Goal: Task Accomplishment & Management: Manage account settings

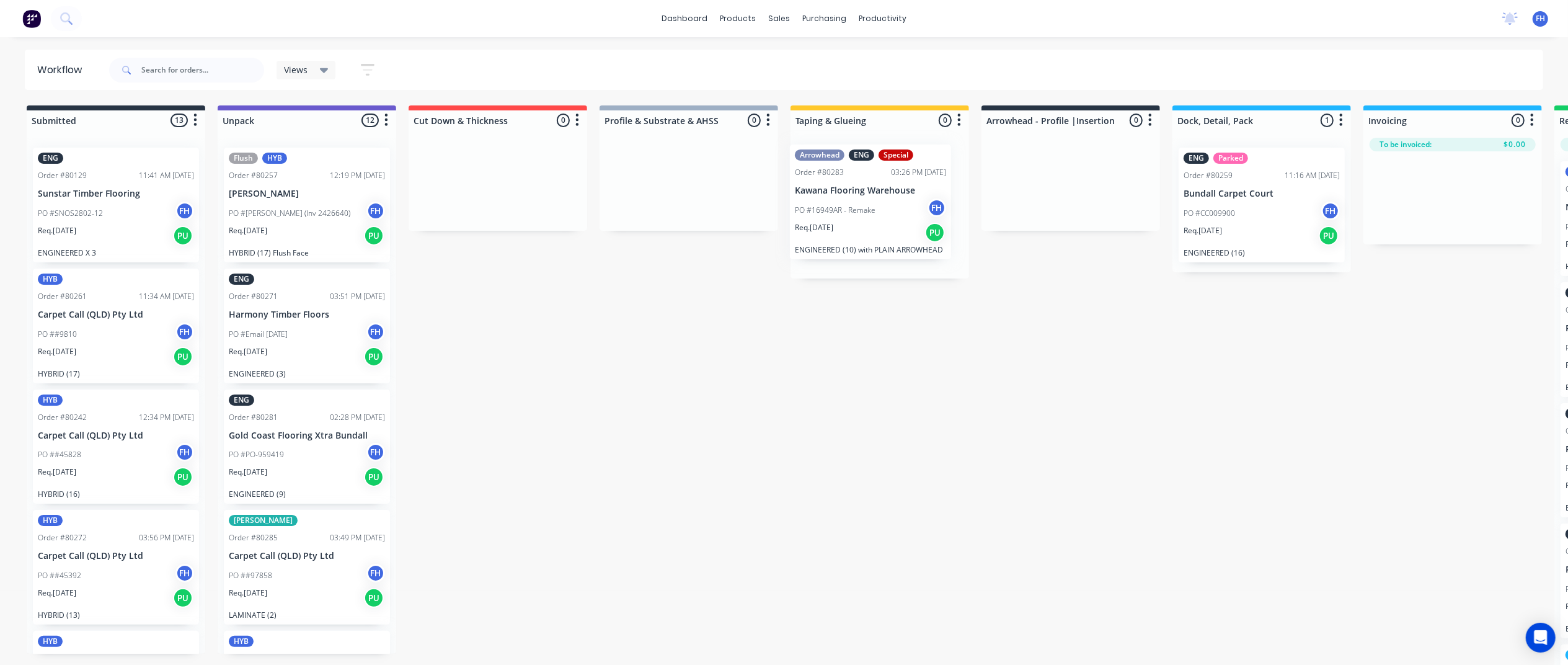
drag, startPoint x: 301, startPoint y: 211, endPoint x: 869, endPoint y: 205, distance: 568.0
click at [871, 208] on div "Submitted 13 Summaries Total order value Invoiced to date To be invoiced ENG Or…" at bounding box center [1115, 386] width 2248 height 562
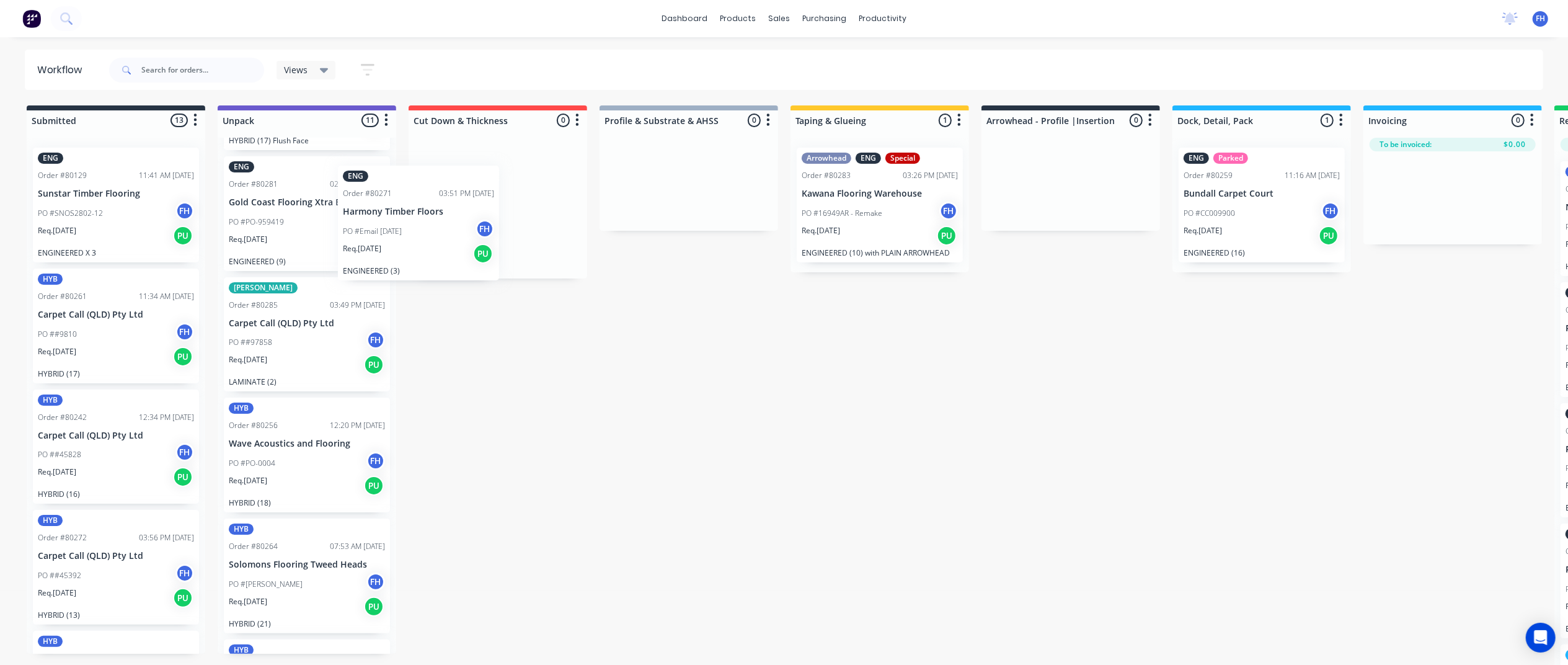
scroll to position [110, 0]
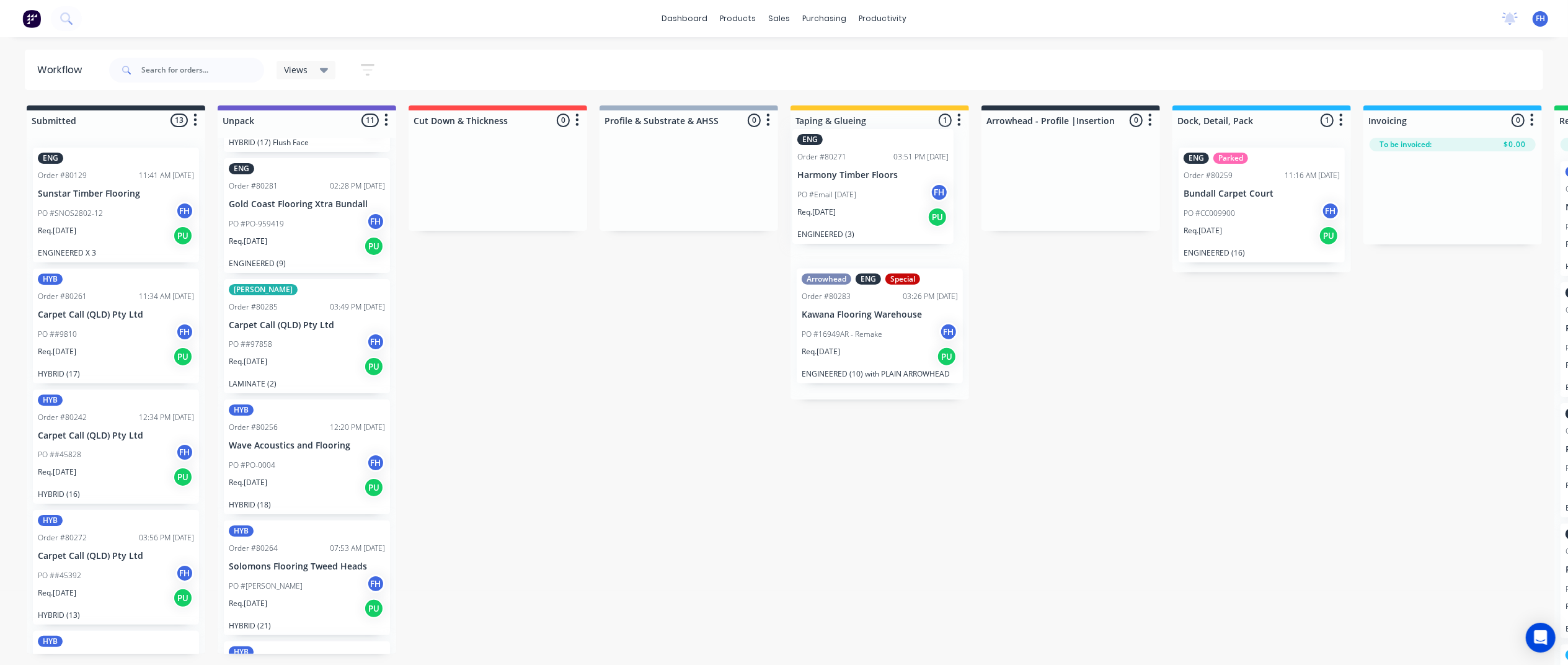
drag, startPoint x: 273, startPoint y: 213, endPoint x: 840, endPoint y: 206, distance: 567.0
click at [847, 201] on div "Submitted 13 Summaries Total order value Invoiced to date To be invoiced ENG Or…" at bounding box center [1115, 386] width 2248 height 562
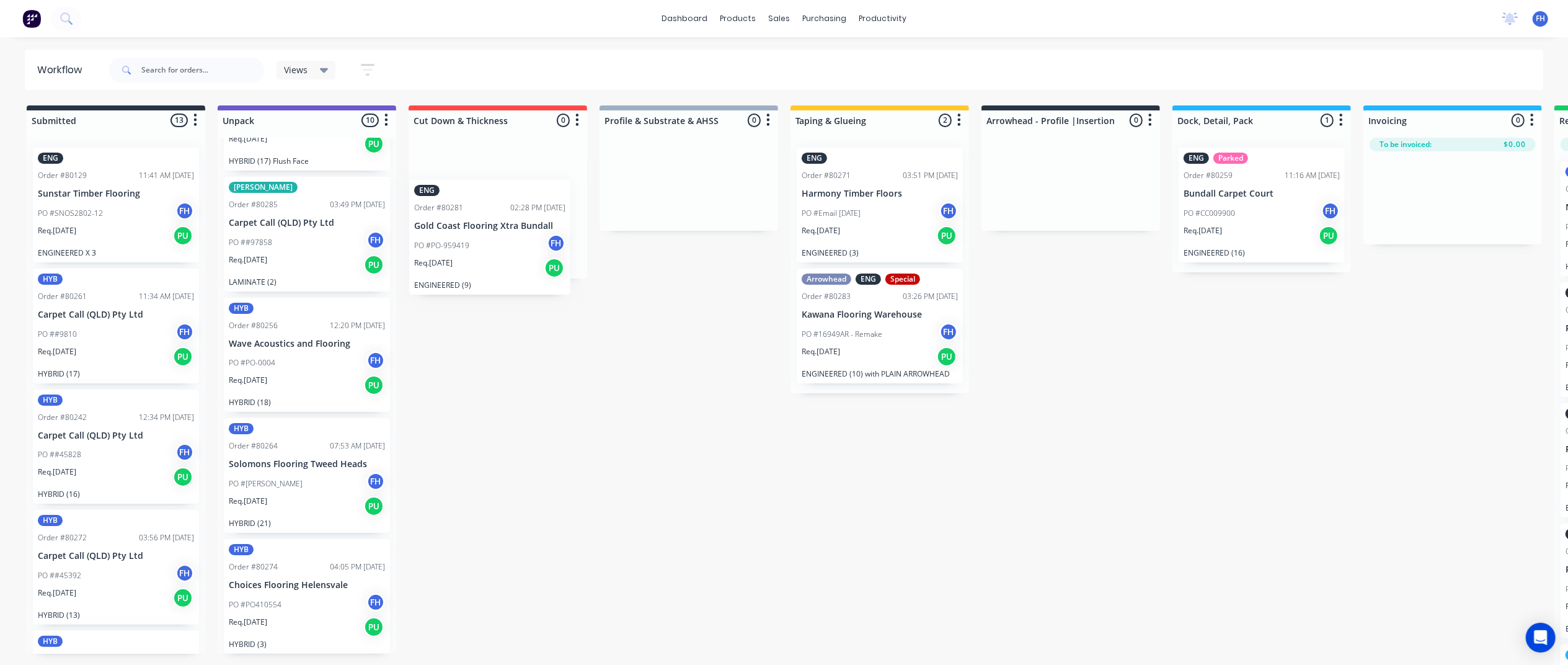
scroll to position [92, 0]
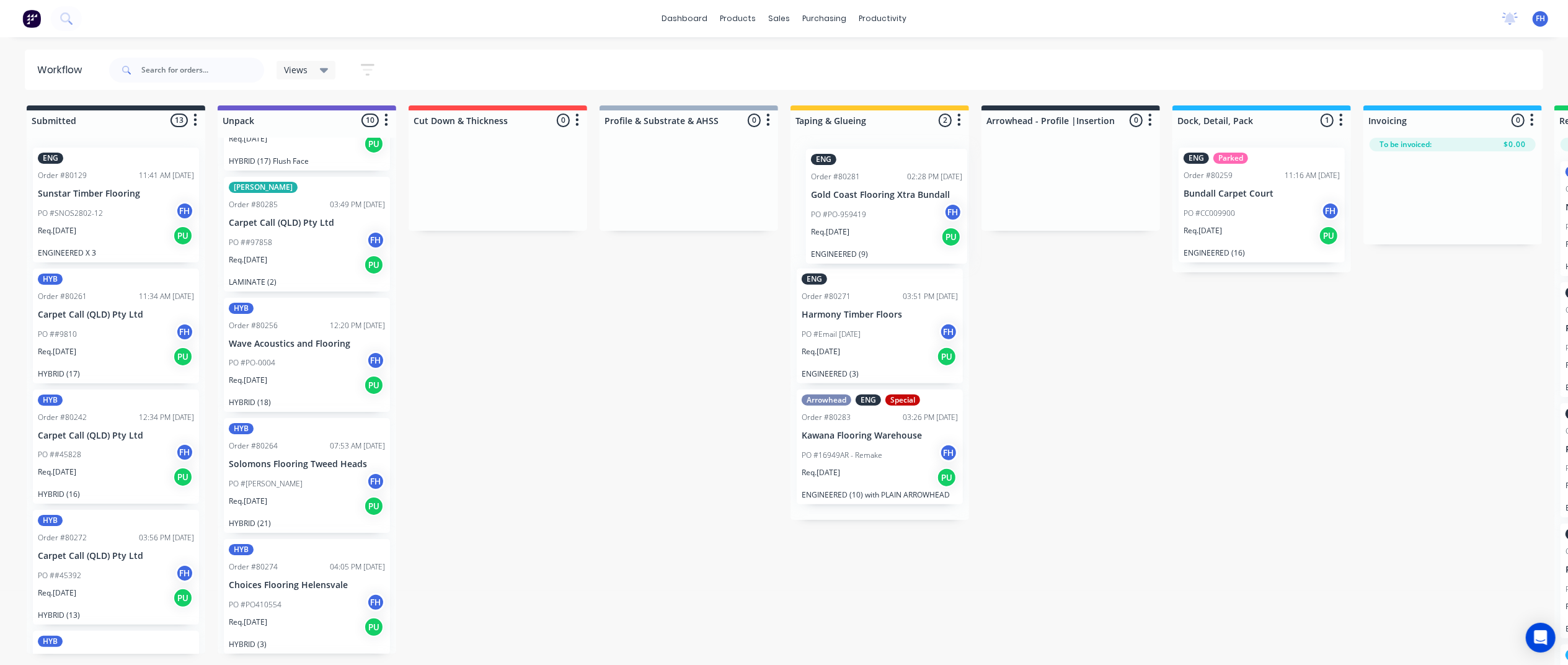
drag, startPoint x: 261, startPoint y: 223, endPoint x: 844, endPoint y: 225, distance: 583.0
click at [848, 220] on div "Submitted 13 Summaries Total order value Invoiced to date To be invoiced ENG Or…" at bounding box center [1115, 386] width 2248 height 562
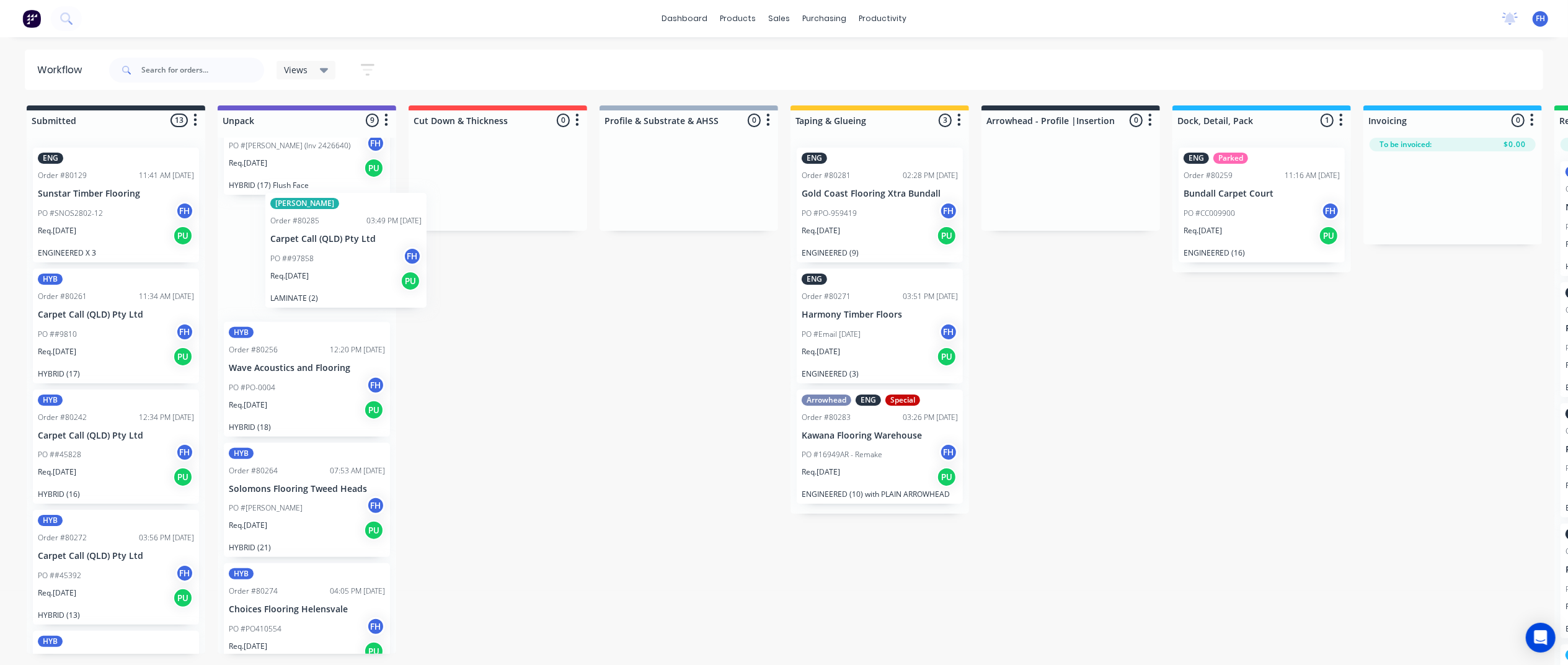
scroll to position [66, 0]
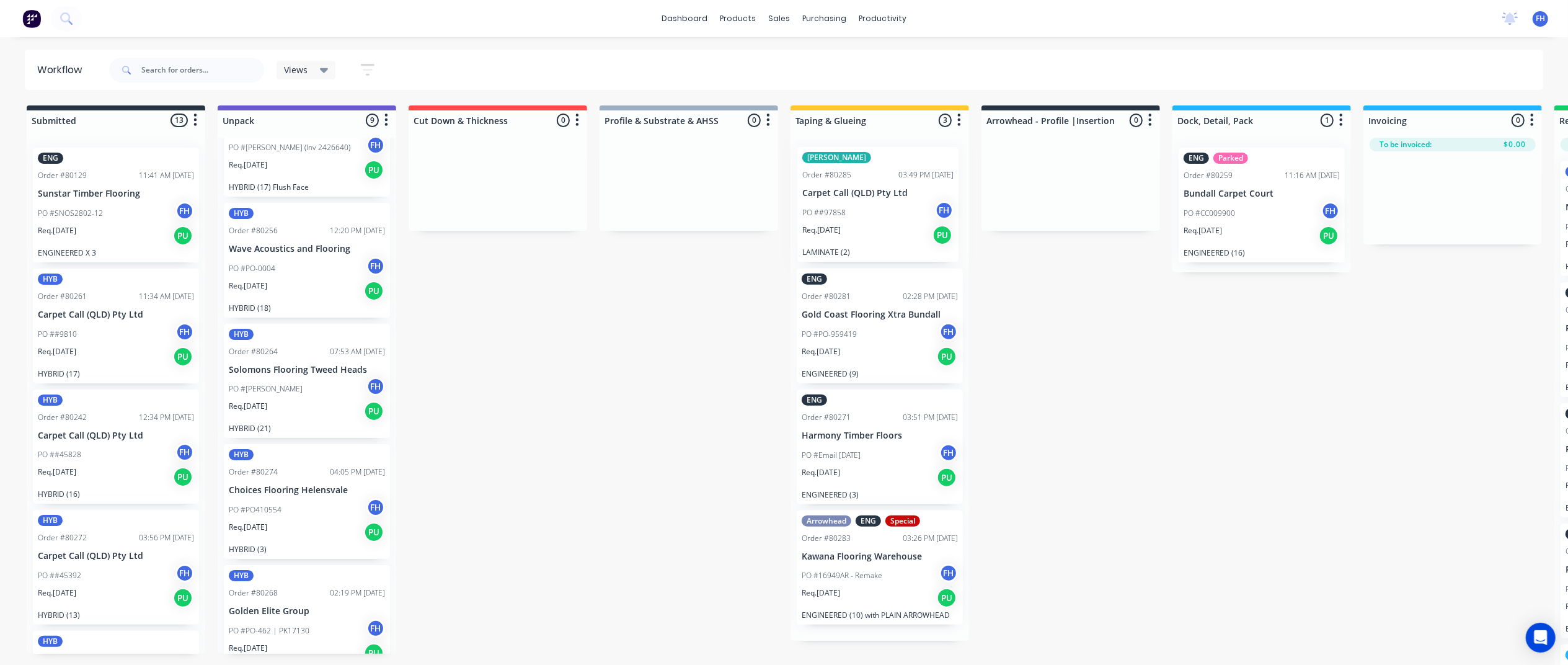
drag, startPoint x: 308, startPoint y: 279, endPoint x: 862, endPoint y: 235, distance: 555.7
click at [879, 247] on div "Submitted 13 Summaries Total order value Invoiced to date To be invoiced ENG Or…" at bounding box center [1115, 386] width 2248 height 562
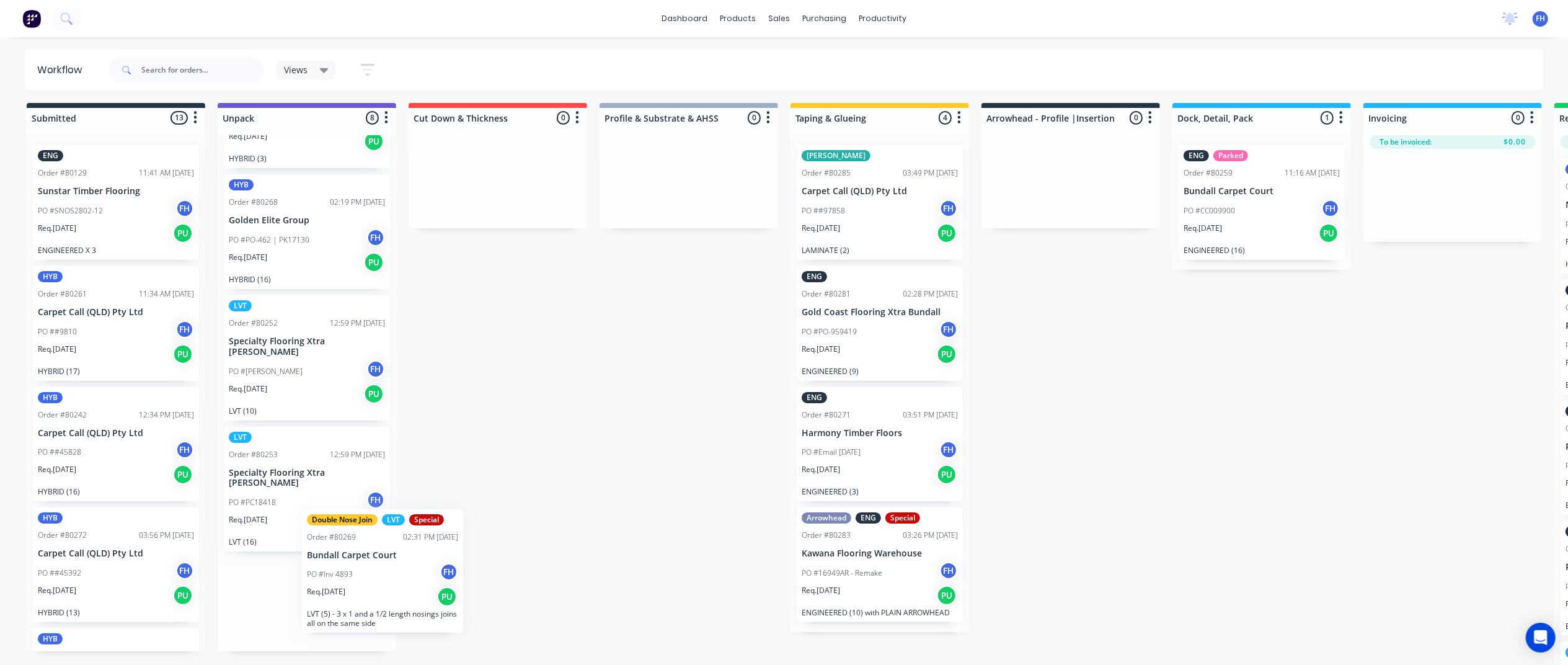
scroll to position [20, 0]
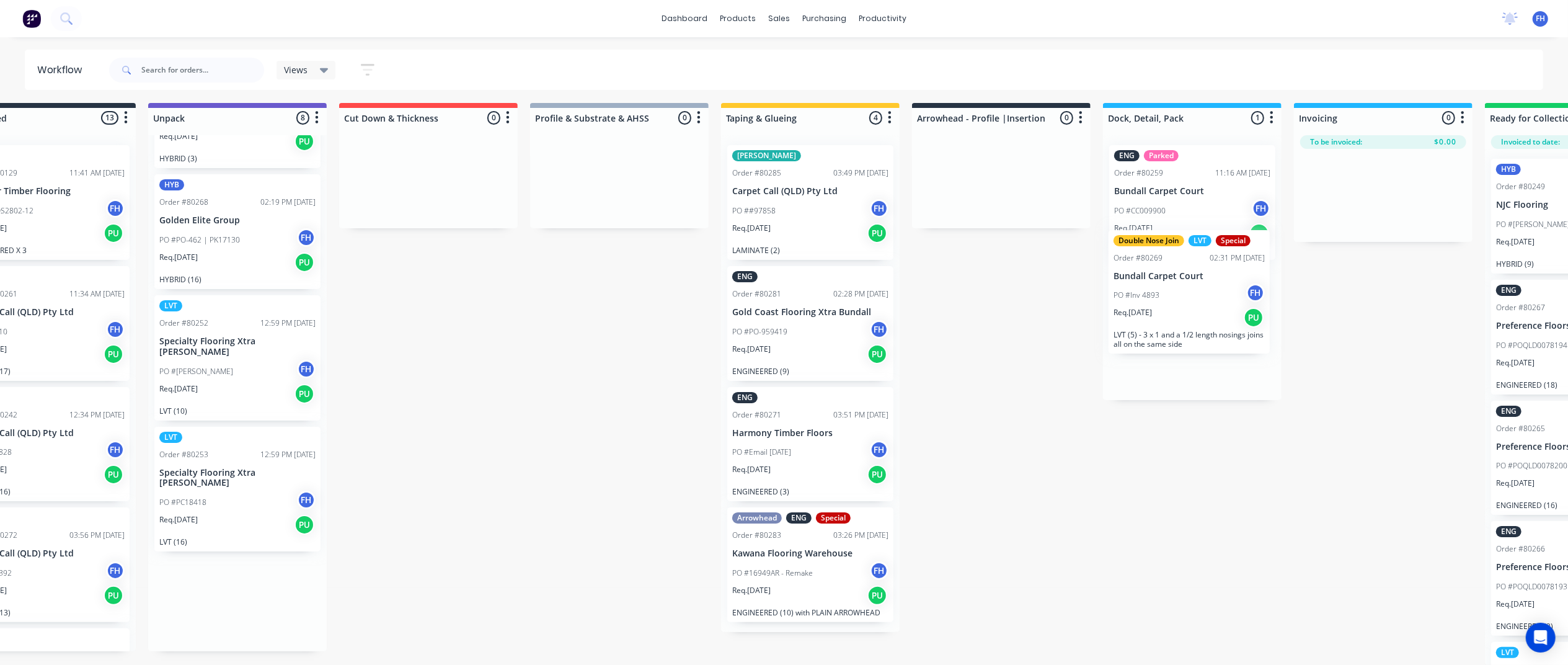
drag, startPoint x: 289, startPoint y: 629, endPoint x: 1156, endPoint y: 317, distance: 921.4
click at [1166, 320] on div "Submitted 13 Summaries Total order value Invoiced to date To be invoiced ENG Or…" at bounding box center [1045, 384] width 2248 height 562
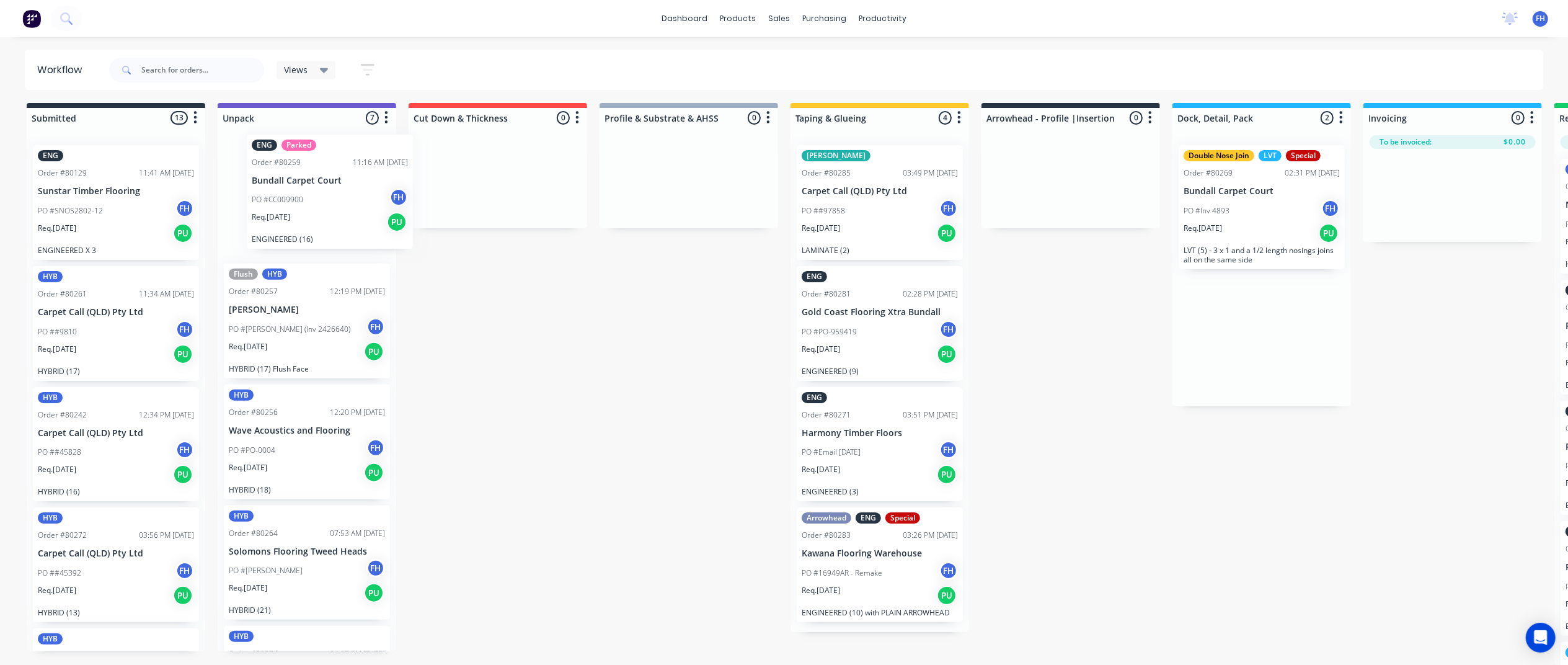
scroll to position [0, 5]
drag, startPoint x: 1164, startPoint y: 176, endPoint x: 276, endPoint y: 172, distance: 888.0
click at [273, 176] on div "Submitted 13 Summaries Total order value Invoiced to date To be invoiced ENG Or…" at bounding box center [1115, 384] width 2248 height 562
click at [67, 22] on icon at bounding box center [65, 17] width 10 height 10
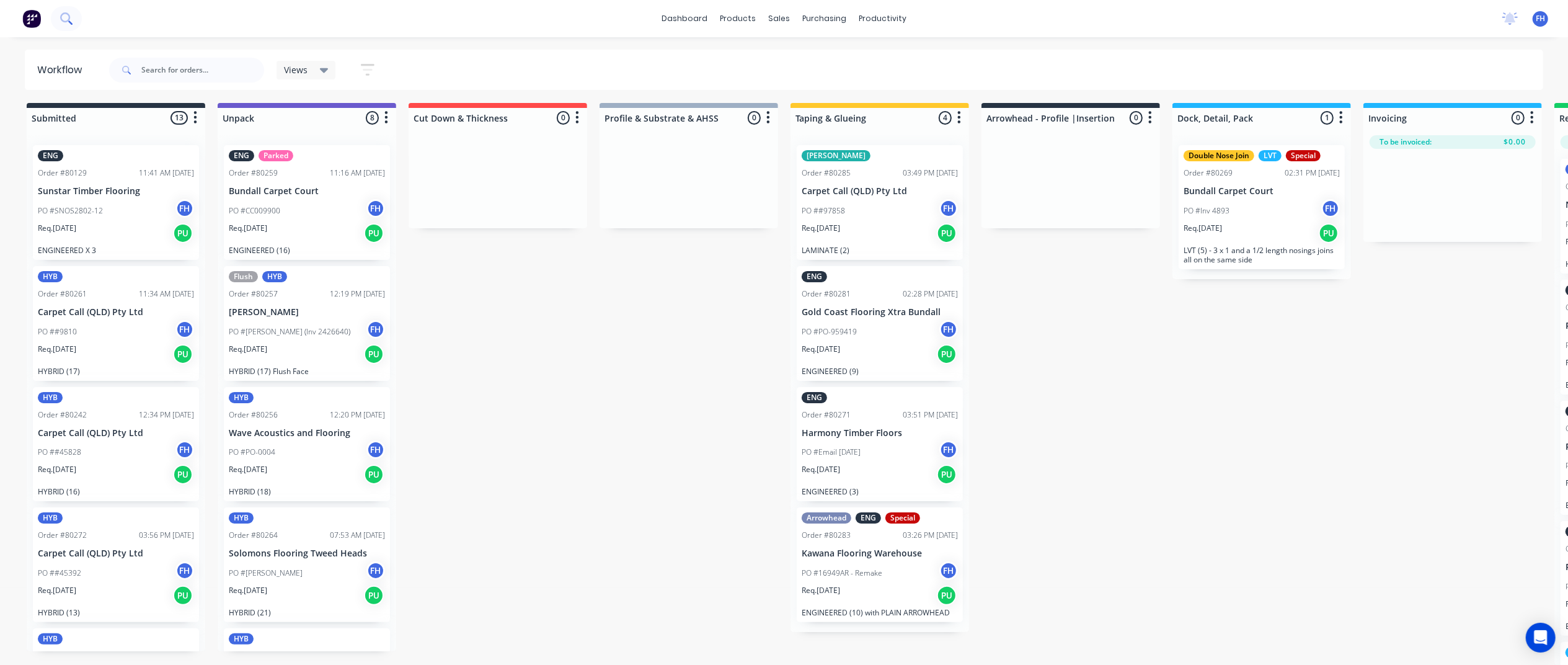
scroll to position [2, 0]
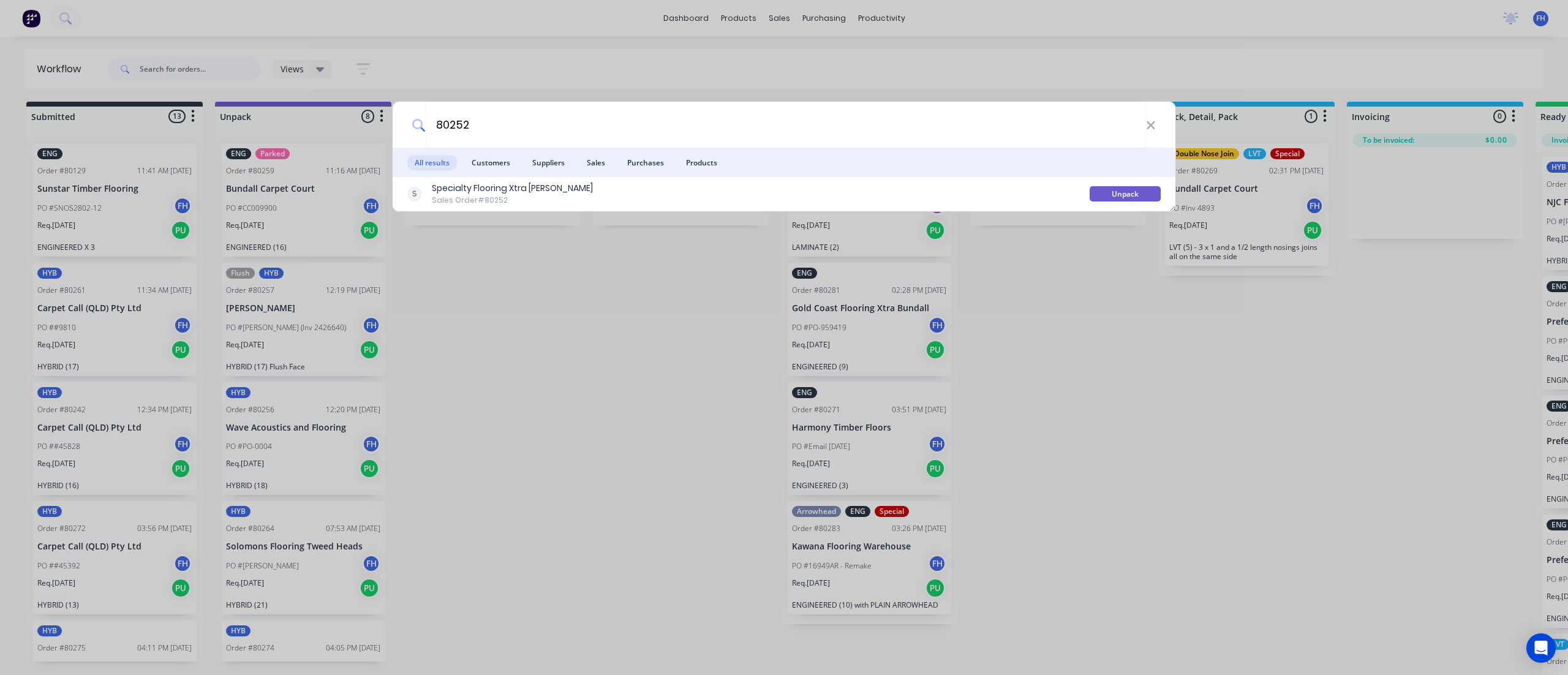
type input "80252"
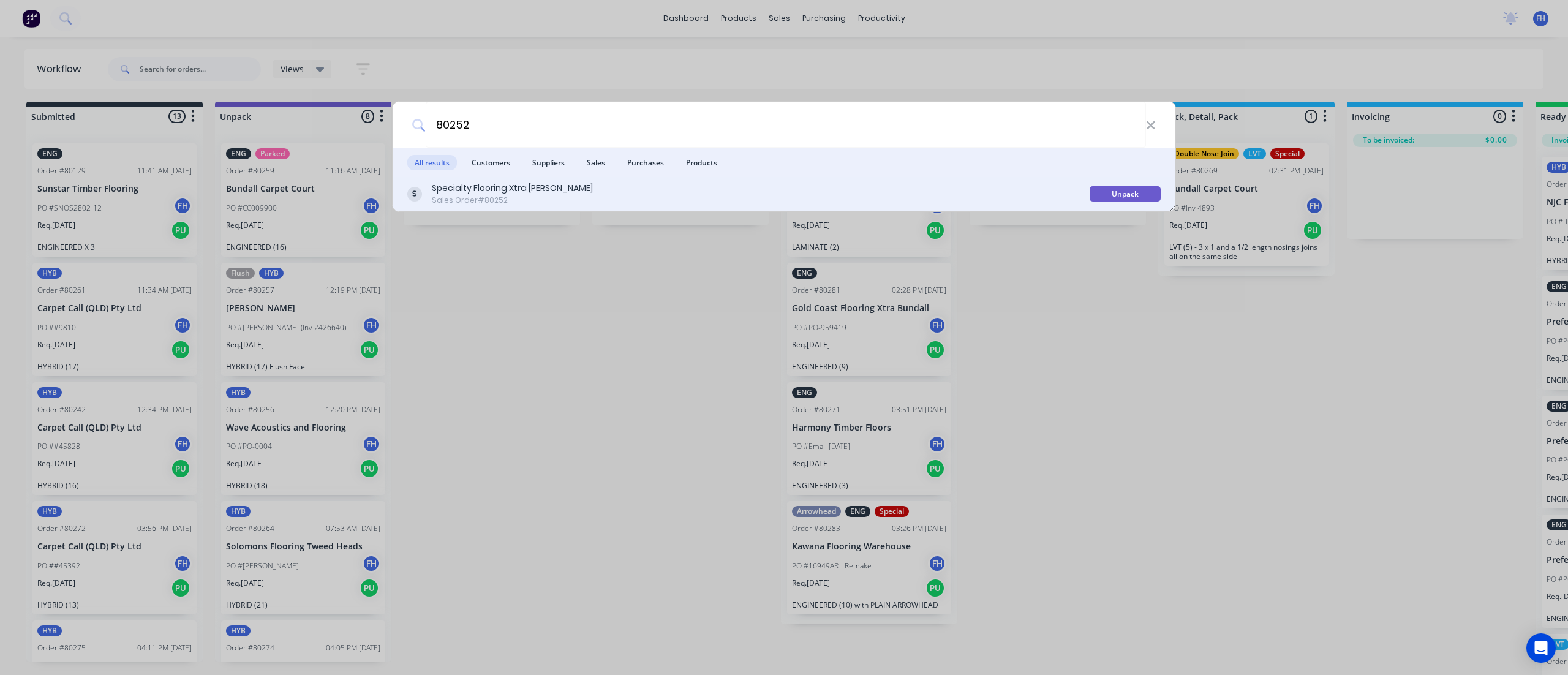
click at [1141, 194] on div "Unpack" at bounding box center [1125, 194] width 71 height 15
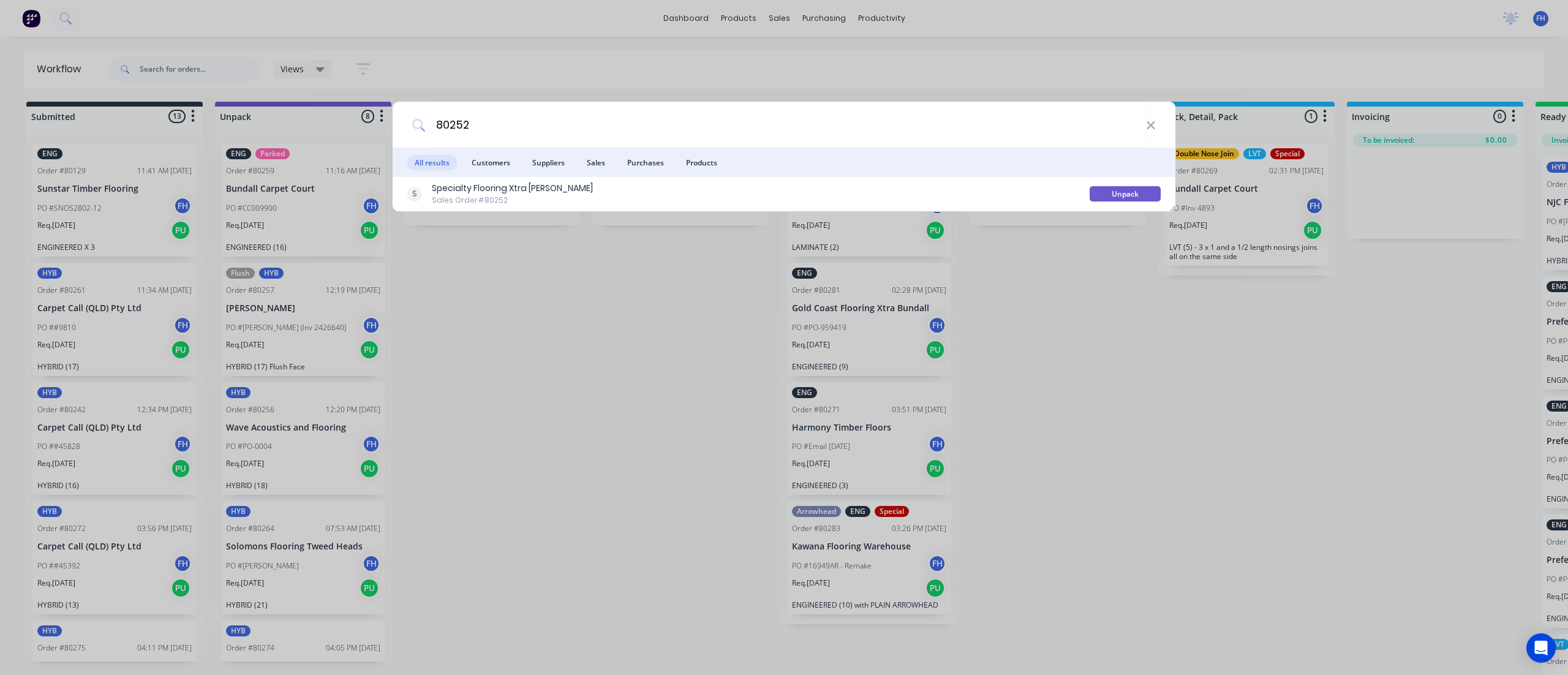
click at [630, 381] on div "80252 All results Customers Suppliers Sales Purchases Products Specialty Floori…" at bounding box center [784, 338] width 1568 height 675
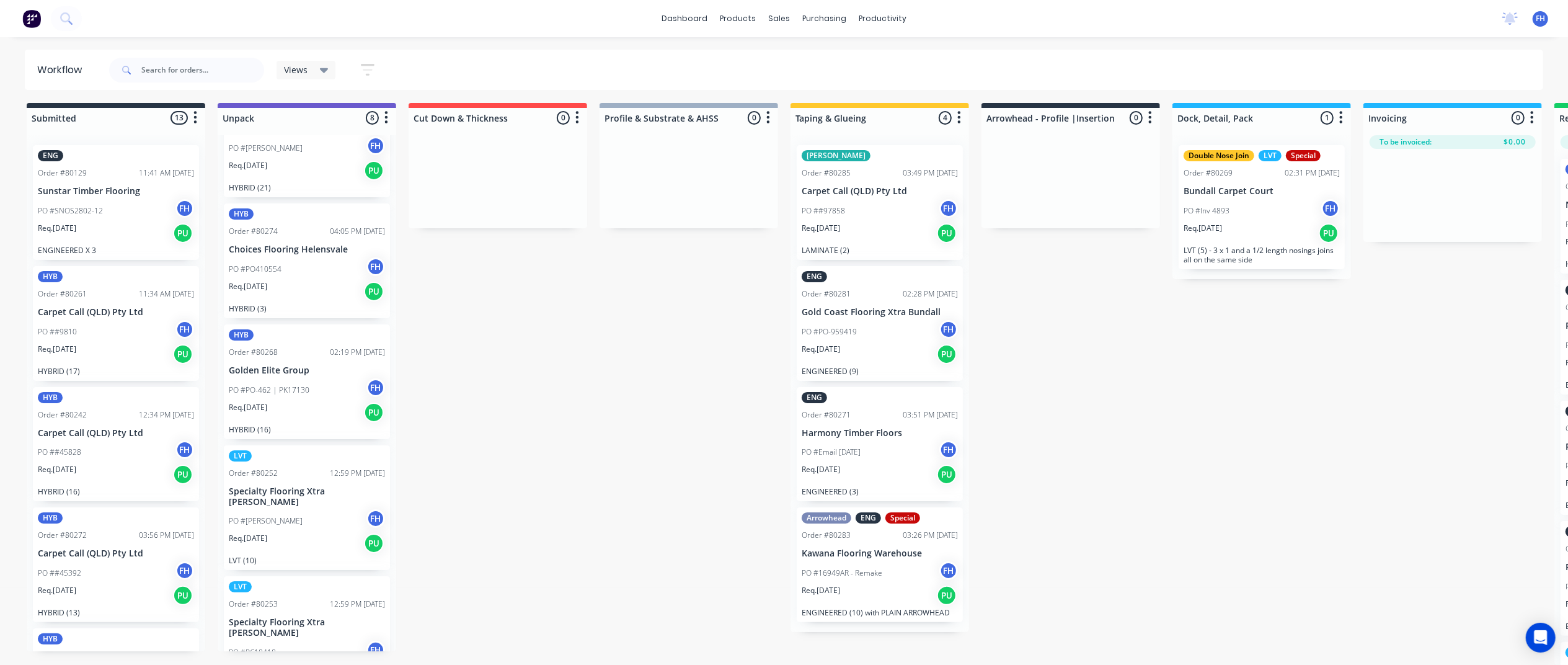
scroll to position [445, 0]
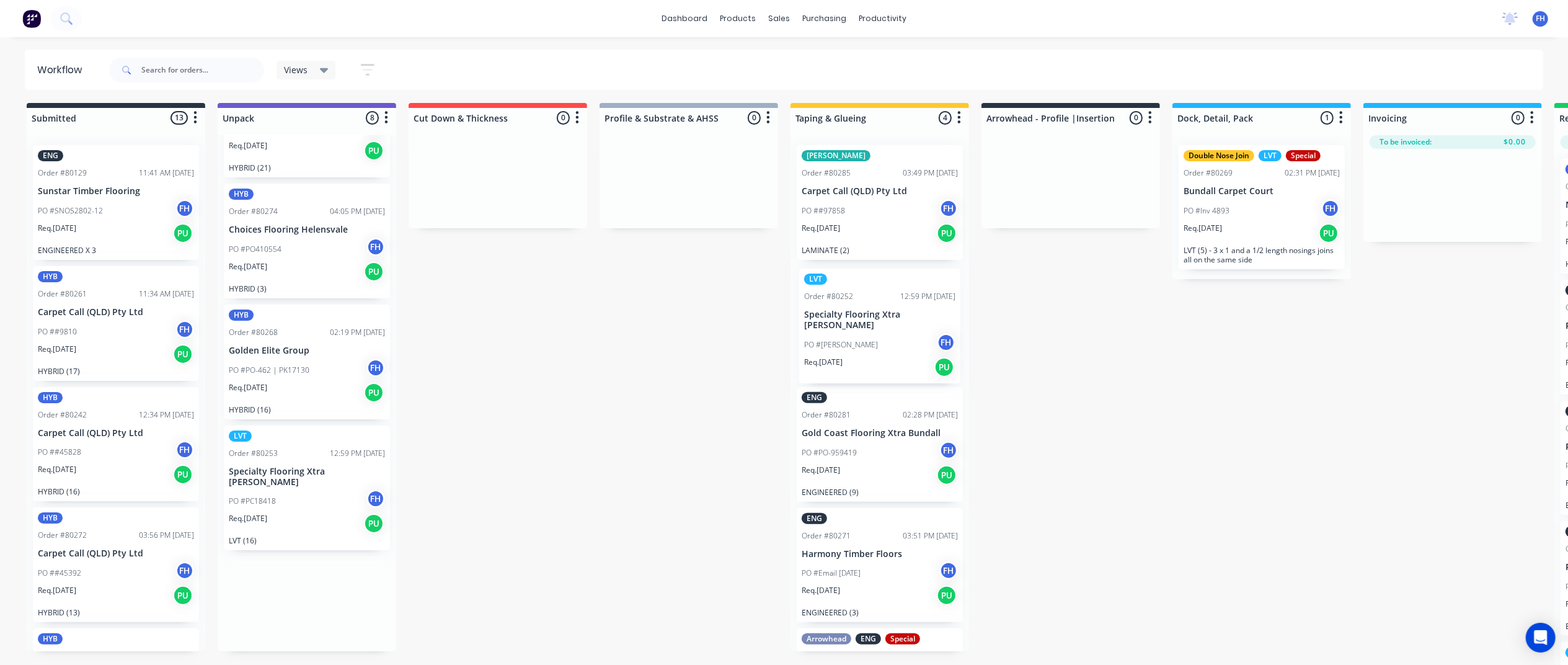
drag, startPoint x: 279, startPoint y: 478, endPoint x: 858, endPoint y: 322, distance: 599.6
click at [858, 322] on div "Submitted 13 Summaries Total order value Invoiced to date To be invoiced ENG Or…" at bounding box center [1115, 384] width 2248 height 562
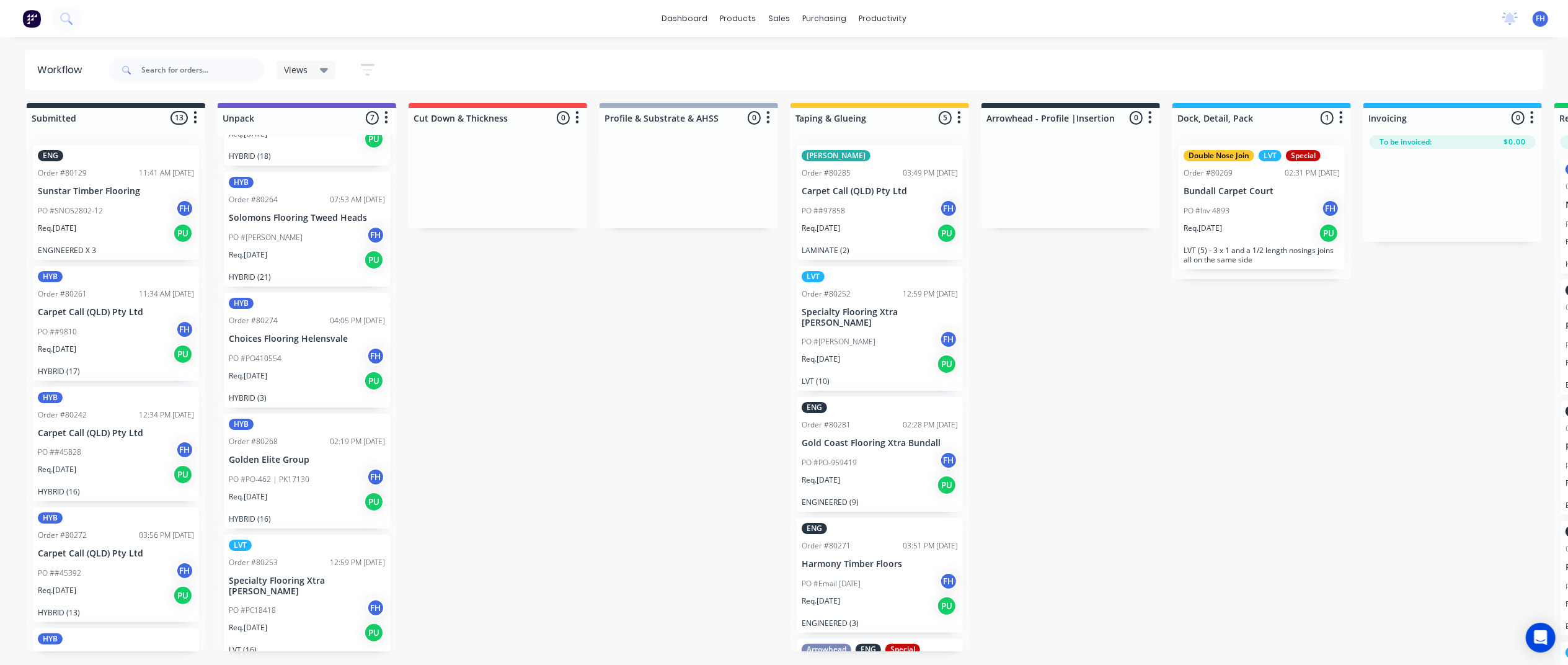
scroll to position [323, 0]
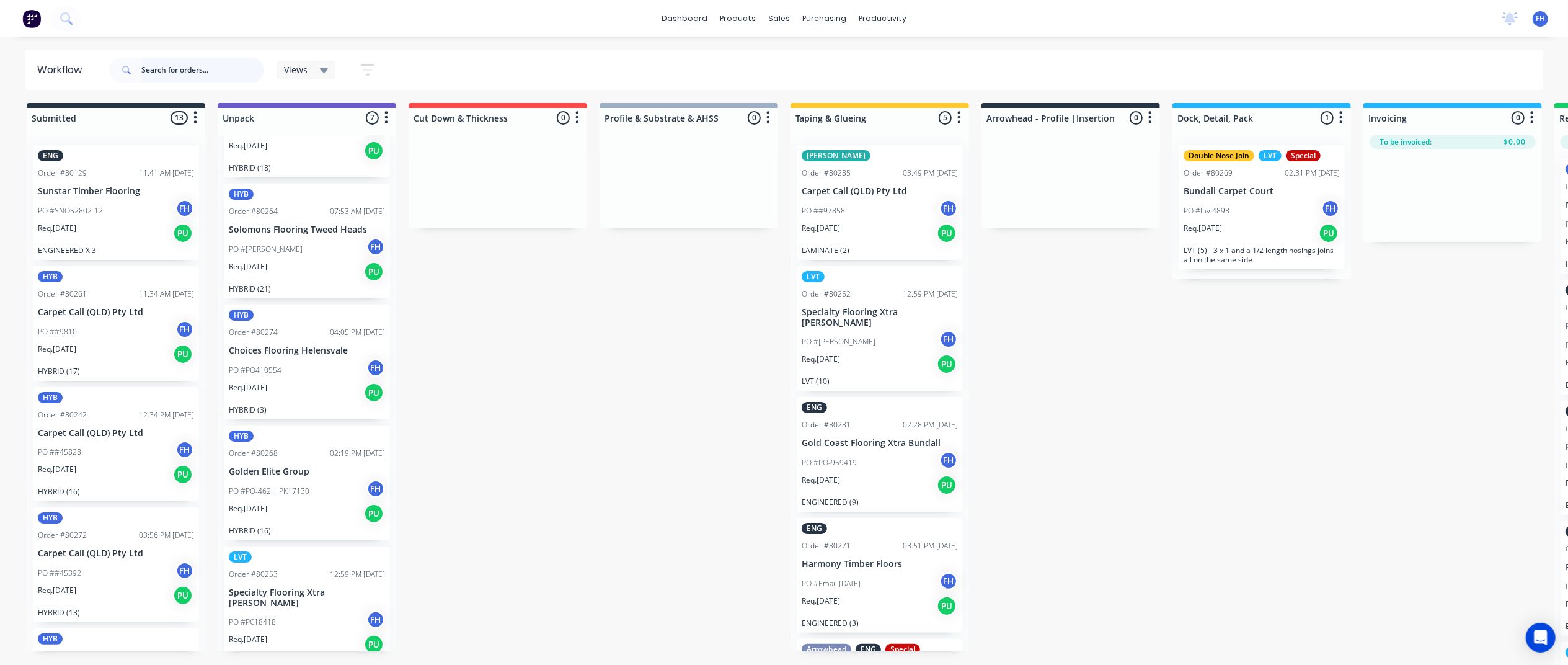
click at [194, 80] on input "text" at bounding box center [203, 70] width 123 height 25
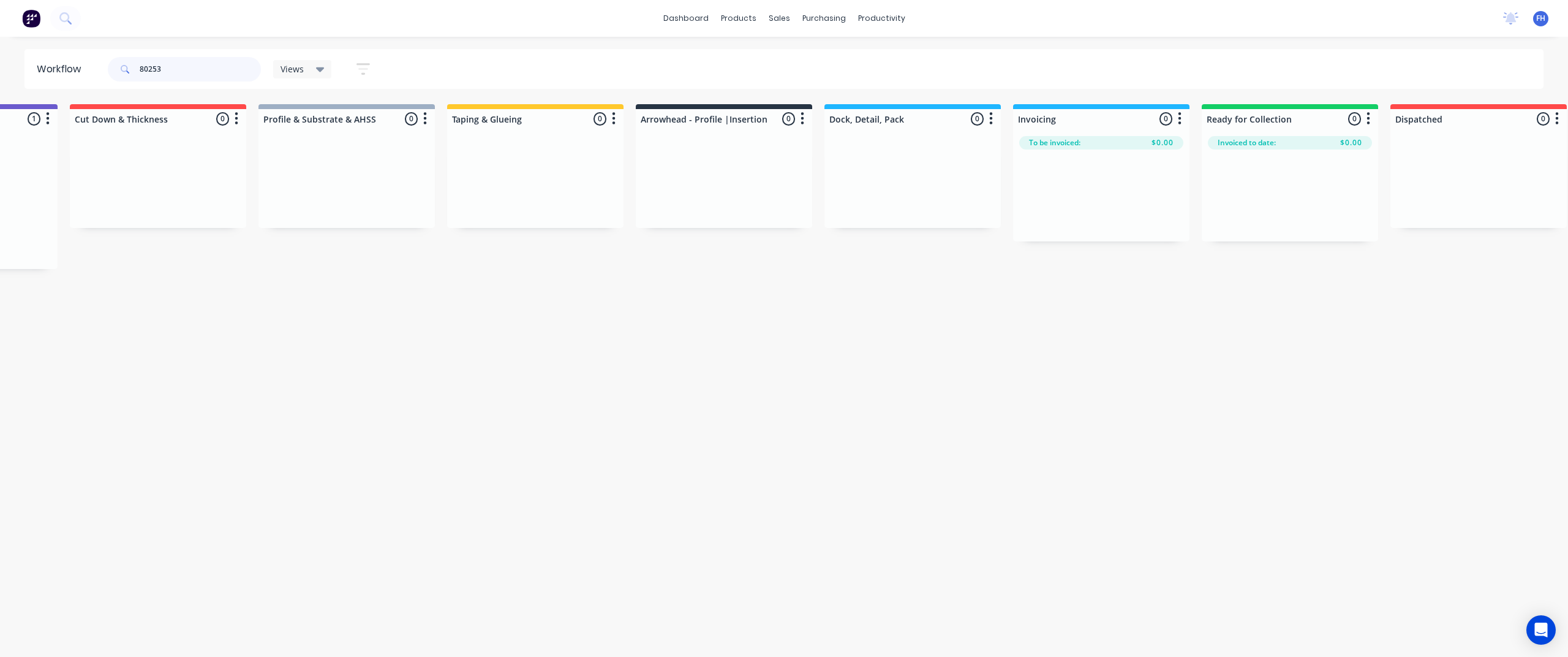
scroll to position [0, 329]
drag, startPoint x: 290, startPoint y: 174, endPoint x: 907, endPoint y: 182, distance: 617.1
click at [907, 182] on div "Submitted 0 Summaries Total order value Invoiced to date To be invoiced Unpack …" at bounding box center [772, 187] width 2220 height 165
click at [165, 70] on input "80253" at bounding box center [200, 69] width 121 height 25
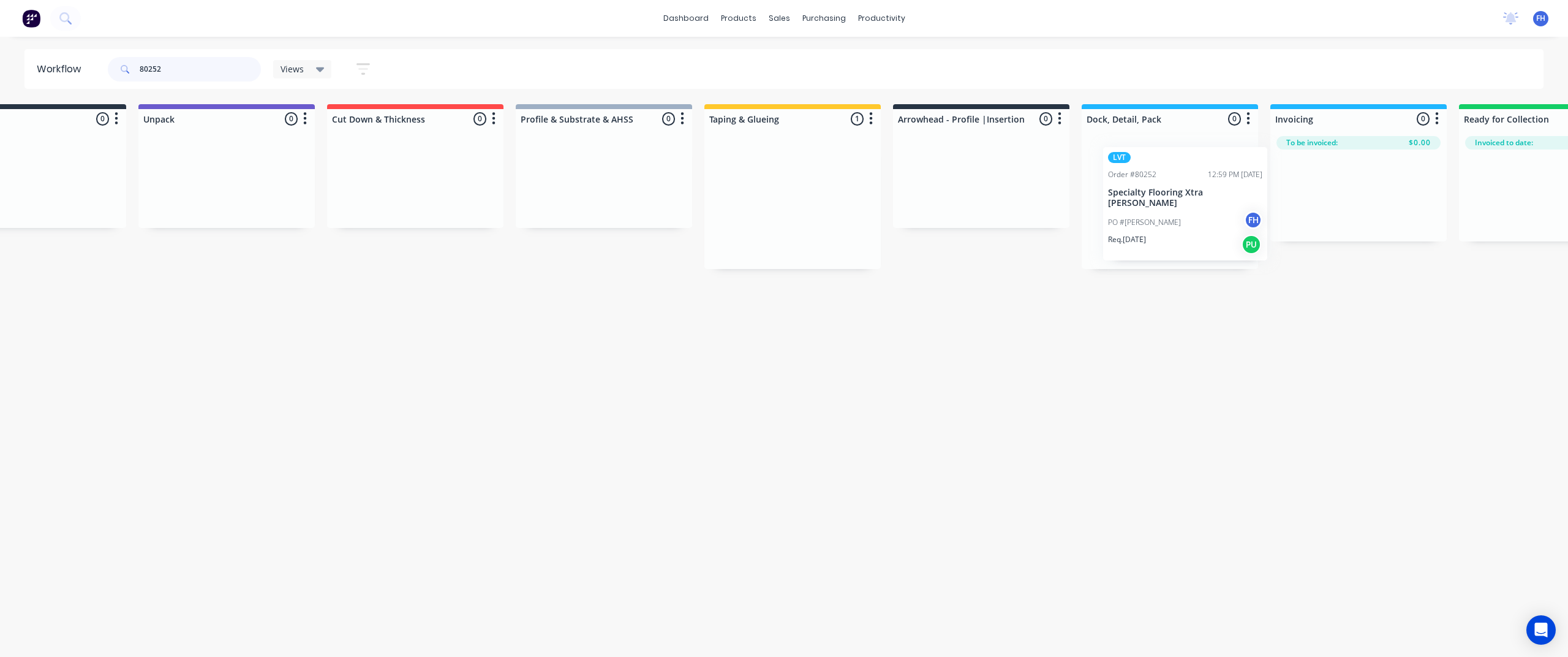
scroll to position [0, 79]
drag, startPoint x: 838, startPoint y: 157, endPoint x: 1155, endPoint y: 162, distance: 317.0
click at [1155, 162] on div "Submitted 0 Summaries Total order value Invoiced to date To be invoiced Unpack …" at bounding box center [1021, 187] width 2220 height 165
drag, startPoint x: 196, startPoint y: 66, endPoint x: 152, endPoint y: 78, distance: 45.6
click at [152, 78] on input "80252" at bounding box center [200, 69] width 121 height 25
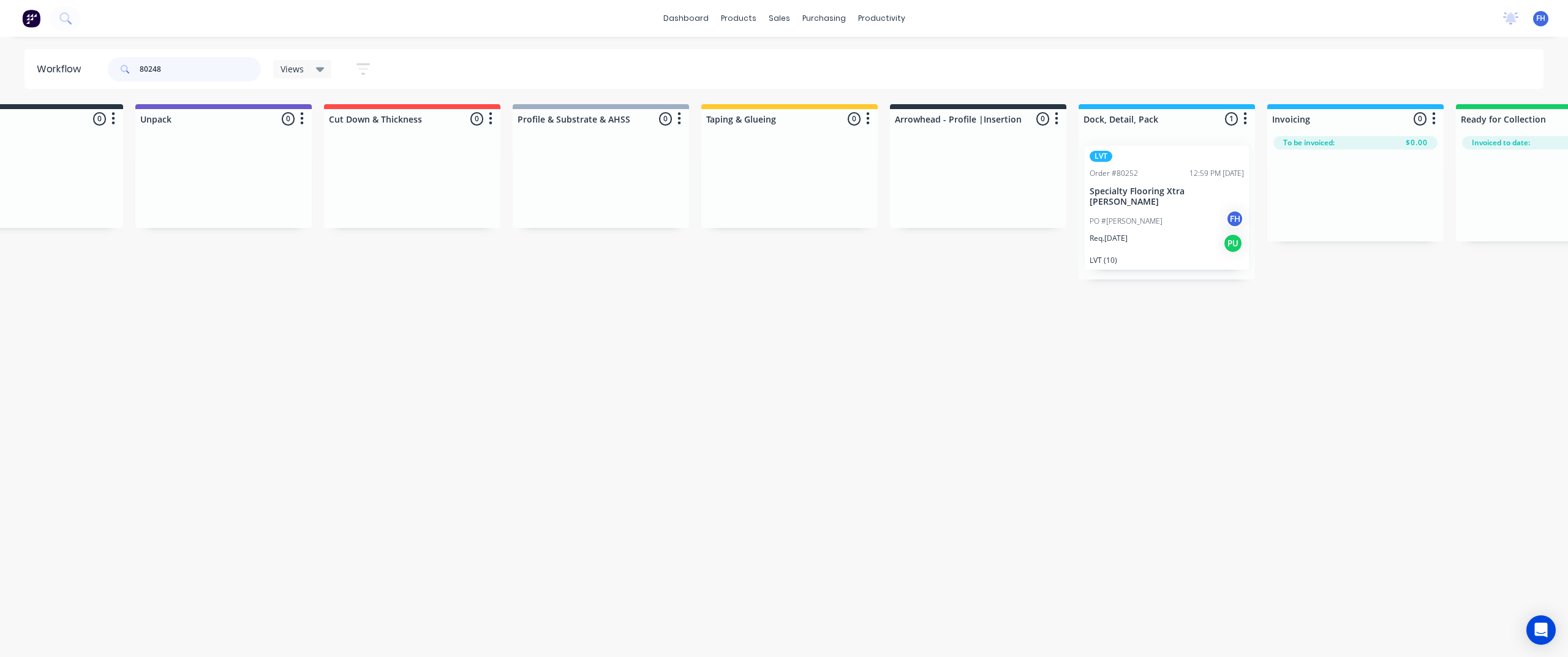
scroll to position [0, 0]
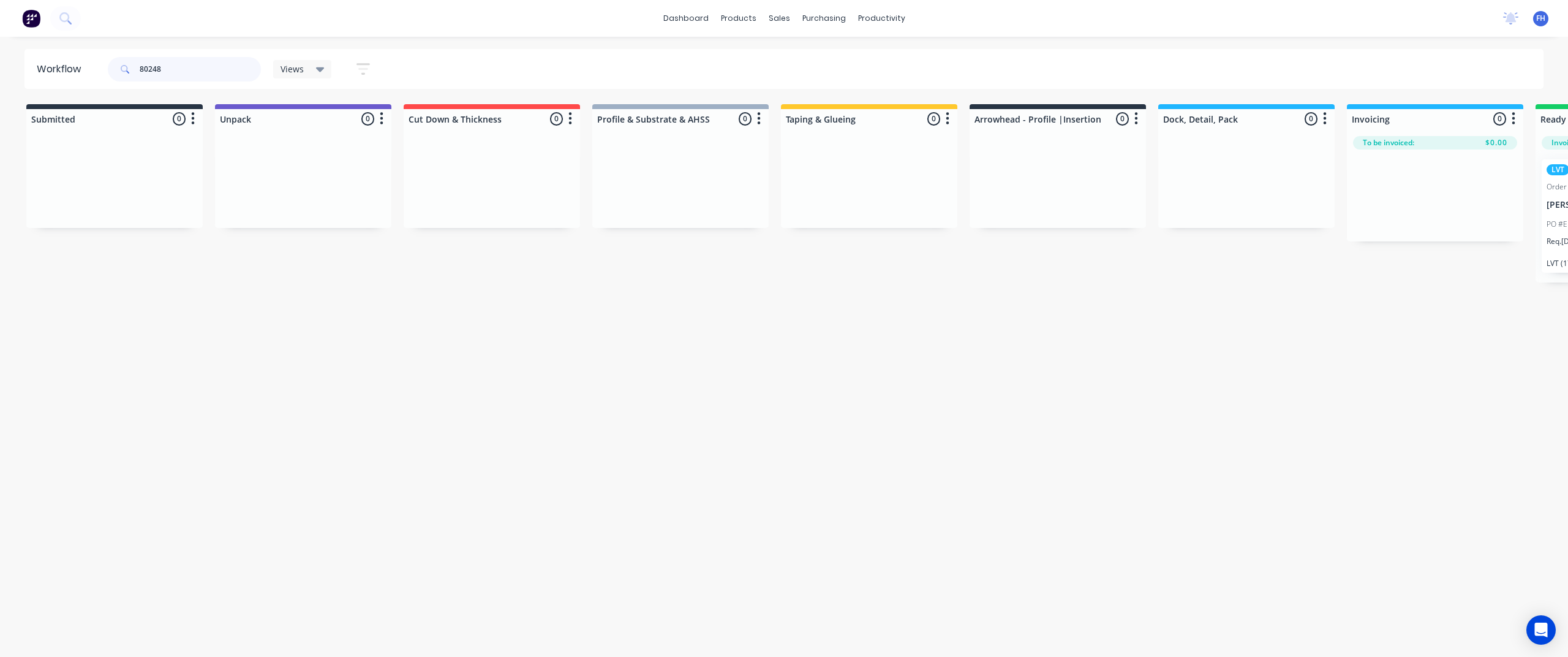
drag, startPoint x: 197, startPoint y: 70, endPoint x: 155, endPoint y: 82, distance: 43.7
click at [155, 82] on div "80248" at bounding box center [184, 69] width 153 height 37
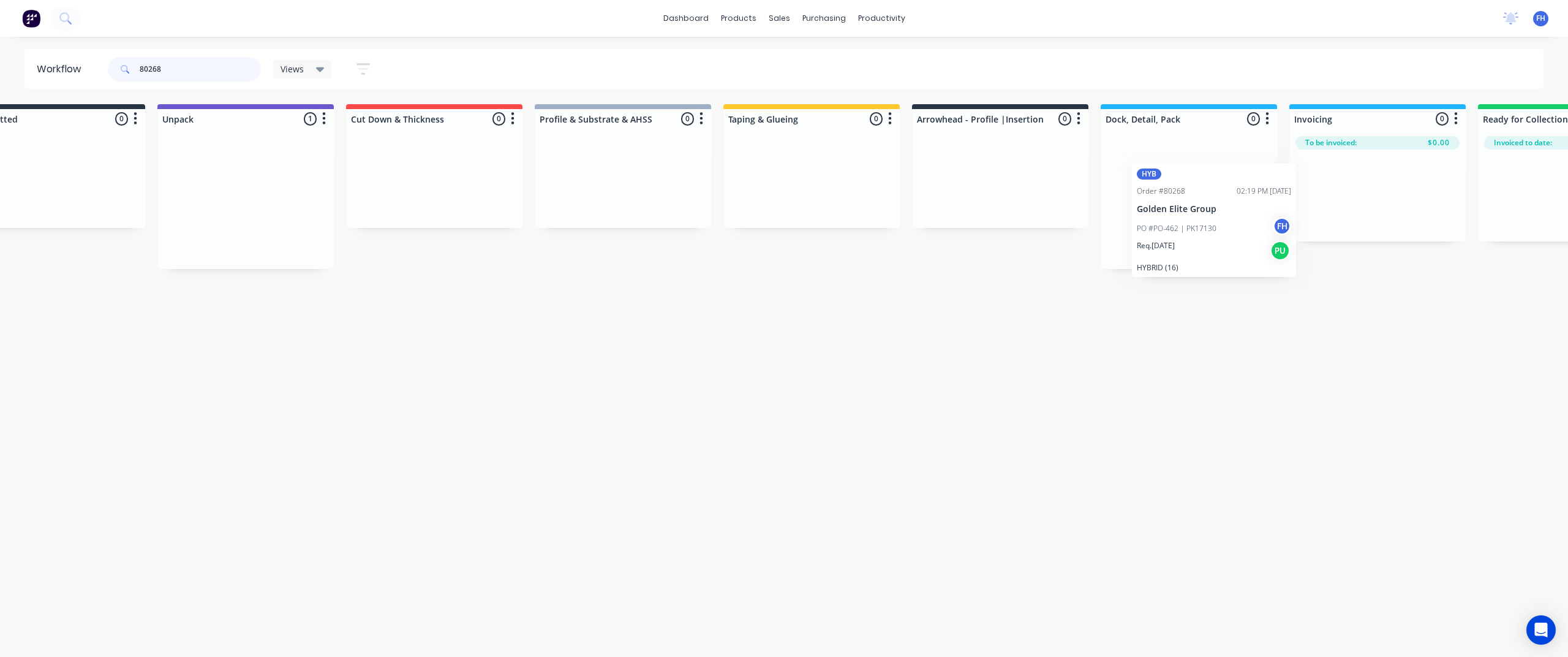
scroll to position [0, 60]
drag, startPoint x: 272, startPoint y: 166, endPoint x: 1142, endPoint y: 176, distance: 870.1
click at [1142, 176] on div "Submitted 0 Summaries Total order value Invoiced to date To be invoiced Unpack …" at bounding box center [1041, 187] width 2220 height 165
drag, startPoint x: 179, startPoint y: 74, endPoint x: 152, endPoint y: 78, distance: 27.3
click at [152, 78] on input "80268" at bounding box center [200, 69] width 121 height 25
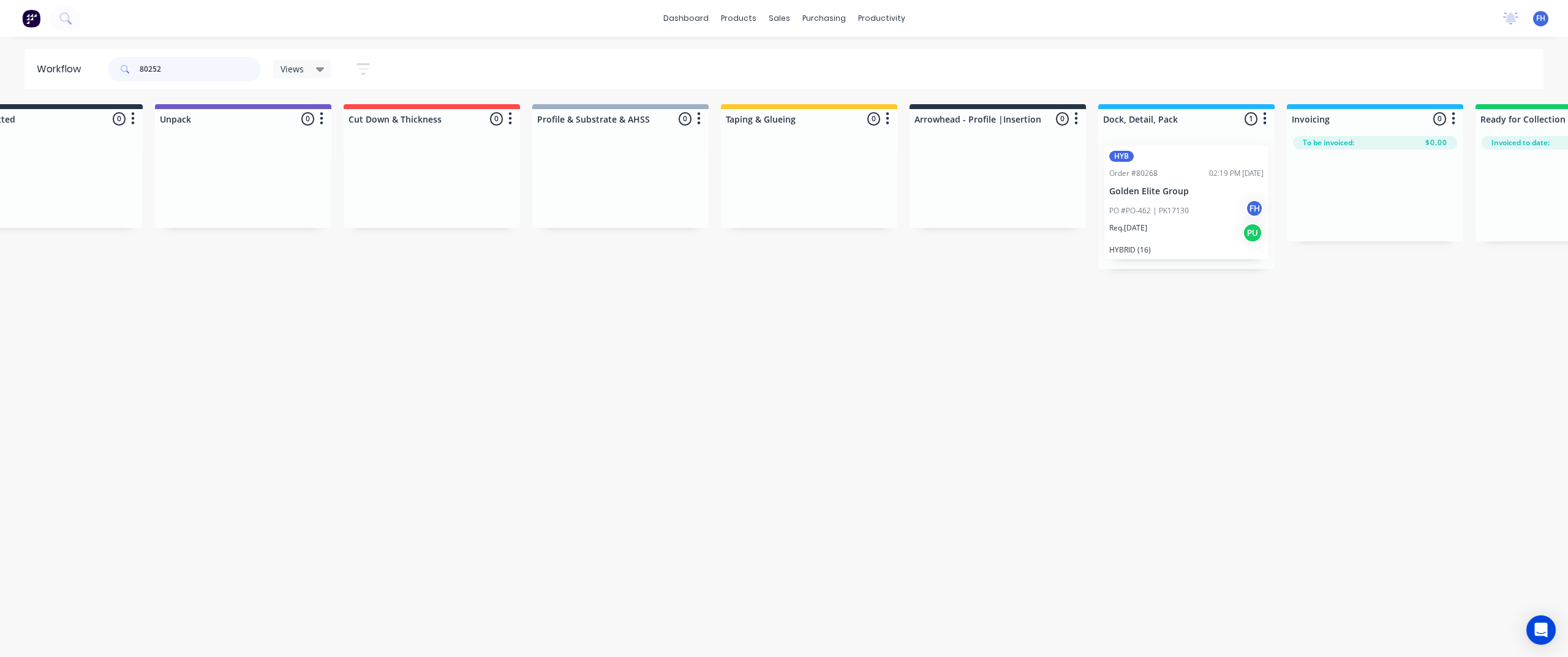
scroll to position [0, 0]
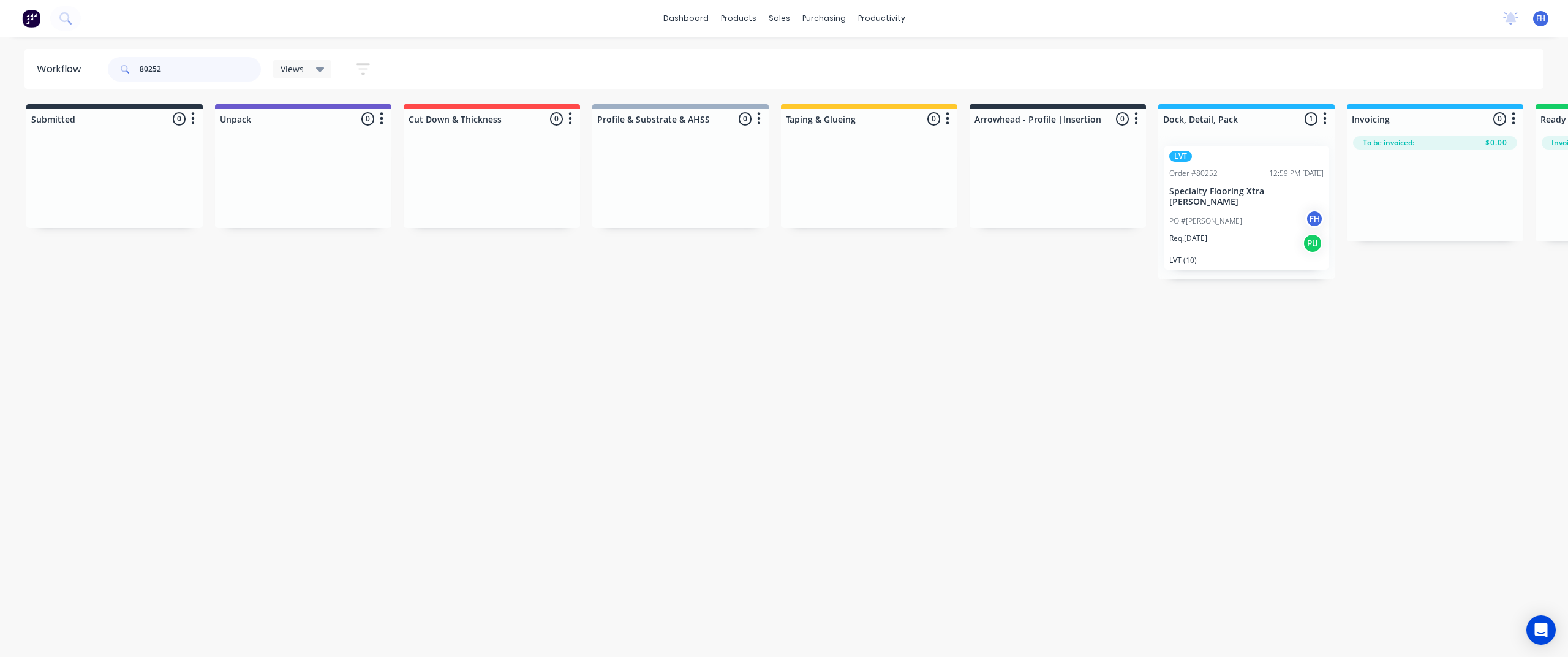
drag, startPoint x: 178, startPoint y: 79, endPoint x: 160, endPoint y: 71, distance: 19.7
click at [160, 71] on input "80252" at bounding box center [200, 69] width 121 height 25
click at [155, 73] on input "80252" at bounding box center [200, 69] width 121 height 25
drag, startPoint x: 177, startPoint y: 68, endPoint x: 152, endPoint y: 76, distance: 26.2
click at [152, 76] on input "80253" at bounding box center [200, 69] width 121 height 25
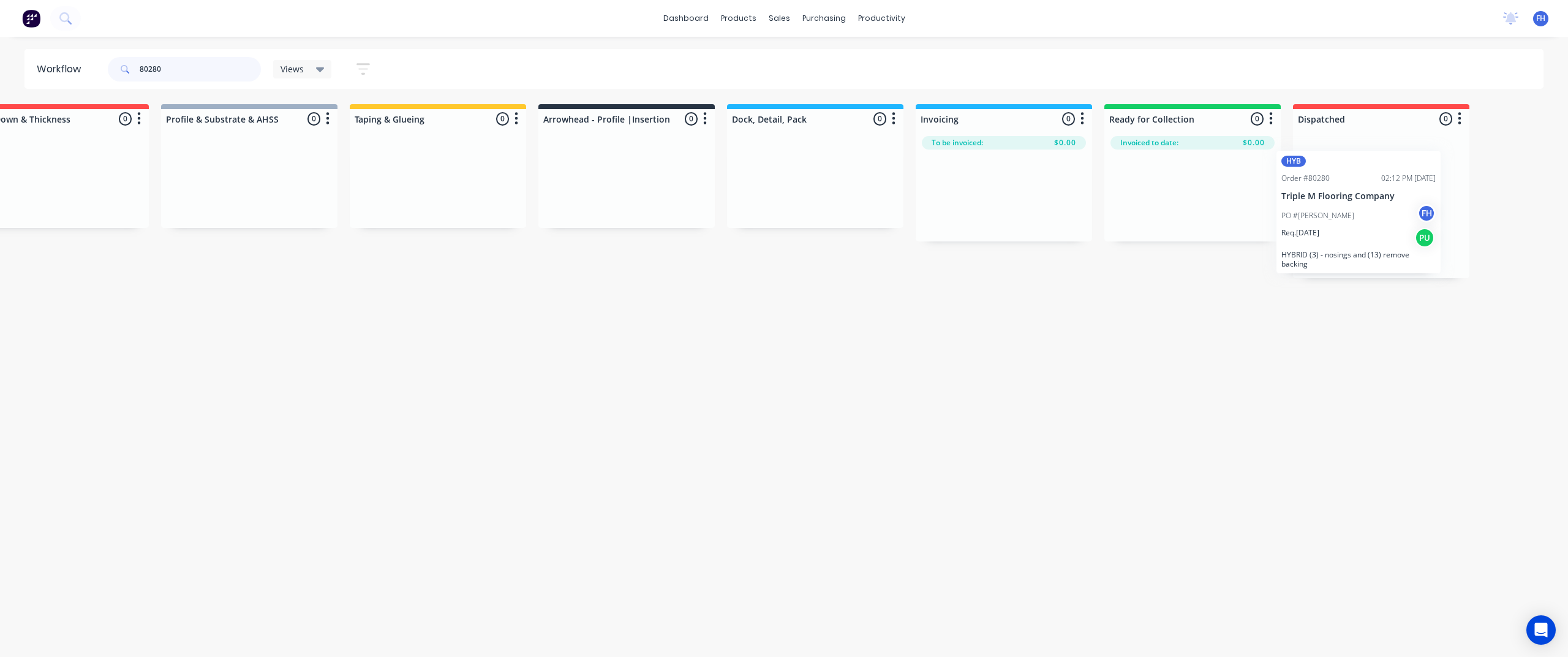
scroll to position [0, 433]
drag, startPoint x: 128, startPoint y: 166, endPoint x: 822, endPoint y: 173, distance: 694.0
click at [822, 173] on div "Submitted 1 Summaries Total order value Invoiced to date To be invoiced HYB Ord…" at bounding box center [668, 191] width 2220 height 174
drag, startPoint x: 175, startPoint y: 70, endPoint x: 157, endPoint y: 75, distance: 18.7
click at [157, 75] on input "80280" at bounding box center [200, 69] width 121 height 25
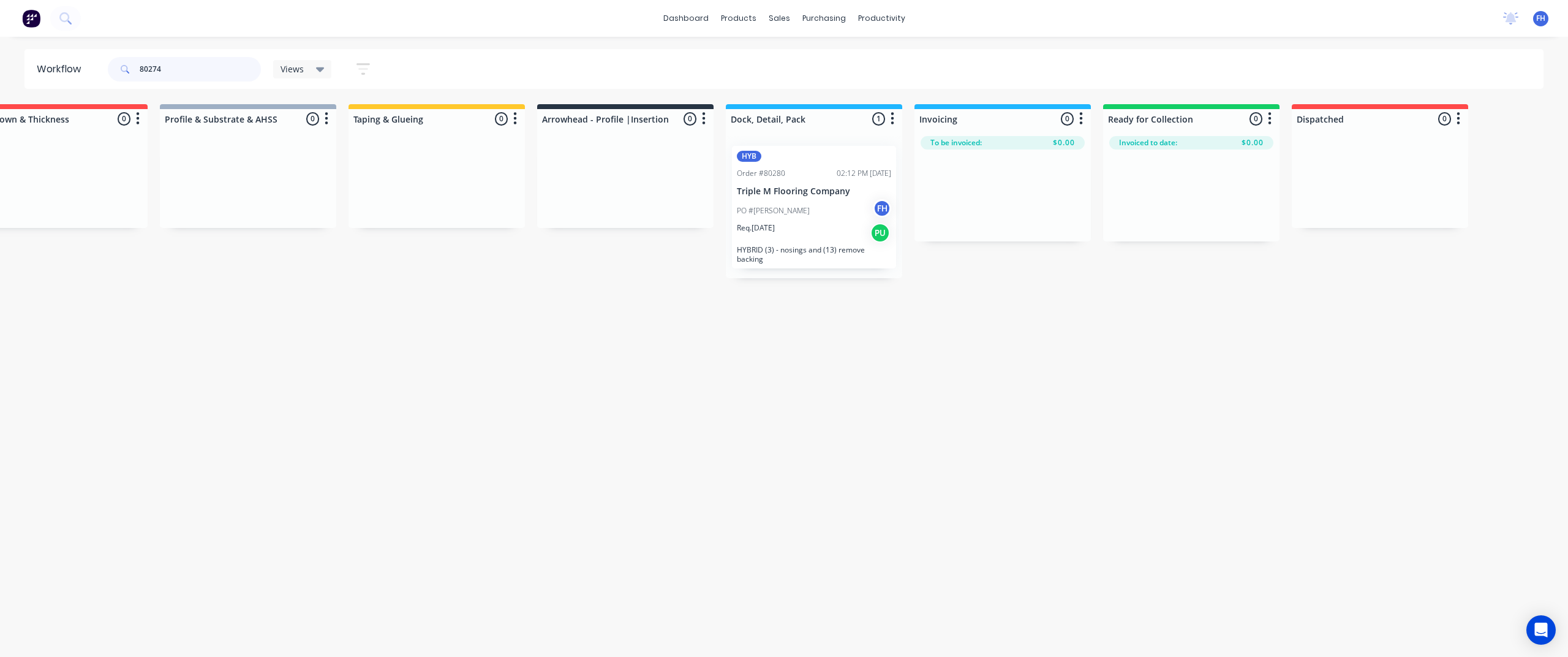
scroll to position [0, 0]
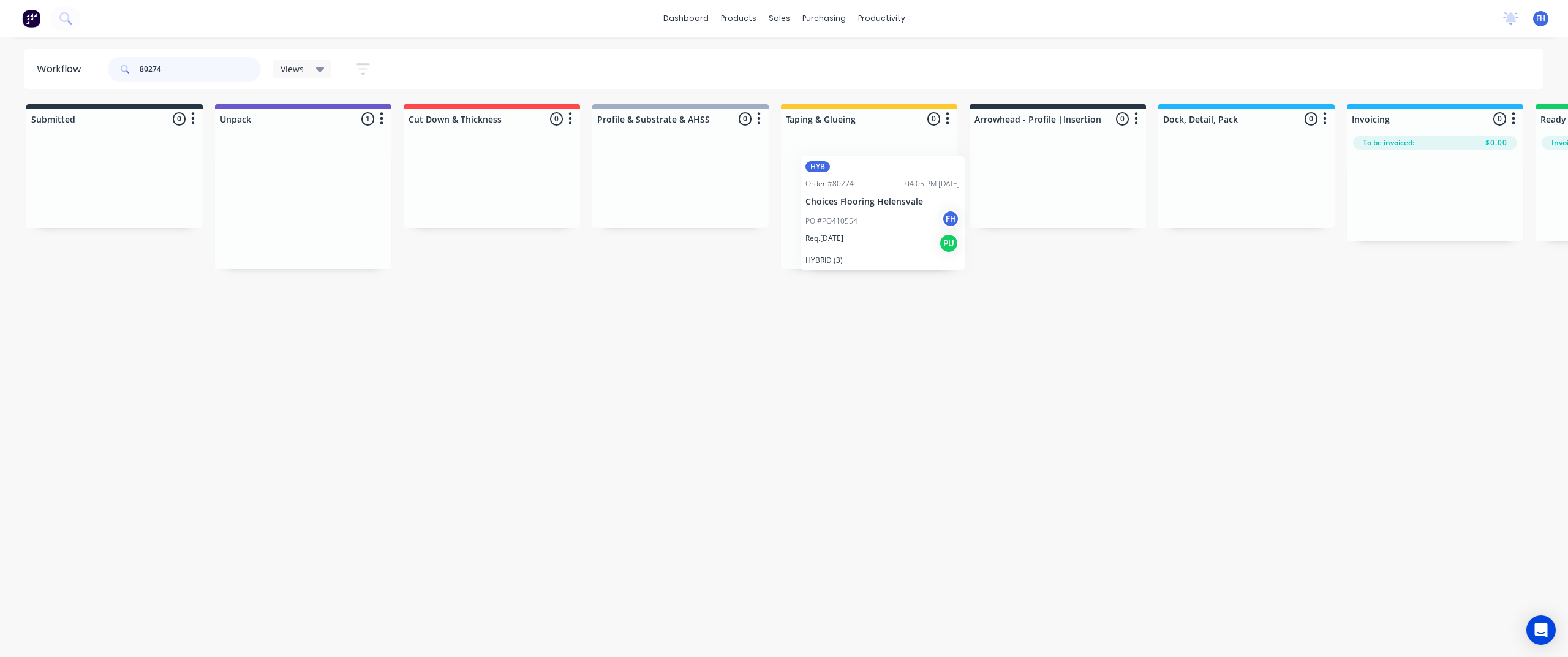
drag, startPoint x: 279, startPoint y: 174, endPoint x: 868, endPoint y: 191, distance: 589.2
click at [868, 191] on div "Submitted 0 Summaries Total order value Invoiced to date To be invoiced Unpack …" at bounding box center [1101, 187] width 2220 height 165
drag, startPoint x: 165, startPoint y: 70, endPoint x: 152, endPoint y: 76, distance: 14.3
click at [152, 76] on input "80274" at bounding box center [200, 69] width 121 height 25
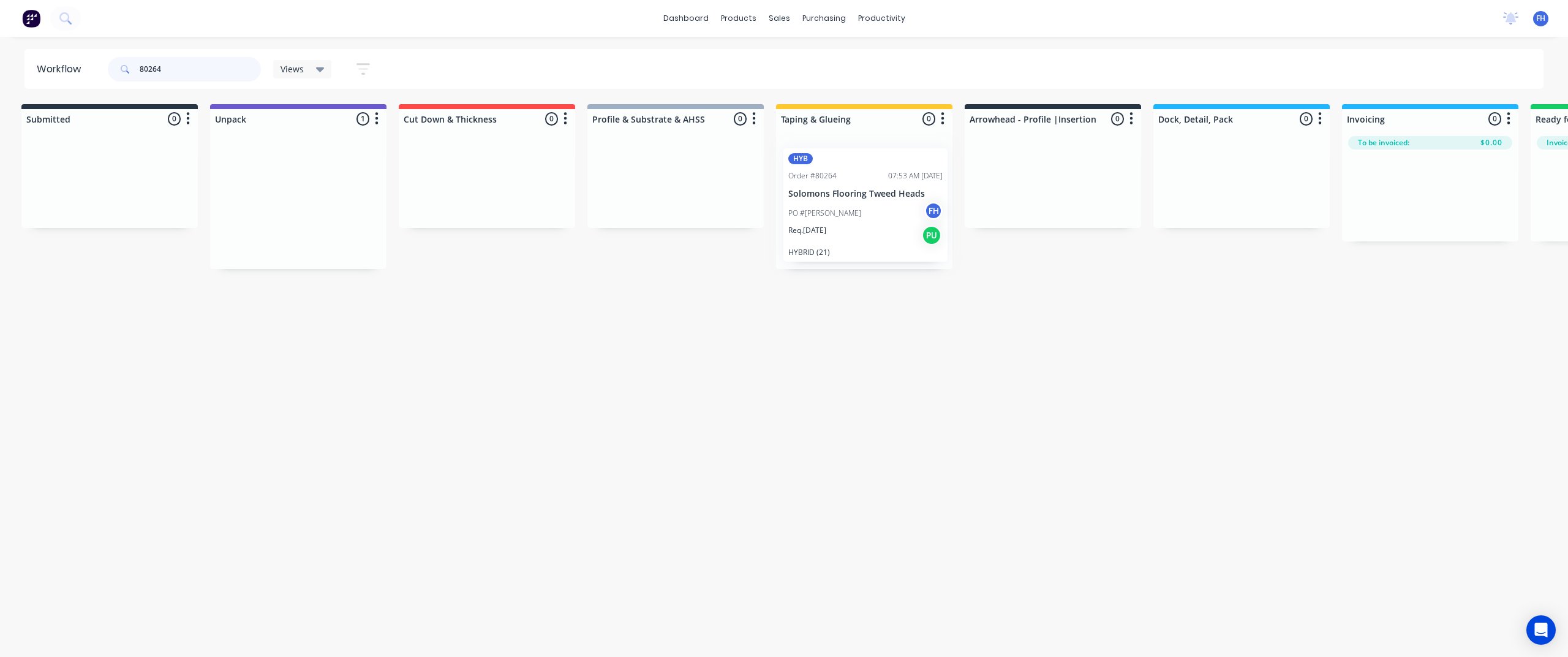
drag, startPoint x: 289, startPoint y: 169, endPoint x: 855, endPoint y: 173, distance: 566.0
click at [855, 173] on div "Submitted 0 Summaries Total order value Invoiced to date To be invoiced Unpack …" at bounding box center [1096, 187] width 2220 height 165
drag, startPoint x: 187, startPoint y: 66, endPoint x: 162, endPoint y: 78, distance: 27.7
click at [151, 82] on div "80264" at bounding box center [184, 69] width 153 height 37
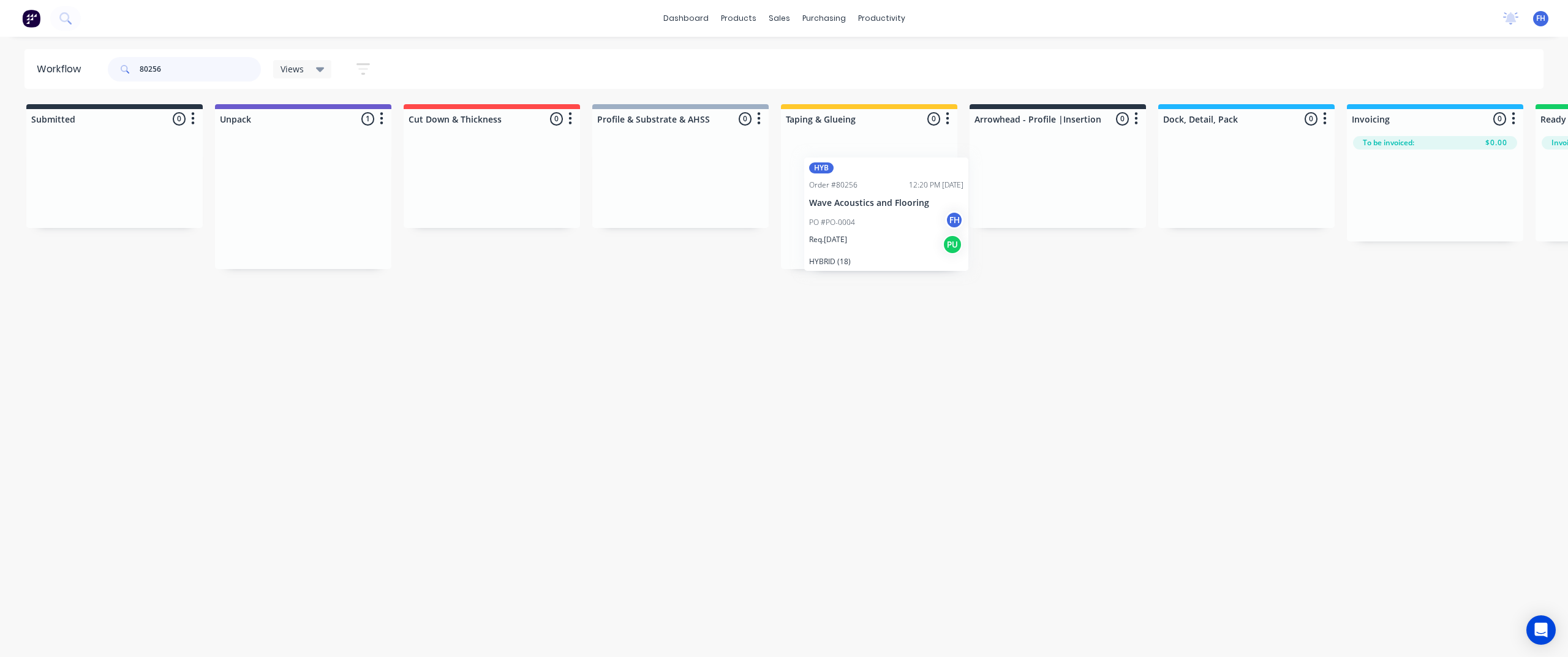
drag, startPoint x: 324, startPoint y: 172, endPoint x: 925, endPoint y: 208, distance: 602.1
click at [925, 208] on div "Submitted 0 Summaries Total order value Invoiced to date To be invoiced Unpack …" at bounding box center [1101, 187] width 2220 height 165
drag, startPoint x: 167, startPoint y: 64, endPoint x: 153, endPoint y: 70, distance: 15.2
click at [153, 70] on input "80256" at bounding box center [200, 69] width 121 height 25
drag, startPoint x: 120, startPoint y: 169, endPoint x: 907, endPoint y: 190, distance: 787.3
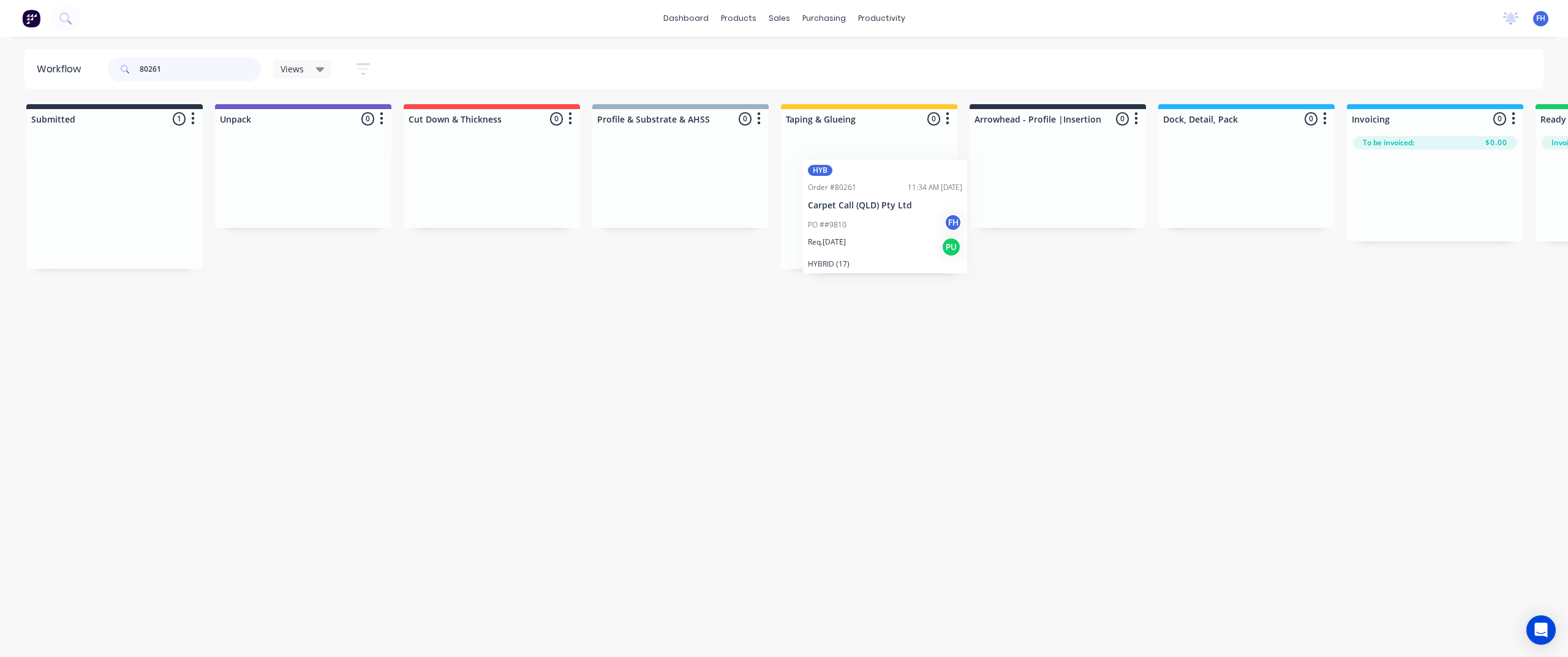
click at [907, 190] on div "Submitted 1 Summaries Total order value Invoiced to date To be invoiced HYB Ord…" at bounding box center [1101, 187] width 2220 height 165
drag, startPoint x: 172, startPoint y: 72, endPoint x: 154, endPoint y: 80, distance: 19.7
click at [154, 80] on input "80261" at bounding box center [200, 69] width 121 height 25
drag, startPoint x: 84, startPoint y: 170, endPoint x: 849, endPoint y: 178, distance: 765.0
click at [849, 178] on div "Submitted 1 Summaries Total order value Invoiced to date To be invoiced HYB Ord…" at bounding box center [1101, 187] width 2220 height 165
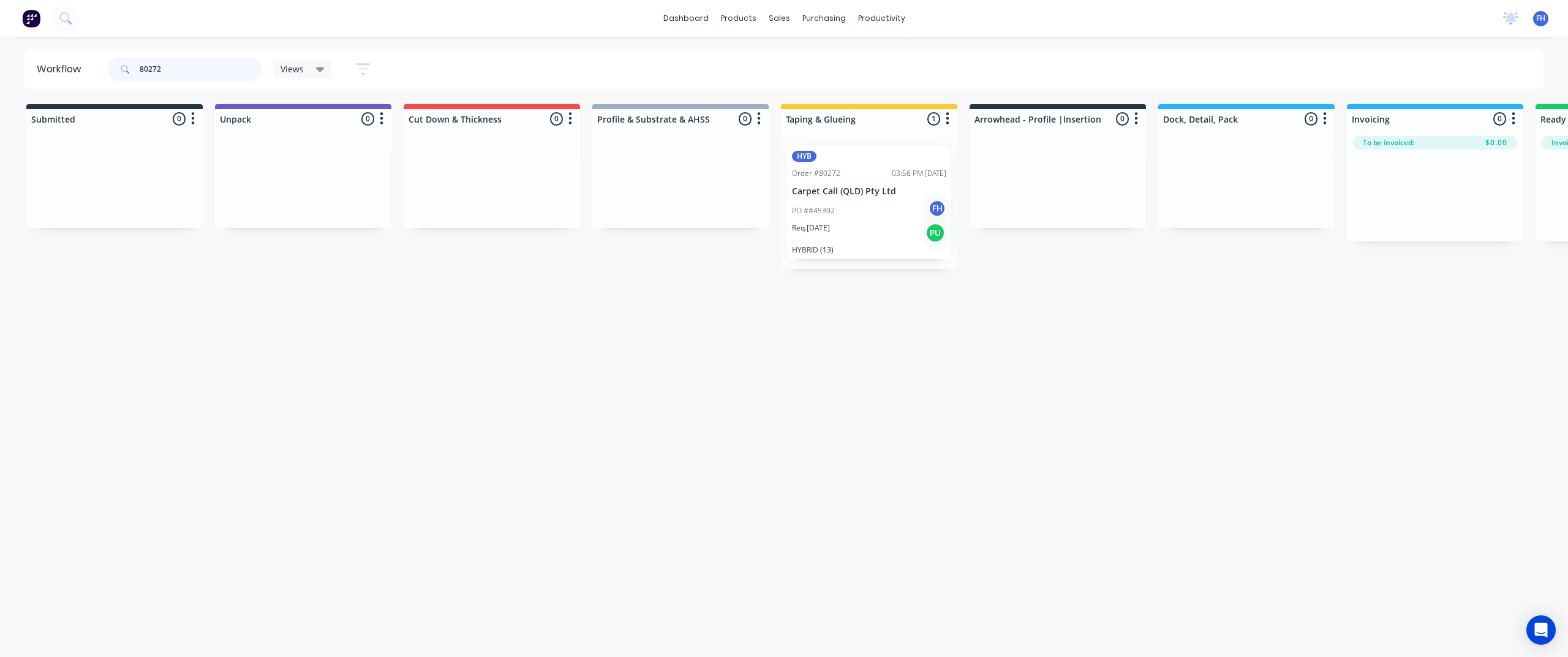
drag, startPoint x: 180, startPoint y: 72, endPoint x: 154, endPoint y: 81, distance: 27.5
click at [154, 81] on div "80272" at bounding box center [184, 69] width 153 height 37
drag, startPoint x: 175, startPoint y: 65, endPoint x: 154, endPoint y: 75, distance: 23.3
click at [154, 75] on input "80262" at bounding box center [200, 69] width 121 height 25
drag, startPoint x: 105, startPoint y: 174, endPoint x: 856, endPoint y: 185, distance: 751.1
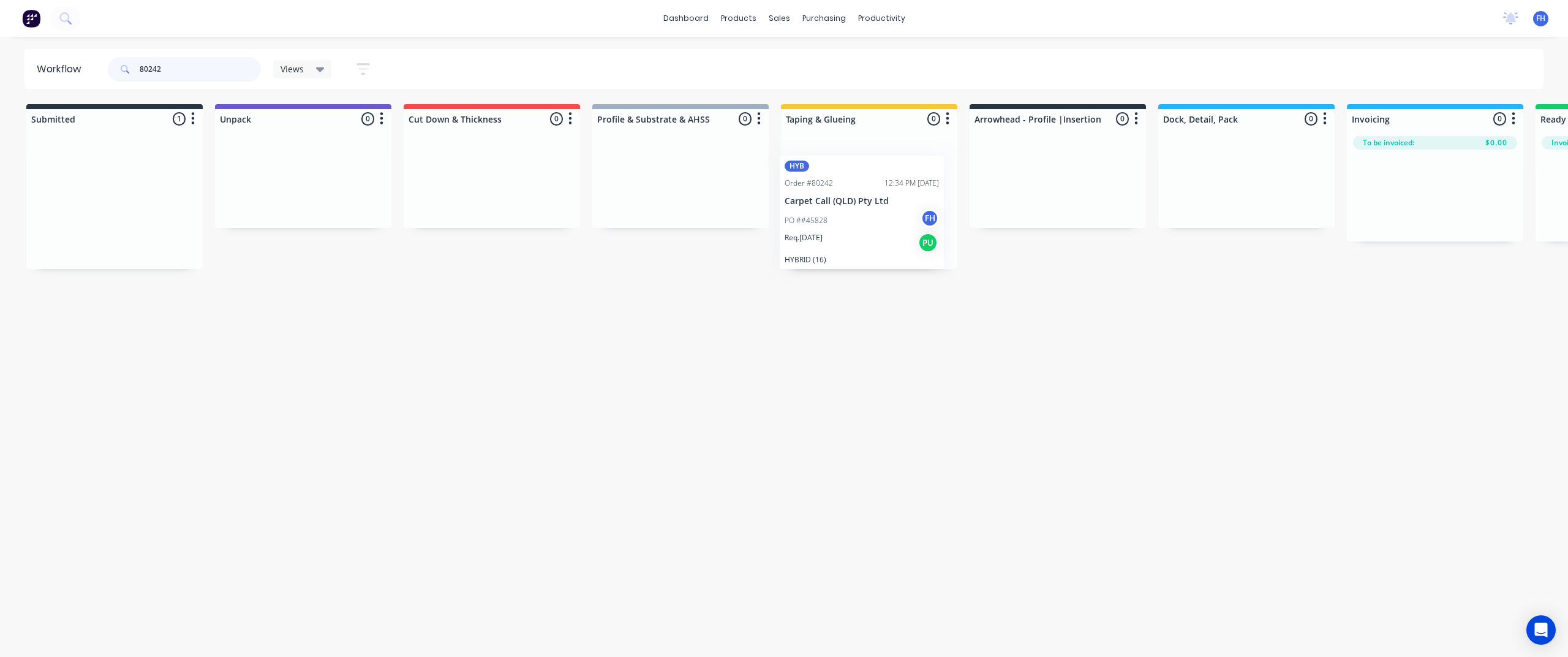
click at [856, 185] on div "Submitted 1 Summaries Total order value Invoiced to date To be invoiced HYB Ord…" at bounding box center [1101, 187] width 2220 height 165
drag, startPoint x: 174, startPoint y: 76, endPoint x: 152, endPoint y: 78, distance: 22.1
click at [152, 78] on input "80242" at bounding box center [200, 69] width 121 height 25
drag, startPoint x: 79, startPoint y: 185, endPoint x: 859, endPoint y: 194, distance: 780.1
click at [859, 194] on div "Submitted 1 Summaries Total order value Invoiced to date To be invoiced HYB Ord…" at bounding box center [1101, 187] width 2220 height 165
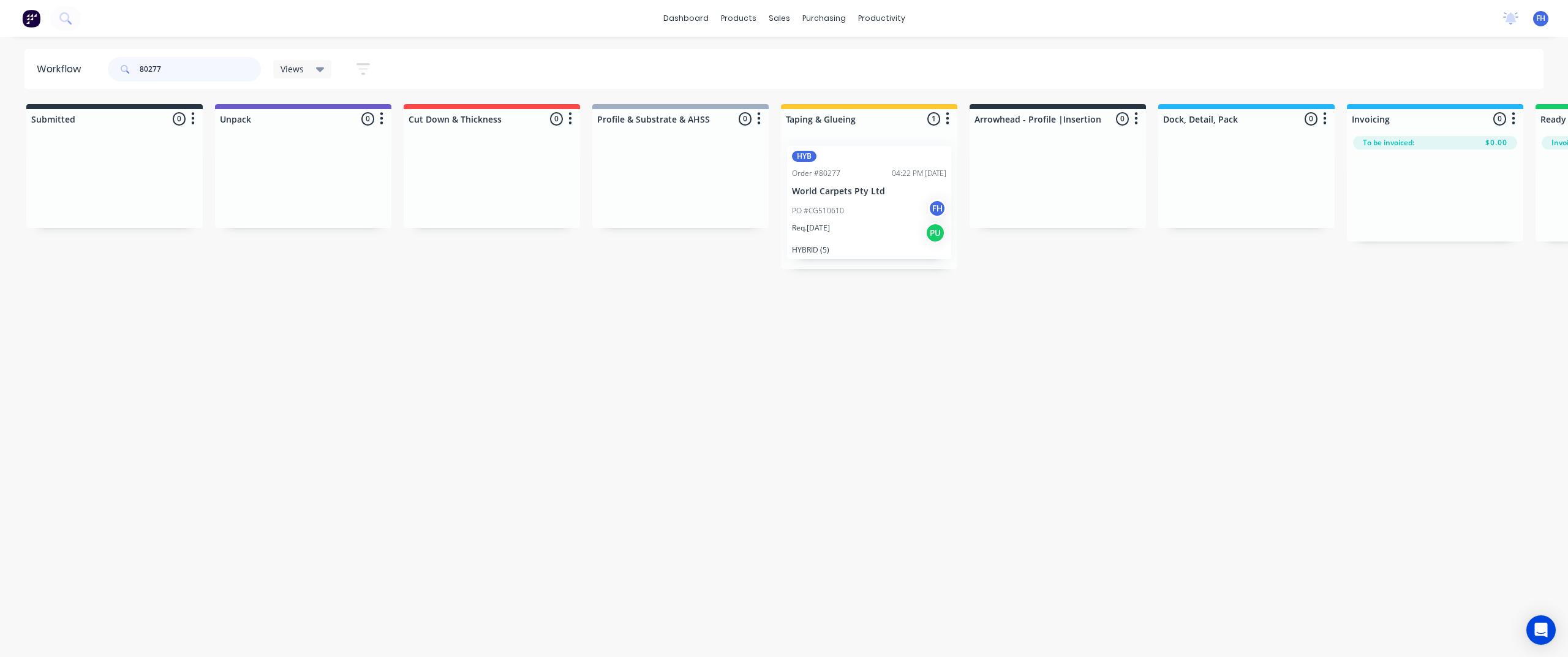
drag, startPoint x: 175, startPoint y: 64, endPoint x: 157, endPoint y: 71, distance: 19.3
click at [157, 71] on input "80277" at bounding box center [200, 69] width 121 height 25
drag, startPoint x: 61, startPoint y: 182, endPoint x: 826, endPoint y: 166, distance: 765.2
click at [826, 166] on div "Submitted 1 Summaries Total order value Invoiced to date To be invoiced HYB Ord…" at bounding box center [1101, 185] width 2220 height 163
drag, startPoint x: 164, startPoint y: 65, endPoint x: 155, endPoint y: 71, distance: 10.8
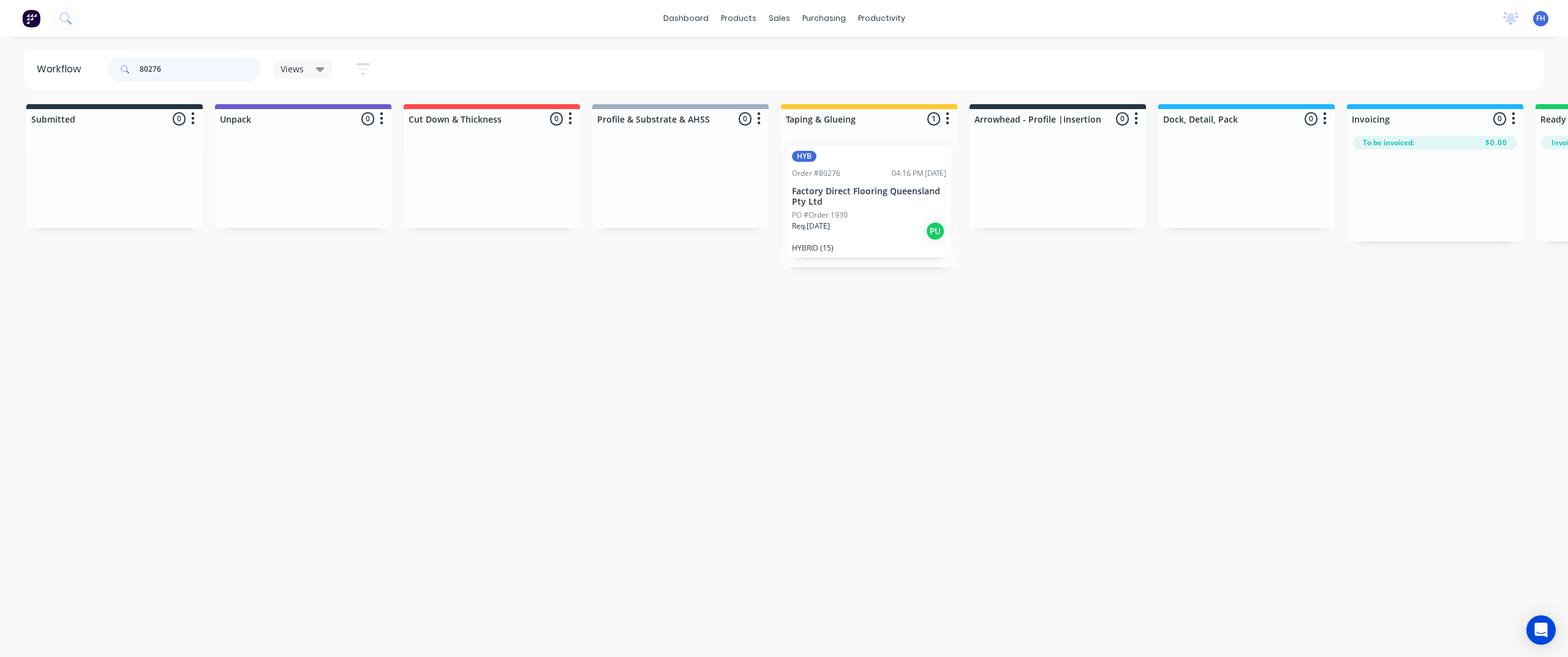
click at [155, 71] on input "80276" at bounding box center [200, 69] width 121 height 25
drag, startPoint x: 103, startPoint y: 185, endPoint x: 856, endPoint y: 188, distance: 753.0
click at [856, 188] on div "Submitted 1 Summaries Total order value Invoiced to date To be invoiced LVT Ord…" at bounding box center [1101, 187] width 2220 height 165
drag, startPoint x: 74, startPoint y: 181, endPoint x: 848, endPoint y: 198, distance: 774.2
click at [848, 198] on div "Submitted 1 Summaries Total order value Invoiced to date To be invoiced HYB Ord…" at bounding box center [1101, 192] width 2220 height 176
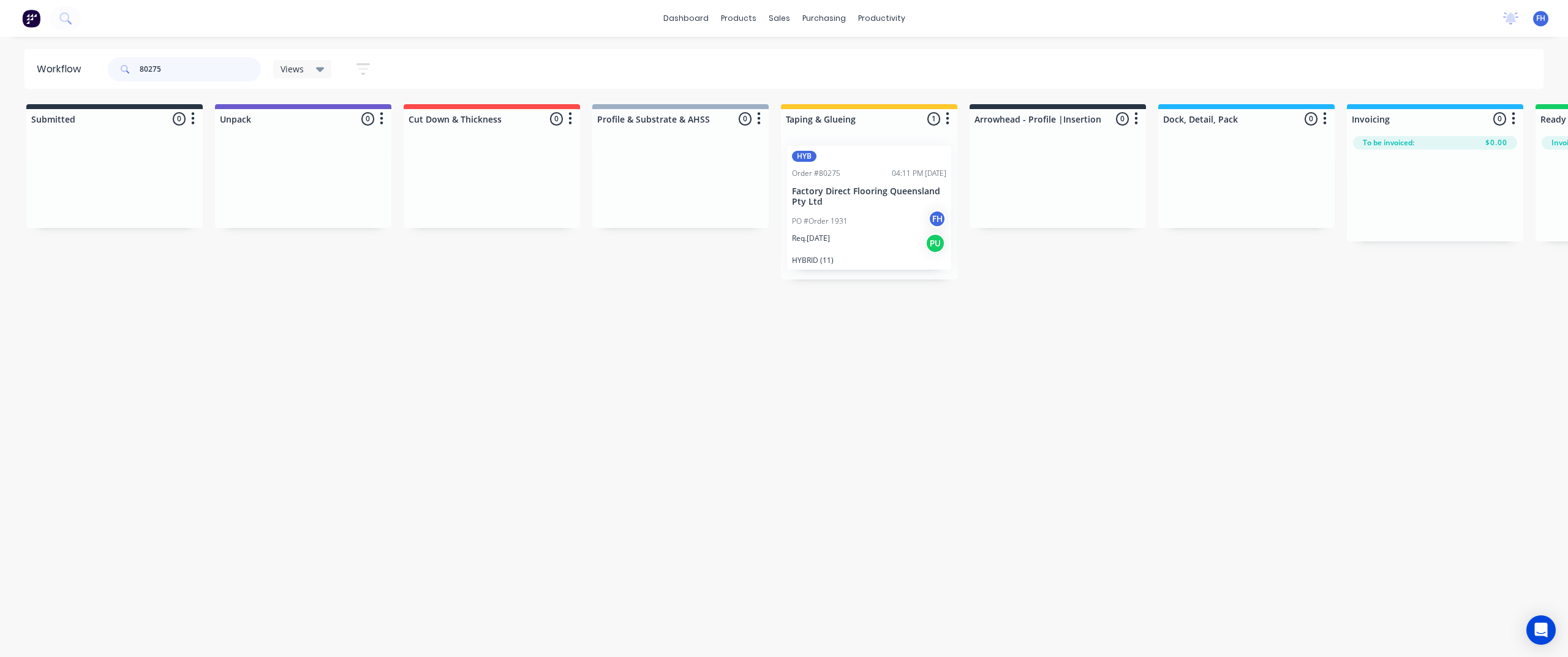
drag, startPoint x: 177, startPoint y: 70, endPoint x: 153, endPoint y: 80, distance: 26.0
click at [153, 80] on input "80275" at bounding box center [200, 69] width 121 height 25
drag, startPoint x: 182, startPoint y: 75, endPoint x: 86, endPoint y: 65, distance: 96.5
click at [86, 65] on header "Workflow 80262 Views Save new view None (Default) edit Show/Hide statuses Show …" at bounding box center [784, 68] width 1519 height 40
click at [307, 68] on div "Views" at bounding box center [302, 69] width 44 height 11
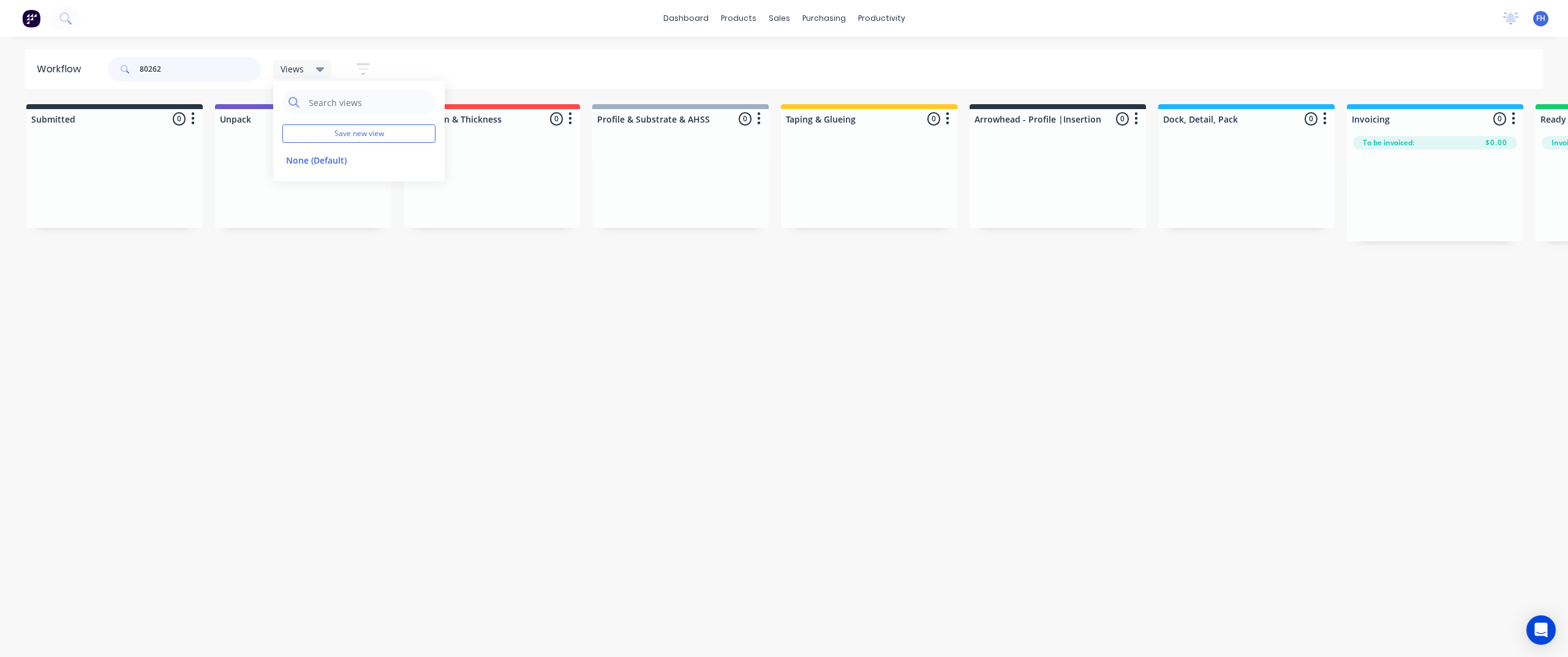
drag, startPoint x: 176, startPoint y: 75, endPoint x: 149, endPoint y: 82, distance: 27.9
click at [149, 82] on div "80262" at bounding box center [184, 69] width 153 height 37
type input "8"
click at [314, 65] on div "Views" at bounding box center [302, 69] width 44 height 11
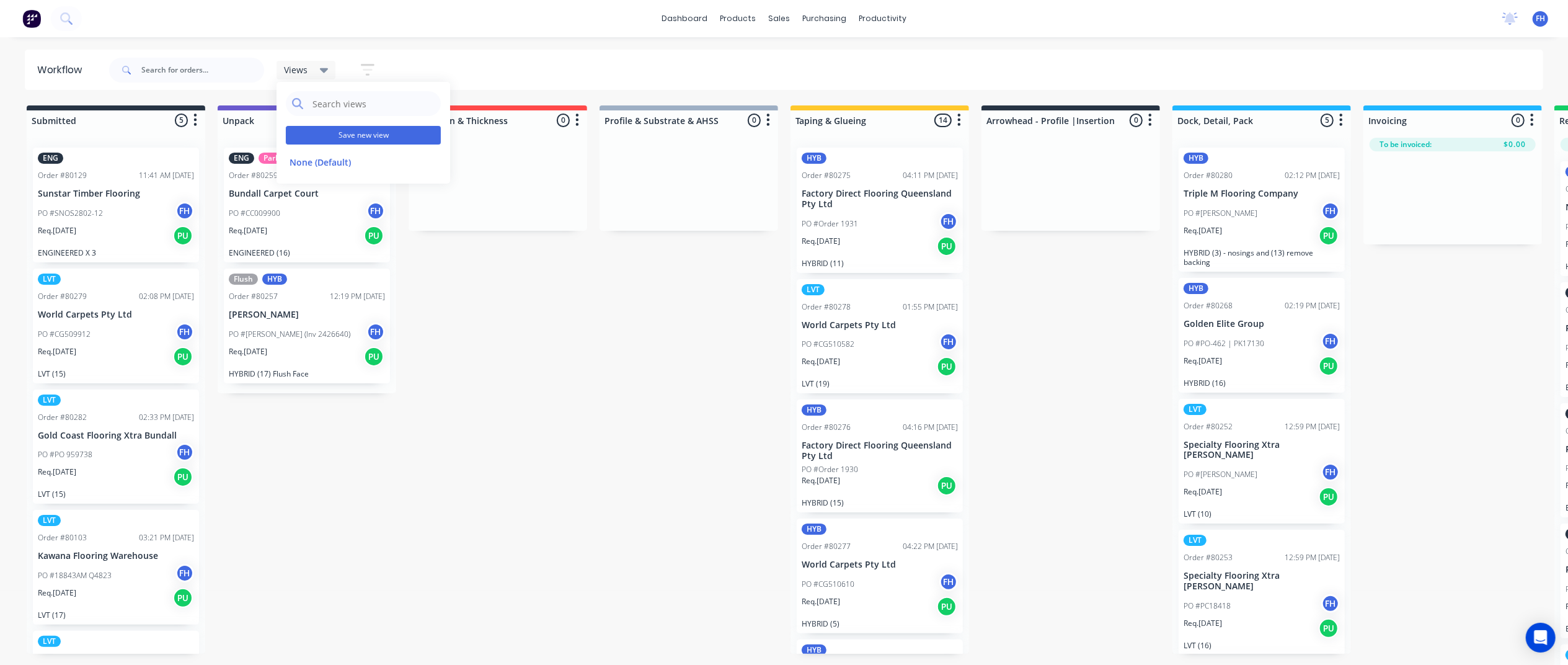
click at [377, 134] on button "Save new view" at bounding box center [364, 135] width 155 height 19
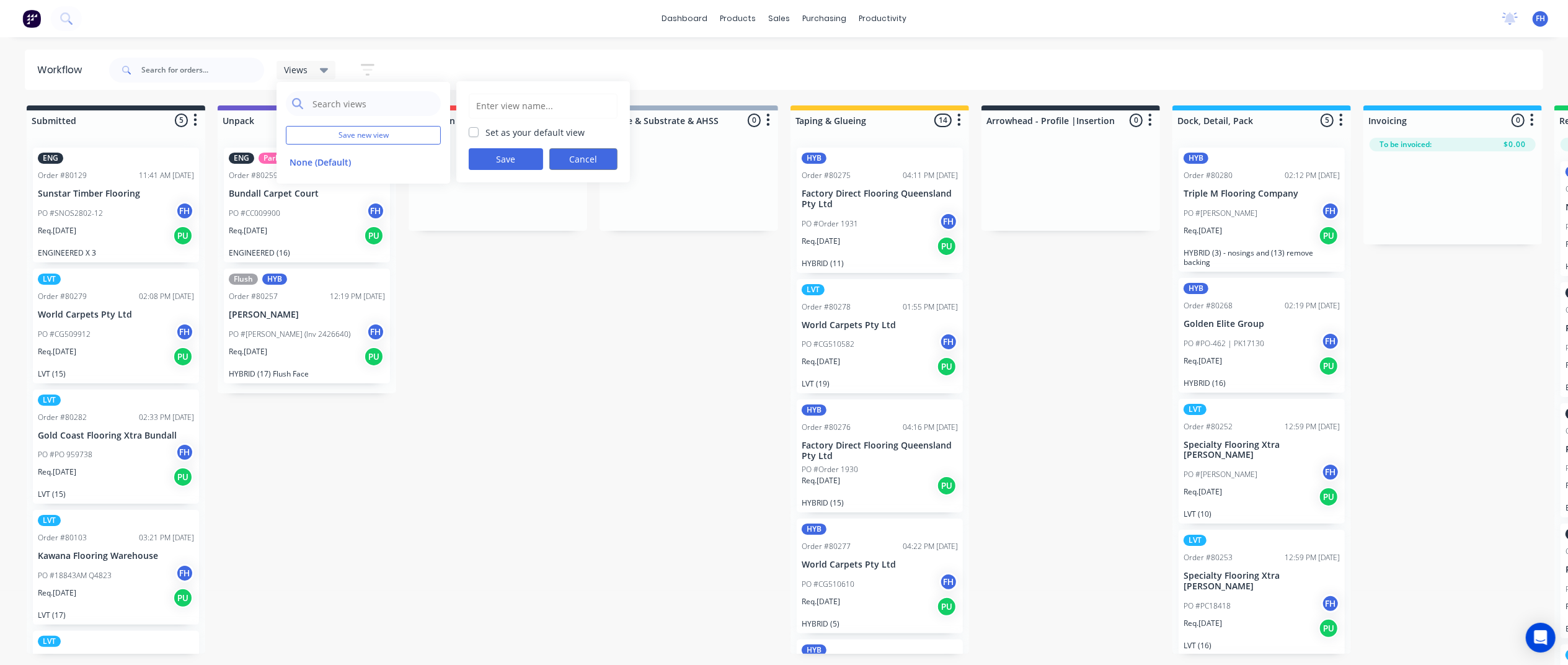
click at [588, 156] on button "Cancel" at bounding box center [584, 159] width 68 height 22
click at [431, 161] on button "edit" at bounding box center [429, 162] width 16 height 13
click at [380, 43] on div "dashboard products sales purchasing productivity dashboard products Product Cat…" at bounding box center [784, 295] width 1568 height 591
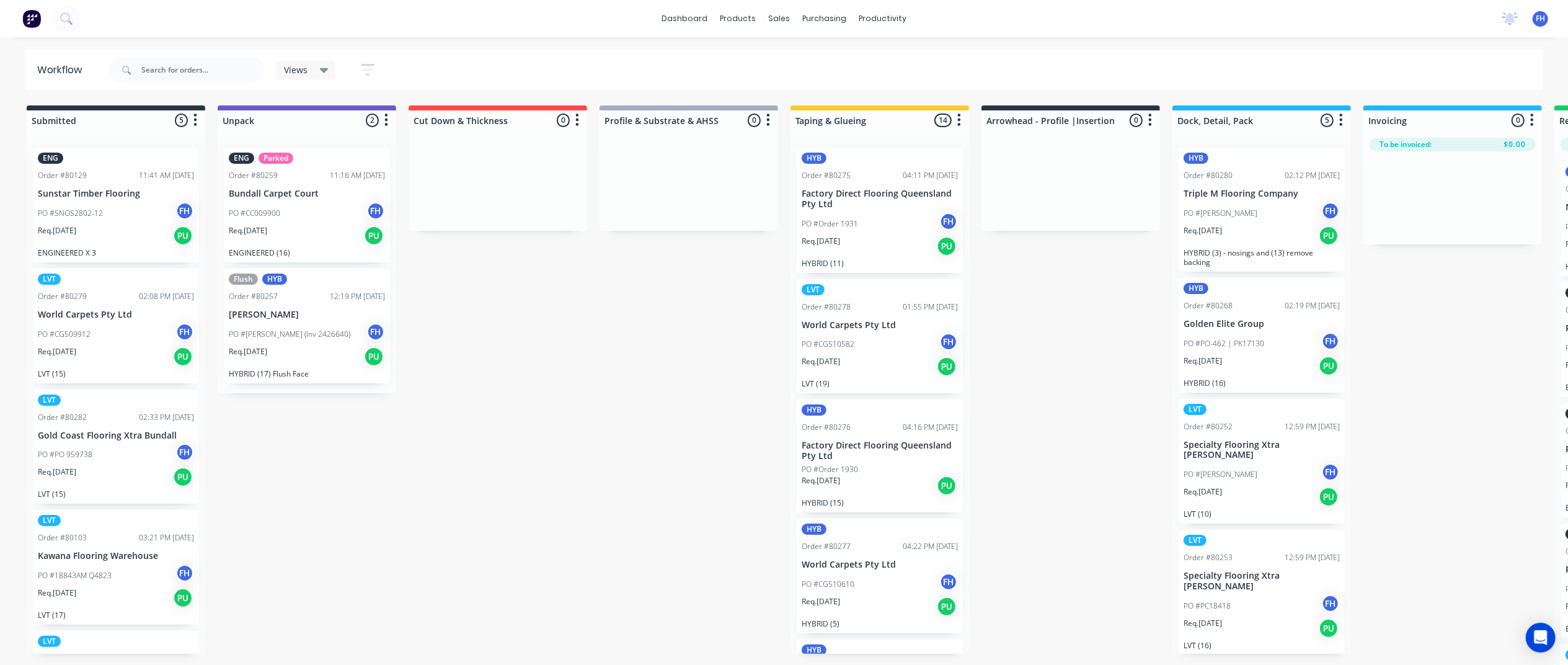
click at [320, 66] on icon at bounding box center [323, 70] width 8 height 14
click at [547, 56] on div "Views Save new view None (Default) edit Show/Hide statuses Show line item cards…" at bounding box center [825, 70] width 1437 height 37
click at [321, 76] on div "Views" at bounding box center [306, 70] width 59 height 19
click at [532, 431] on div "Submitted 5 Summaries Total order value Invoiced to date To be invoiced ENG Ord…" at bounding box center [1115, 386] width 2248 height 562
click at [584, 118] on button "button" at bounding box center [578, 121] width 15 height 15
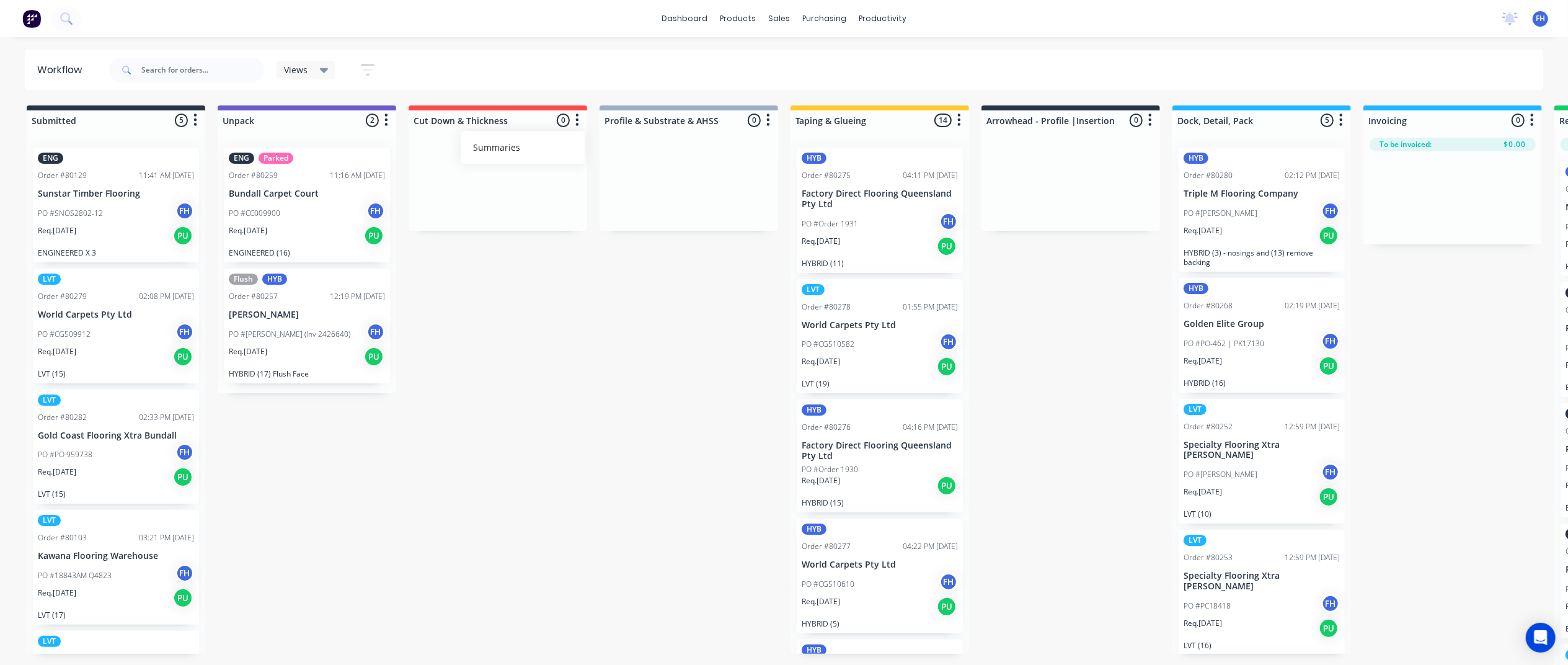
click at [558, 69] on div "Views Save new view None (Default) edit Show/Hide statuses Show line item cards…" at bounding box center [825, 70] width 1437 height 37
click at [370, 67] on icon "button" at bounding box center [368, 70] width 14 height 15
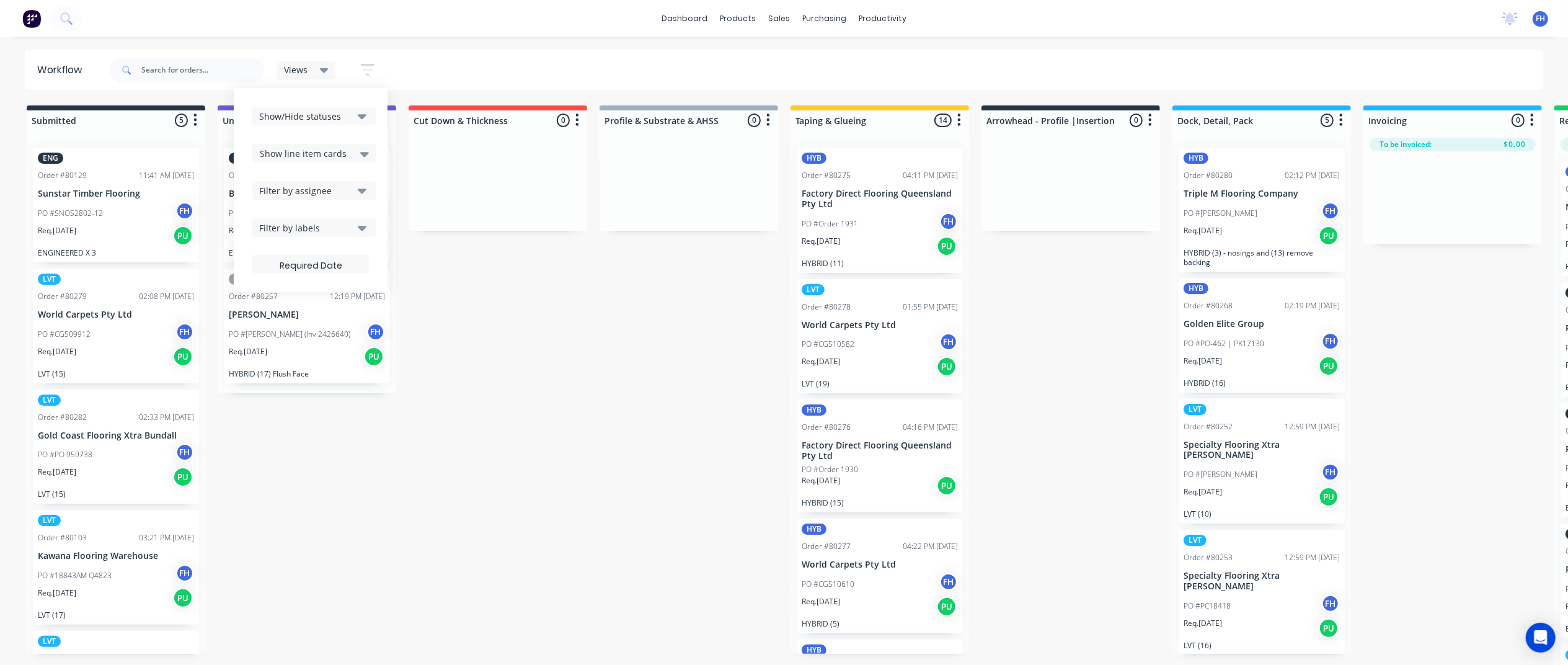
click at [364, 114] on icon "button" at bounding box center [361, 116] width 8 height 5
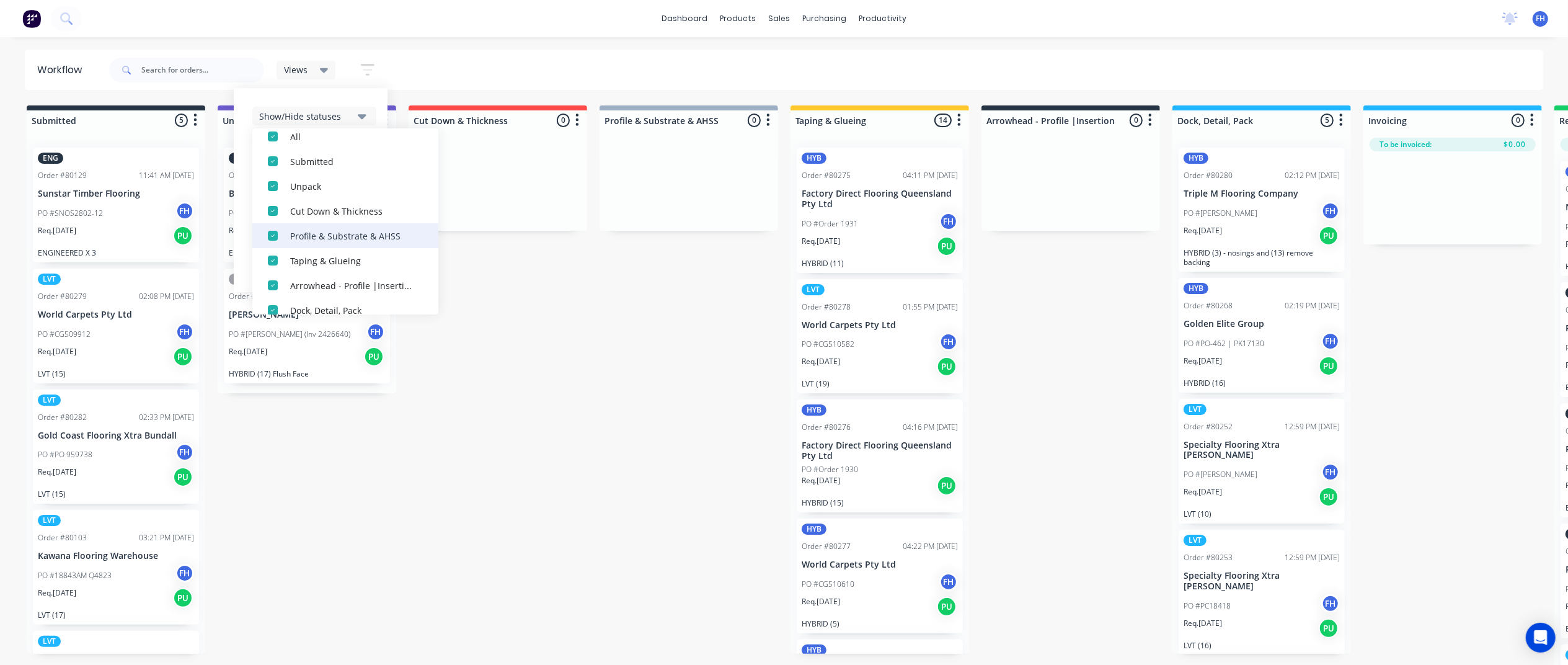
click at [276, 233] on div "button" at bounding box center [273, 235] width 25 height 25
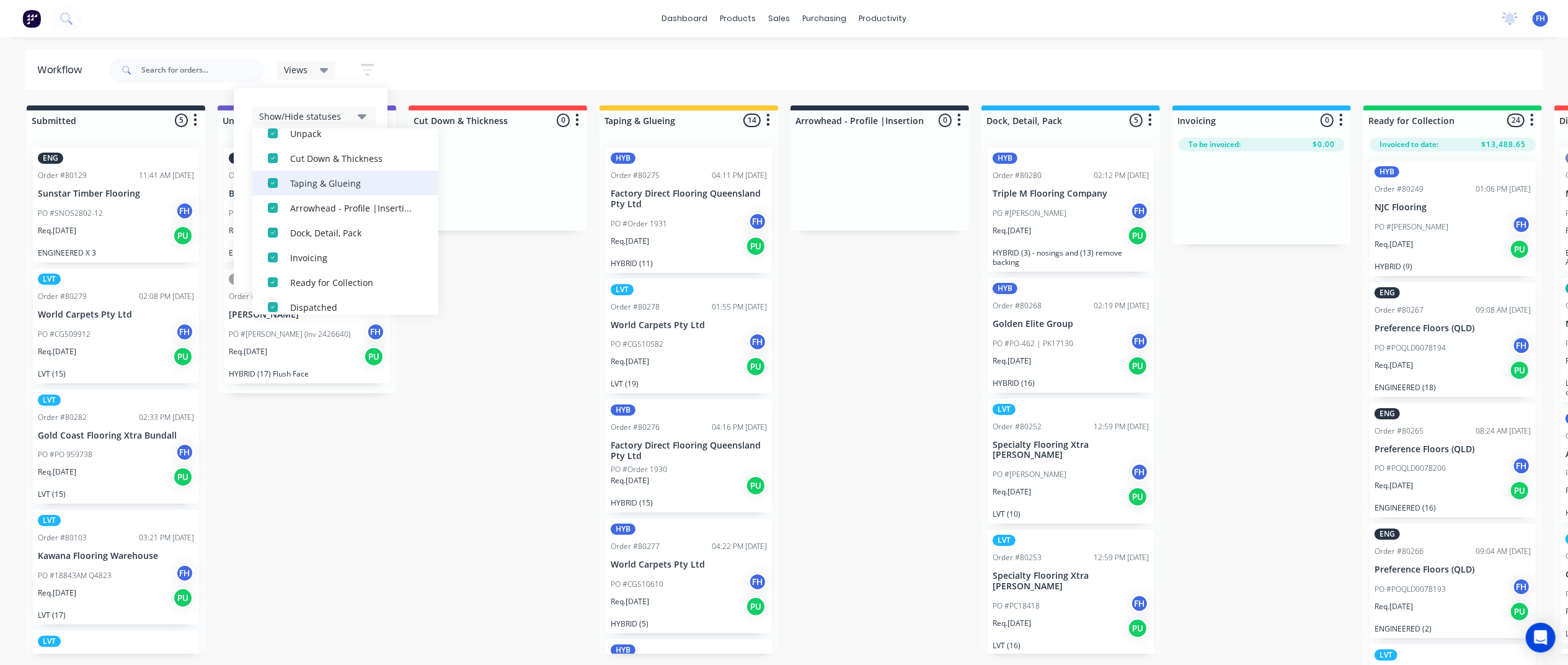
scroll to position [137, 0]
click at [274, 169] on div "button" at bounding box center [273, 172] width 25 height 25
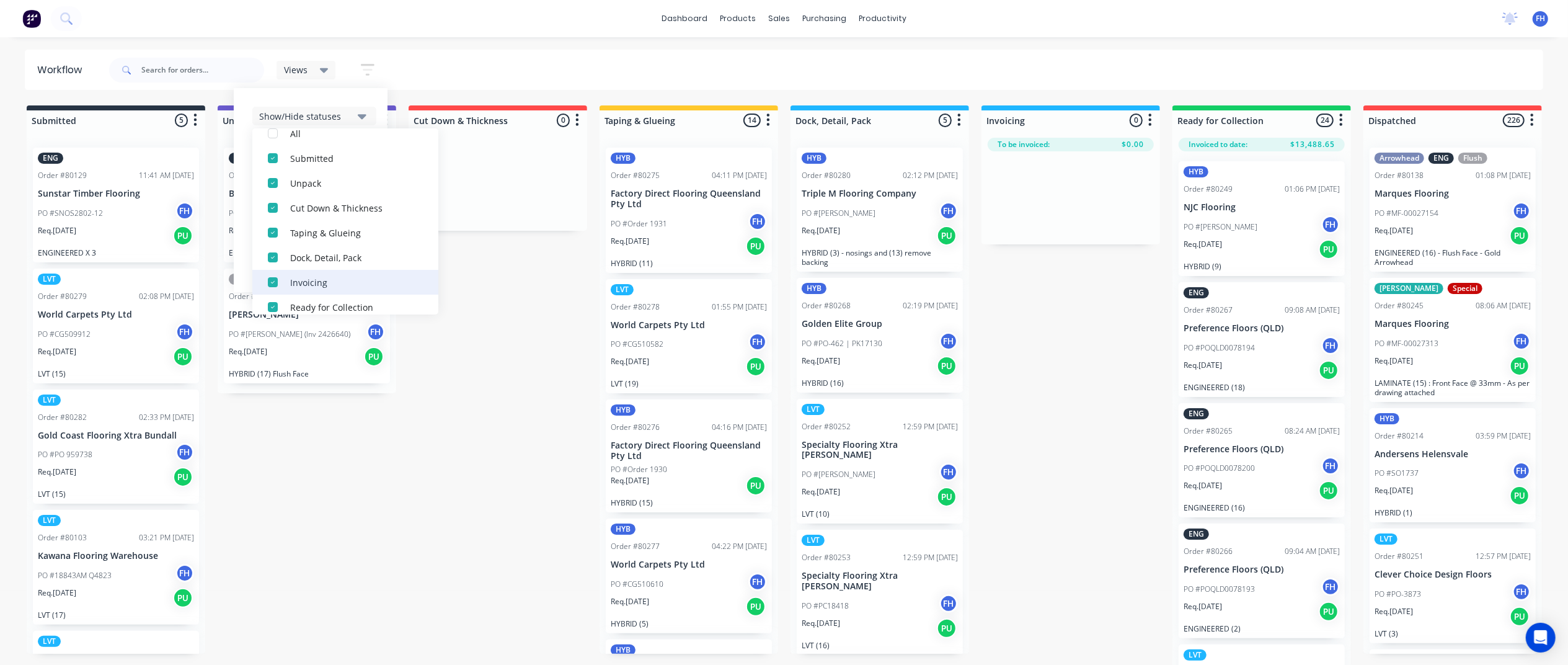
scroll to position [12, 0]
click at [459, 83] on div "Views Save new view None (Default) edit Show/Hide statuses All Submitted Unpack…" at bounding box center [825, 70] width 1437 height 37
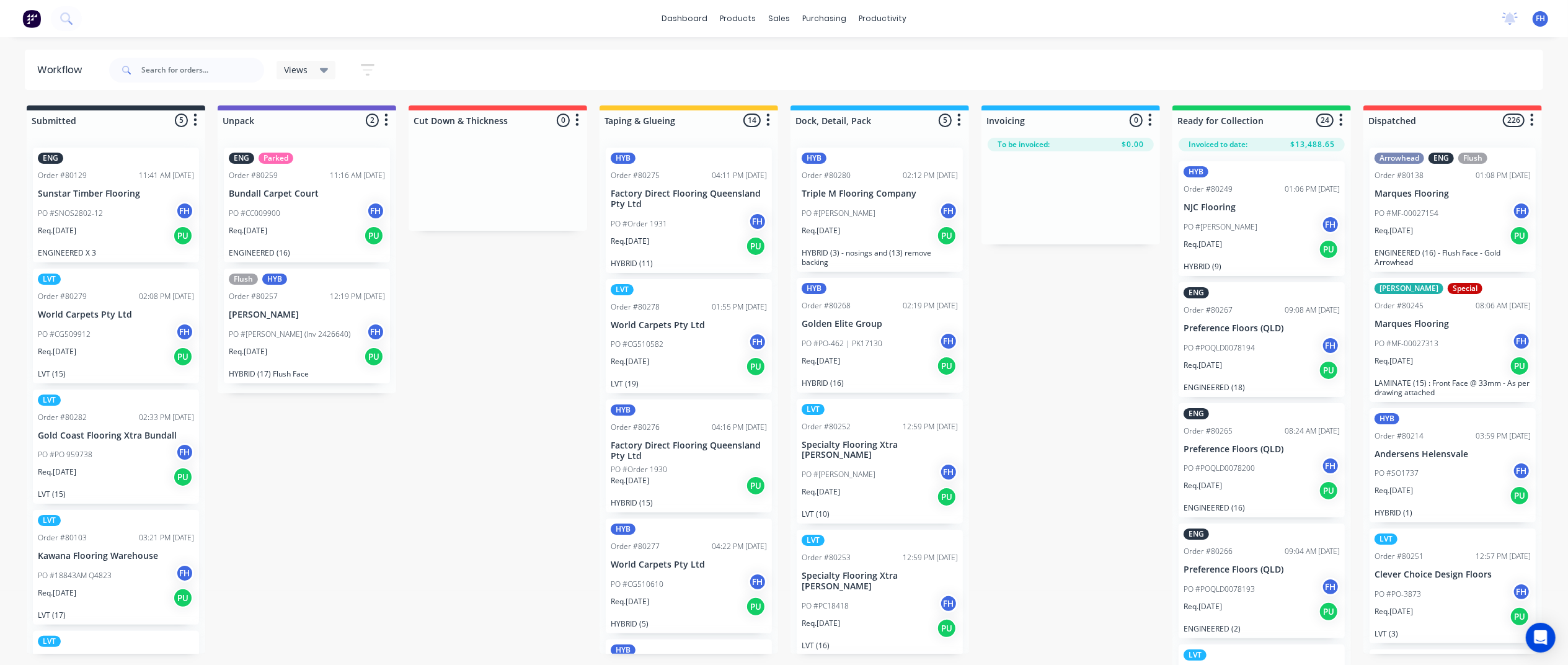
click at [321, 69] on icon at bounding box center [323, 71] width 8 height 5
click at [354, 128] on button "Save new view" at bounding box center [364, 135] width 155 height 19
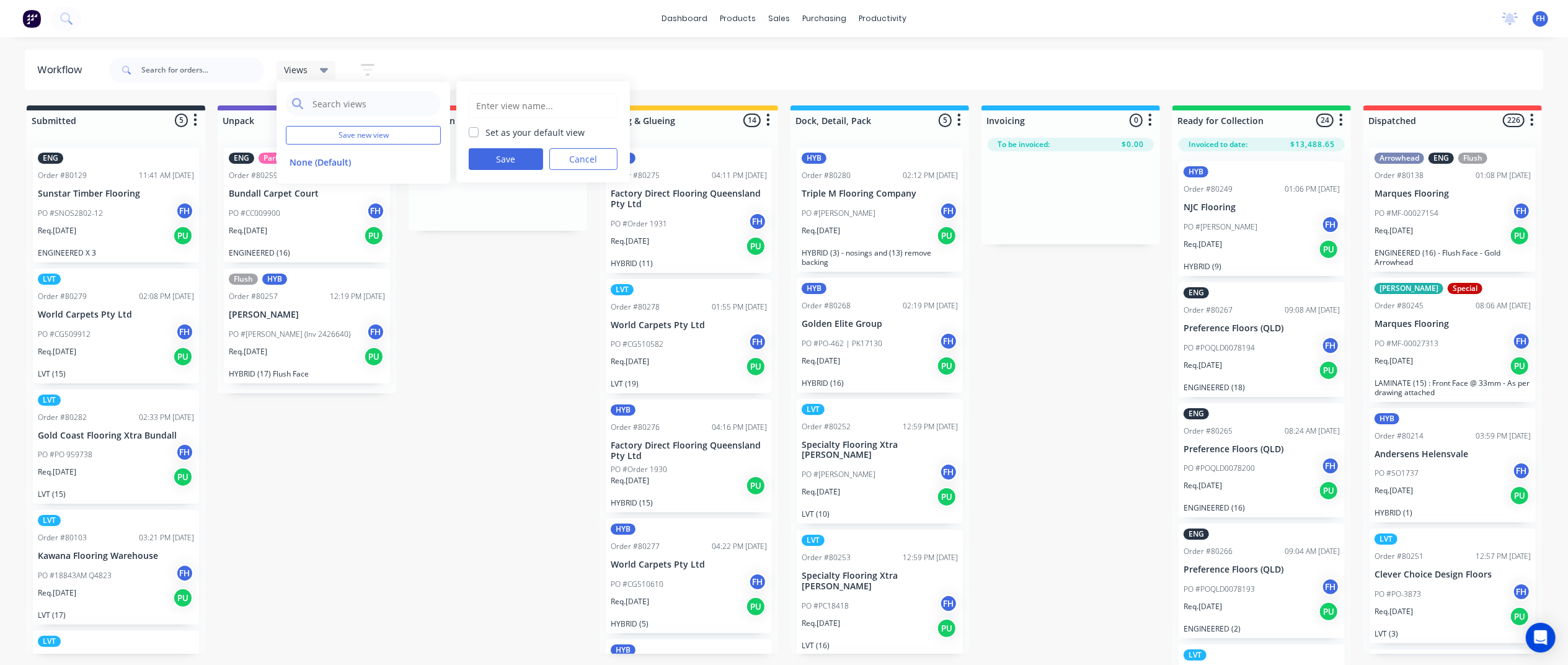
click at [531, 114] on input "text" at bounding box center [543, 106] width 135 height 24
type input "p"
type input "Plastic/LVT"
click at [510, 157] on button "Save" at bounding box center [506, 159] width 74 height 22
click at [467, 67] on div "Views Save new view None (Default) edit Plastic/LVT edit Show/Hide statuses Sho…" at bounding box center [825, 70] width 1437 height 37
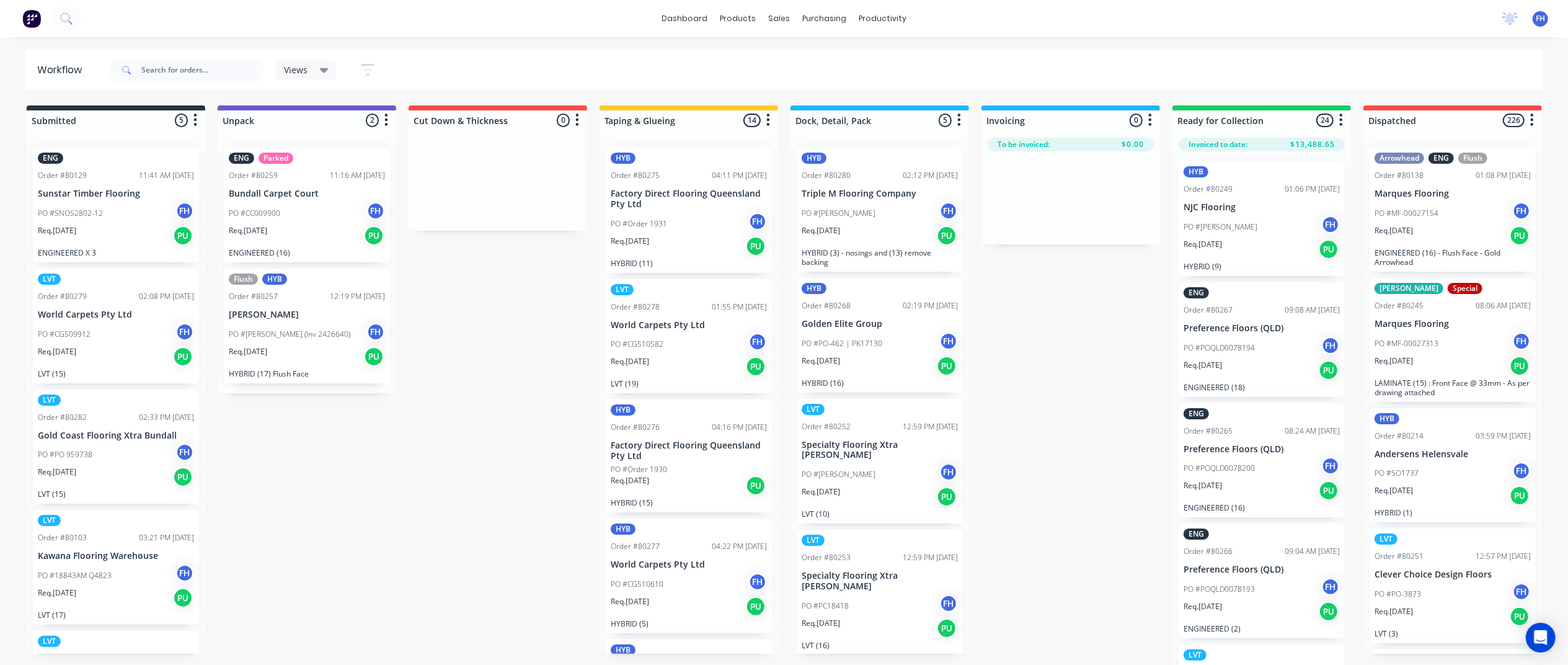
click at [362, 67] on icon "button" at bounding box center [368, 70] width 14 height 15
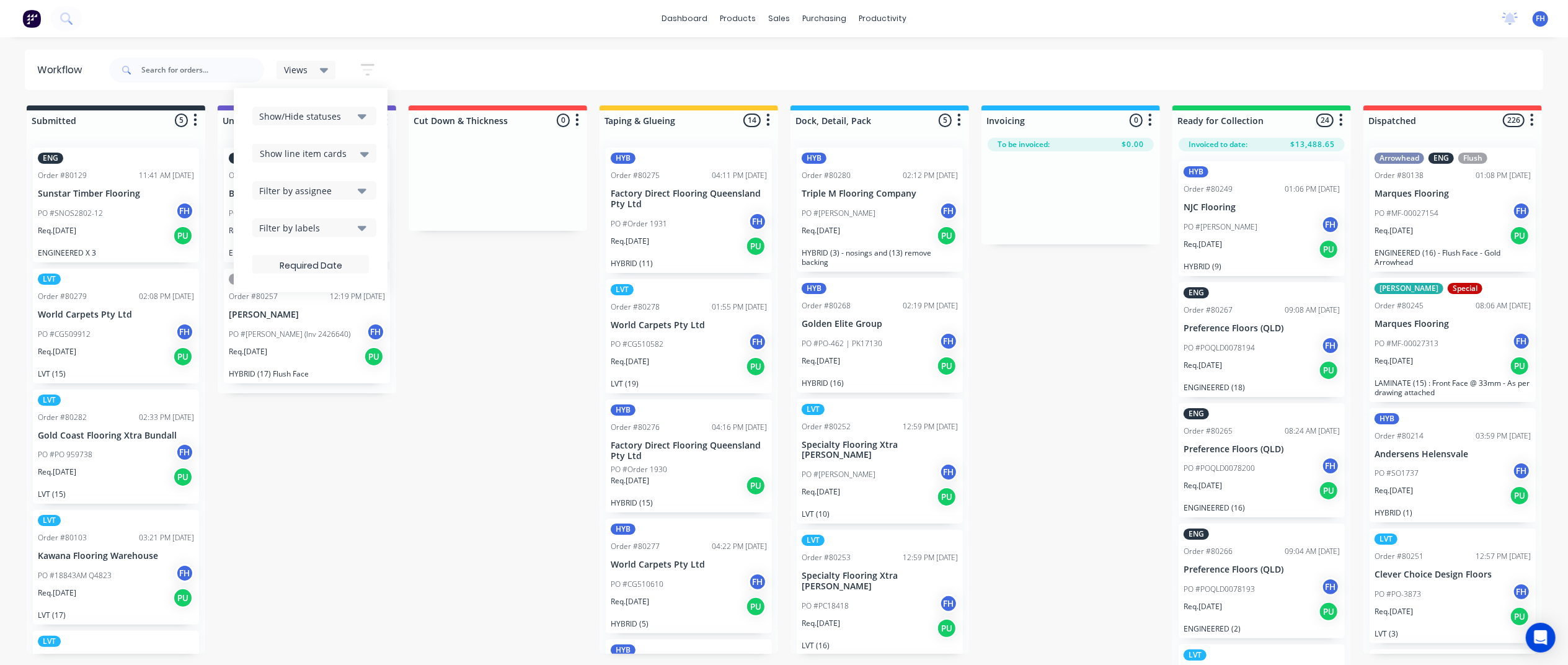
click at [357, 113] on button "Show/Hide statuses" at bounding box center [314, 115] width 124 height 19
click at [266, 282] on div "button" at bounding box center [273, 283] width 25 height 25
click at [278, 294] on div "button" at bounding box center [273, 295] width 25 height 25
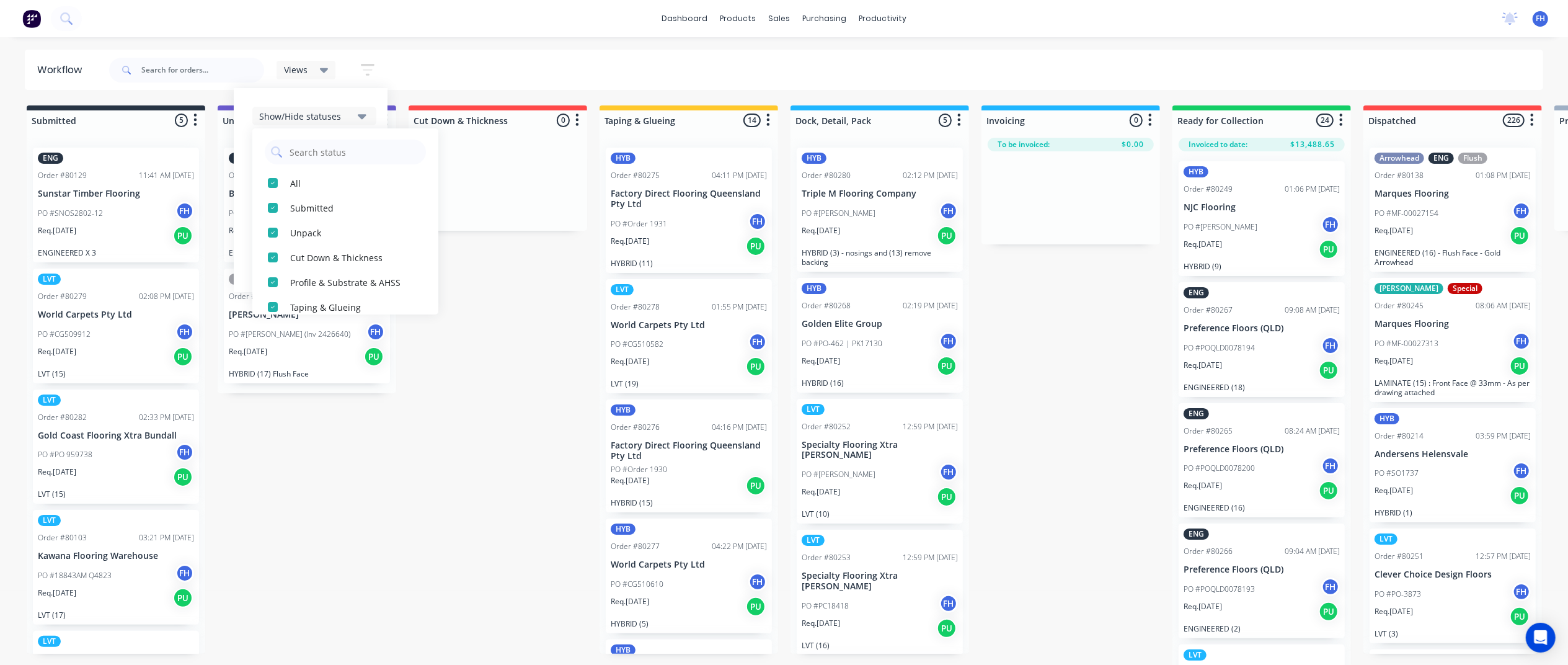
scroll to position [0, 0]
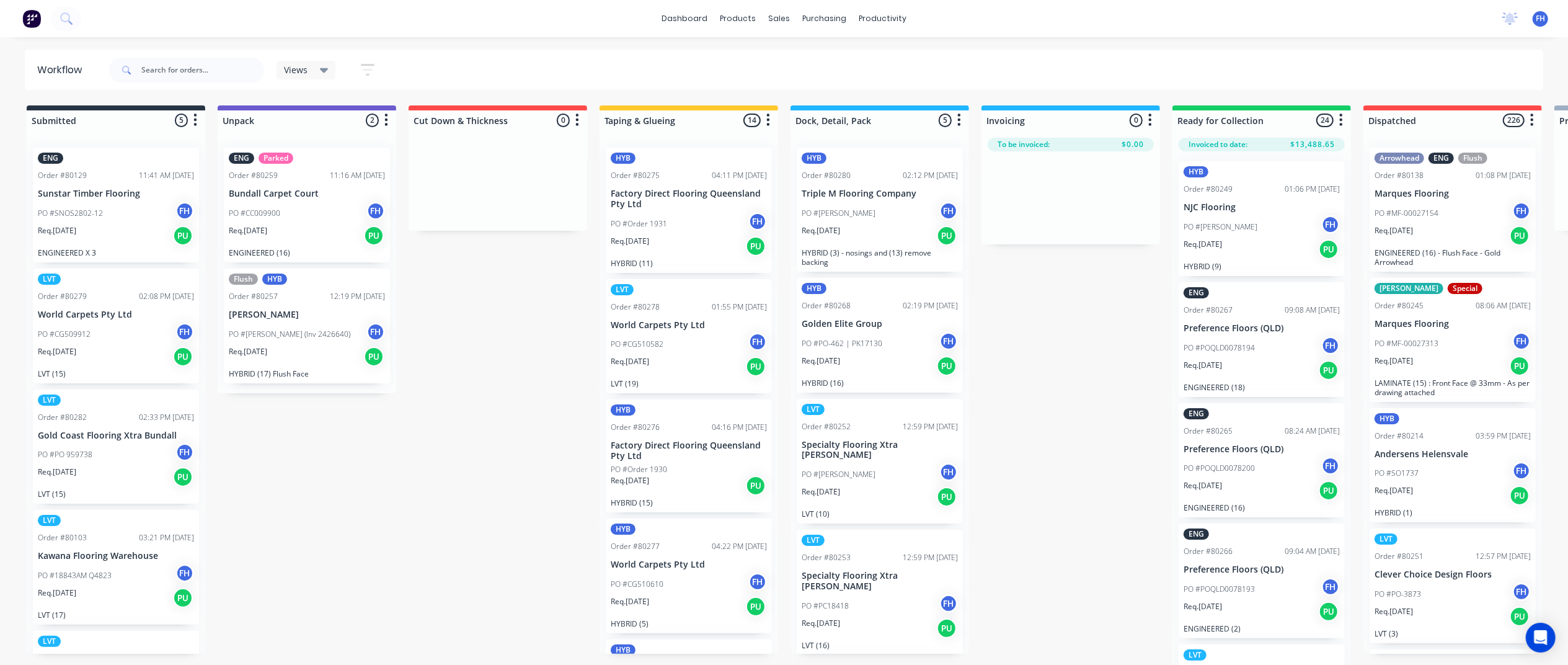
click at [408, 68] on div "Views Save new view None (Default) edit Plastic/LVT edit Show/Hide statuses All…" at bounding box center [825, 70] width 1437 height 37
click at [328, 73] on div "Views" at bounding box center [306, 70] width 59 height 19
click at [526, 59] on div "Views Save new view None (Default) edit Plastic/LVT edit Show/Hide statuses Sho…" at bounding box center [825, 70] width 1437 height 37
click at [368, 66] on icon "button" at bounding box center [368, 70] width 14 height 12
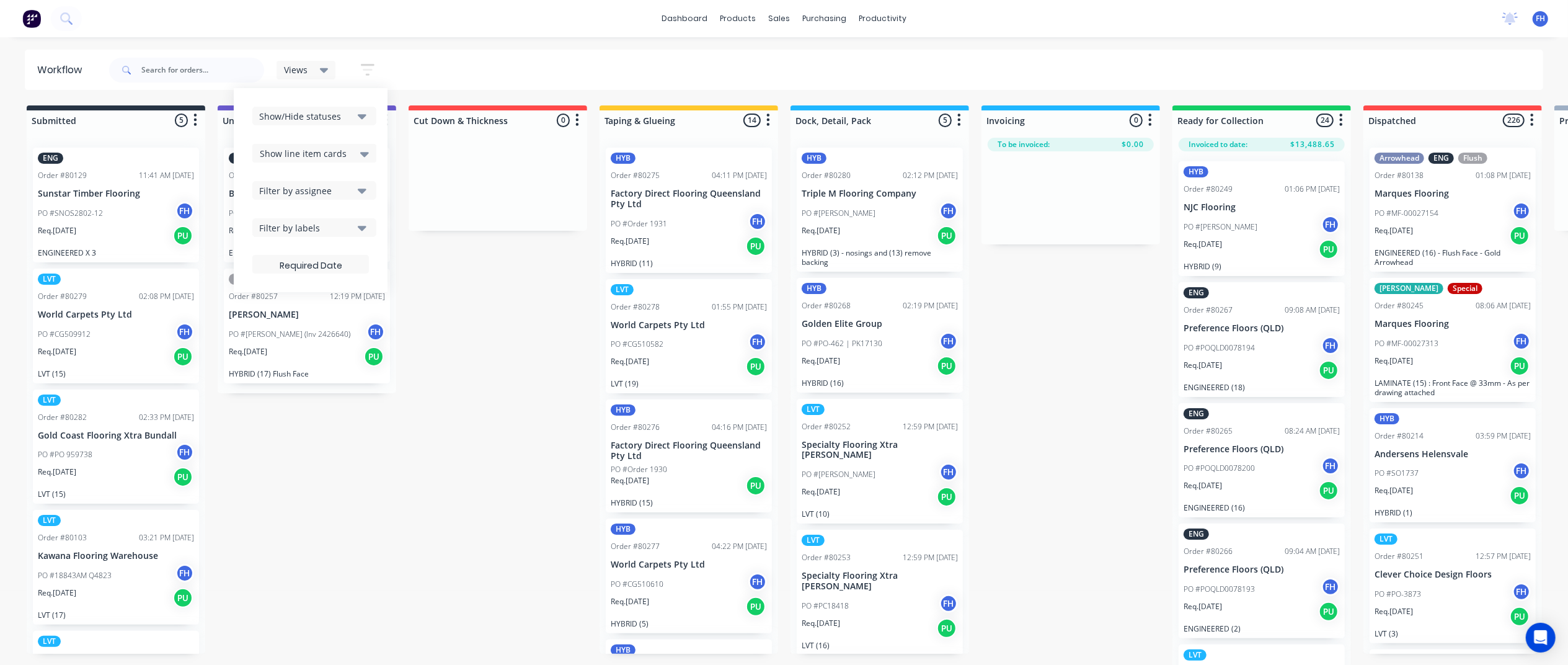
click at [364, 150] on icon at bounding box center [364, 154] width 8 height 14
click at [326, 113] on div "Show/Hide statuses" at bounding box center [305, 116] width 93 height 13
click at [443, 76] on div "Views Save new view None (Default) edit Plastic/LVT edit Show/Hide statuses All…" at bounding box center [825, 70] width 1437 height 37
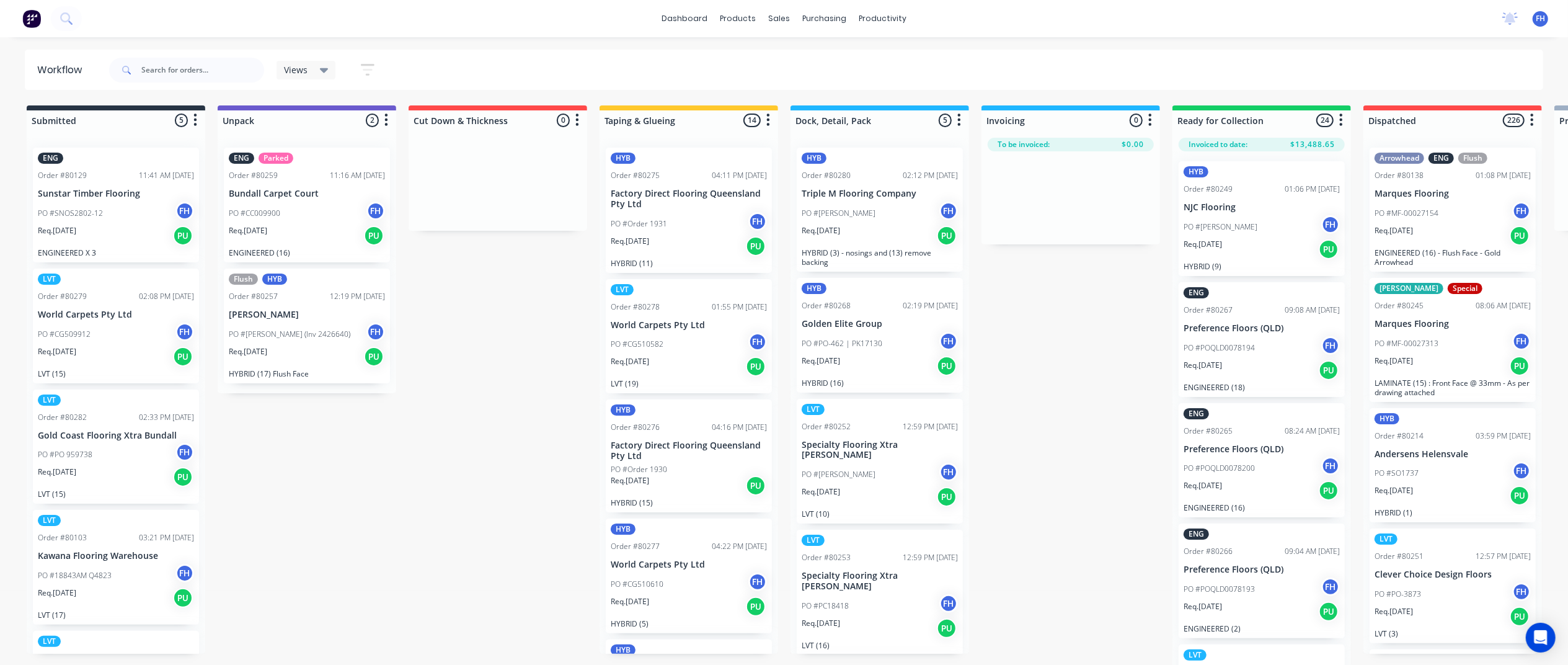
click at [368, 63] on icon "button" at bounding box center [368, 70] width 14 height 15
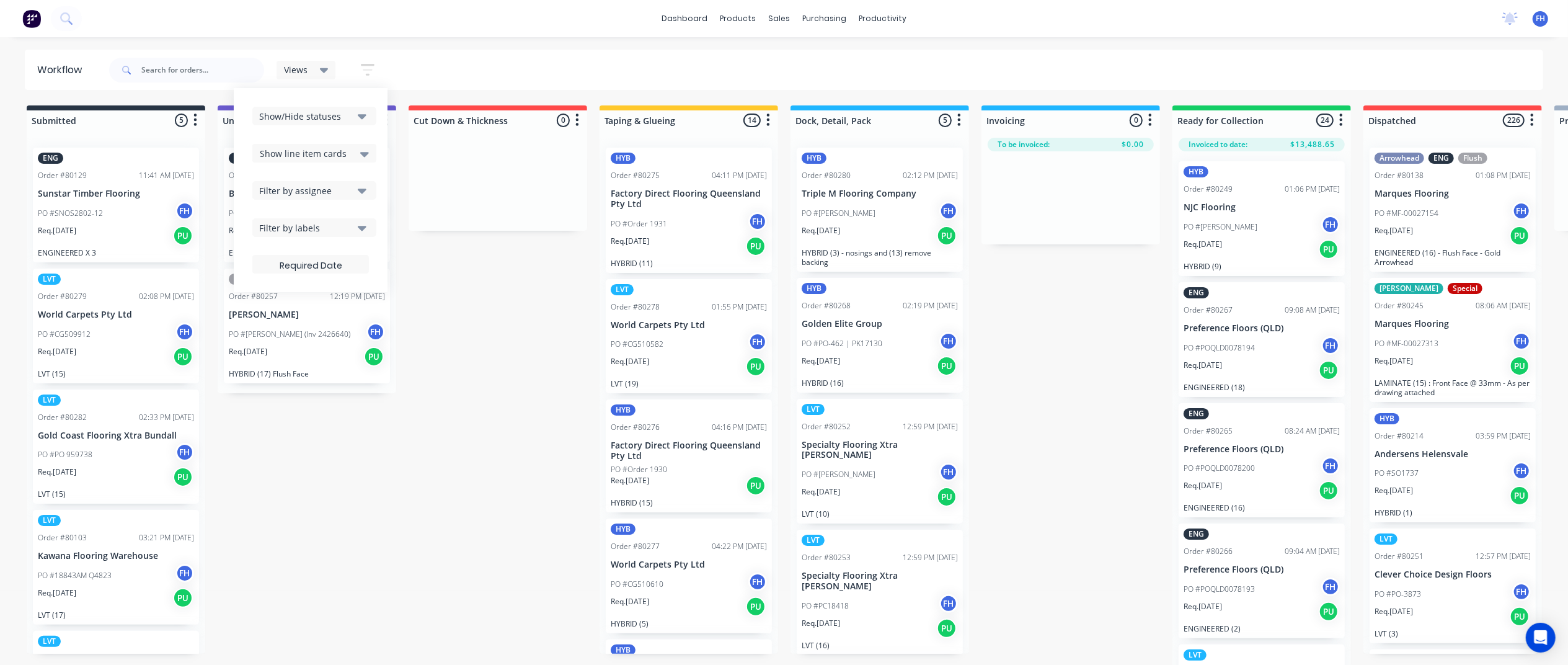
click at [335, 228] on div "Filter by labels" at bounding box center [305, 228] width 93 height 13
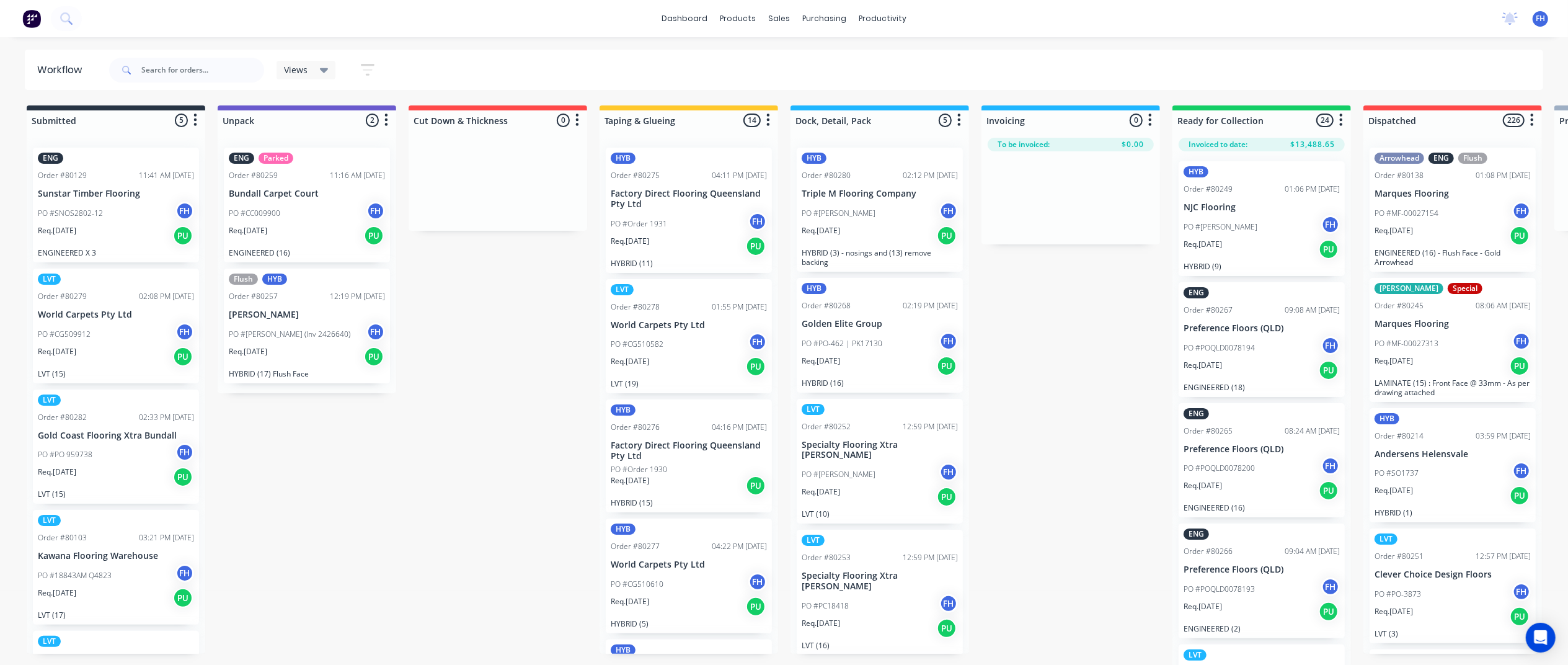
click at [430, 58] on div "Views Save new view None (Default) edit Plastic/LVT edit Show/Hide statuses Sho…" at bounding box center [825, 70] width 1437 height 37
click at [371, 72] on icon "button" at bounding box center [368, 70] width 14 height 15
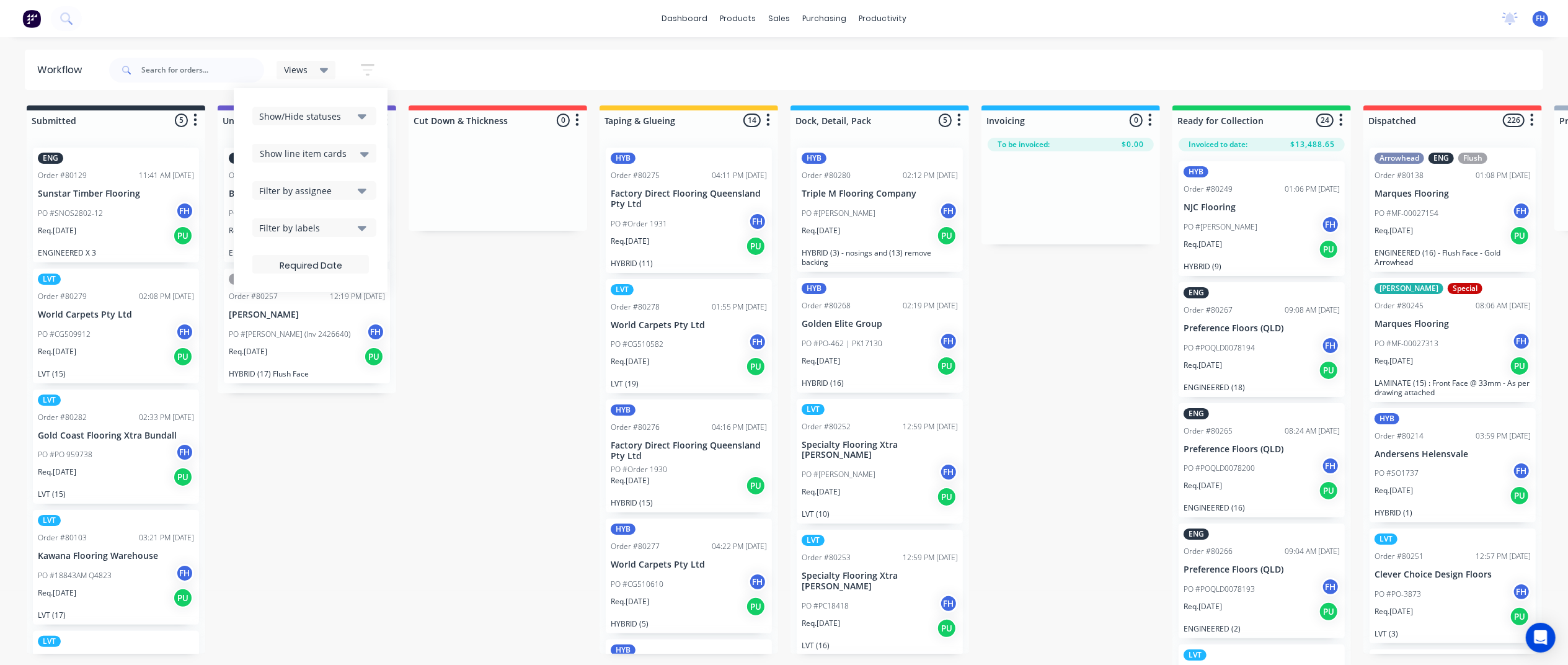
click at [308, 72] on div "Views" at bounding box center [306, 70] width 45 height 11
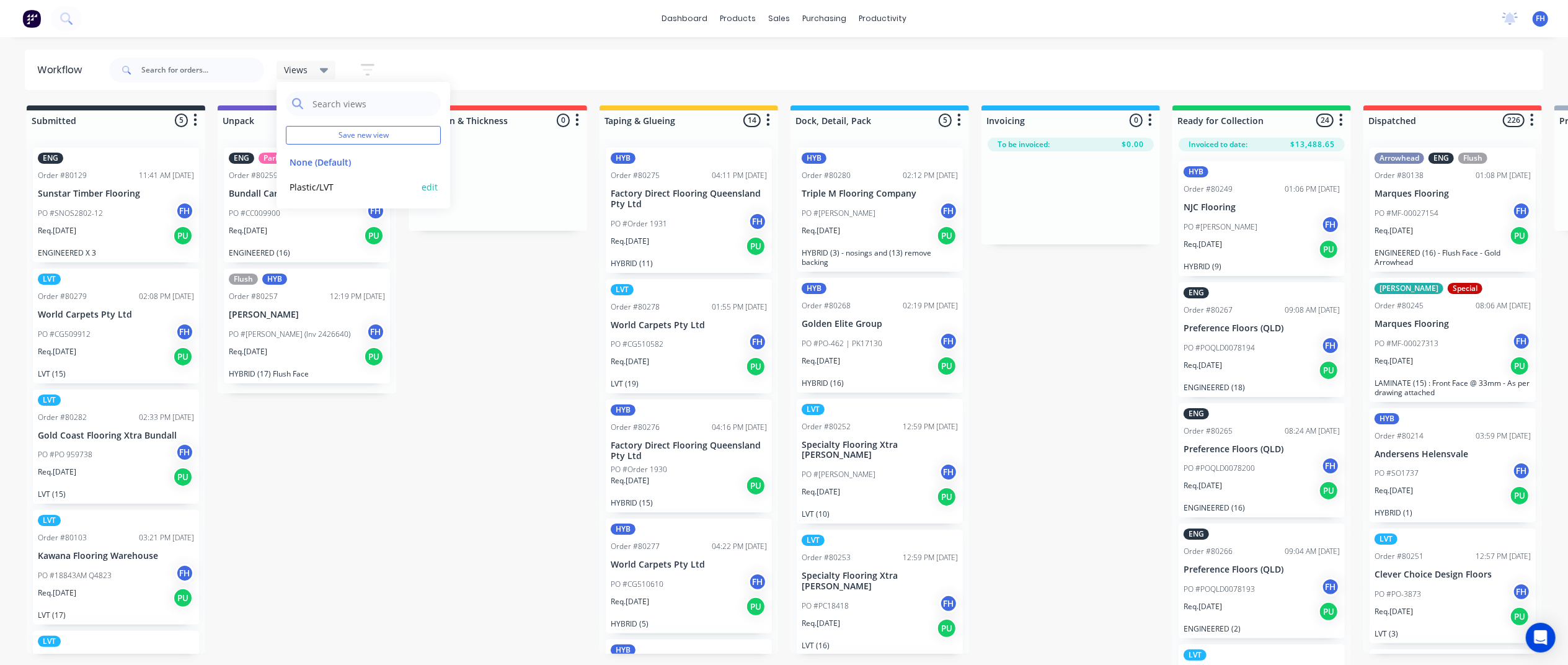
click at [435, 182] on button "edit" at bounding box center [429, 187] width 16 height 13
click at [592, 162] on button "Delete" at bounding box center [584, 159] width 68 height 22
click at [376, 66] on button "button" at bounding box center [368, 70] width 39 height 24
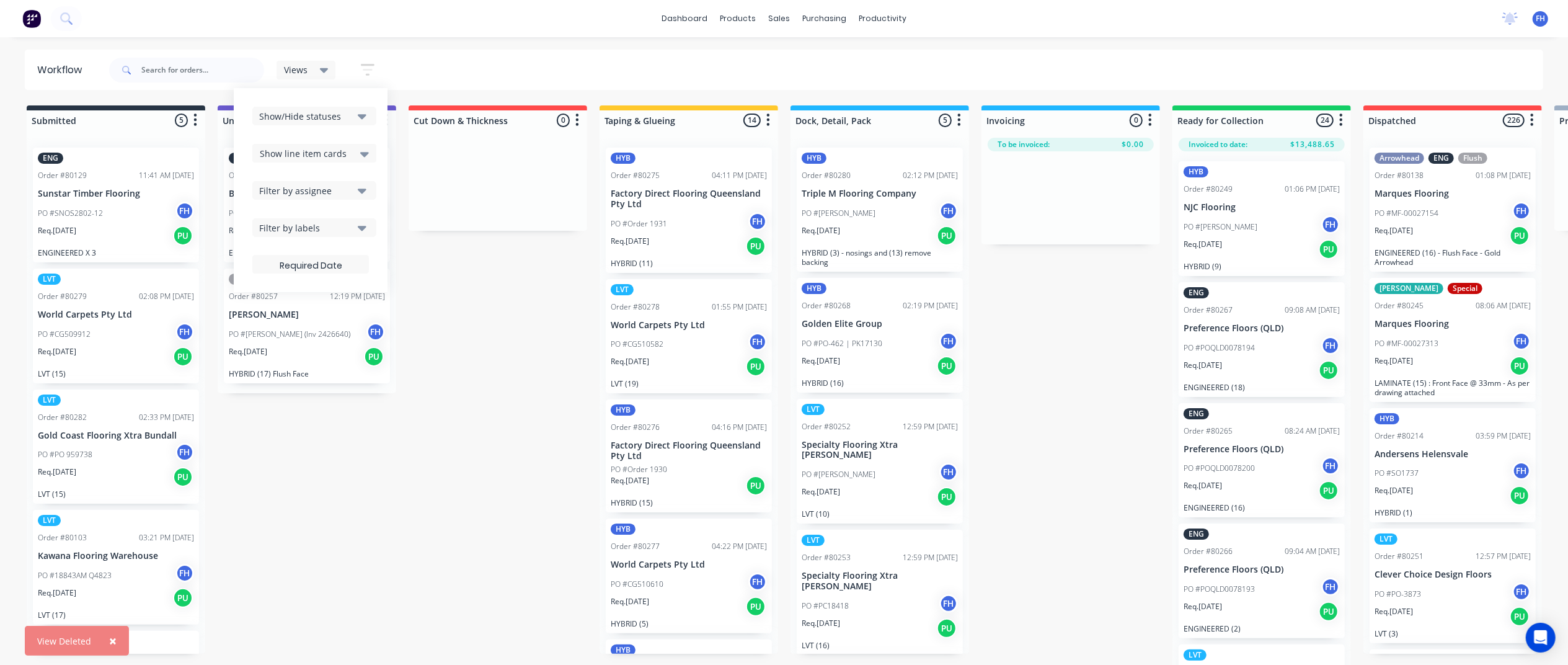
click at [353, 112] on div "Show/Hide statuses" at bounding box center [305, 116] width 93 height 13
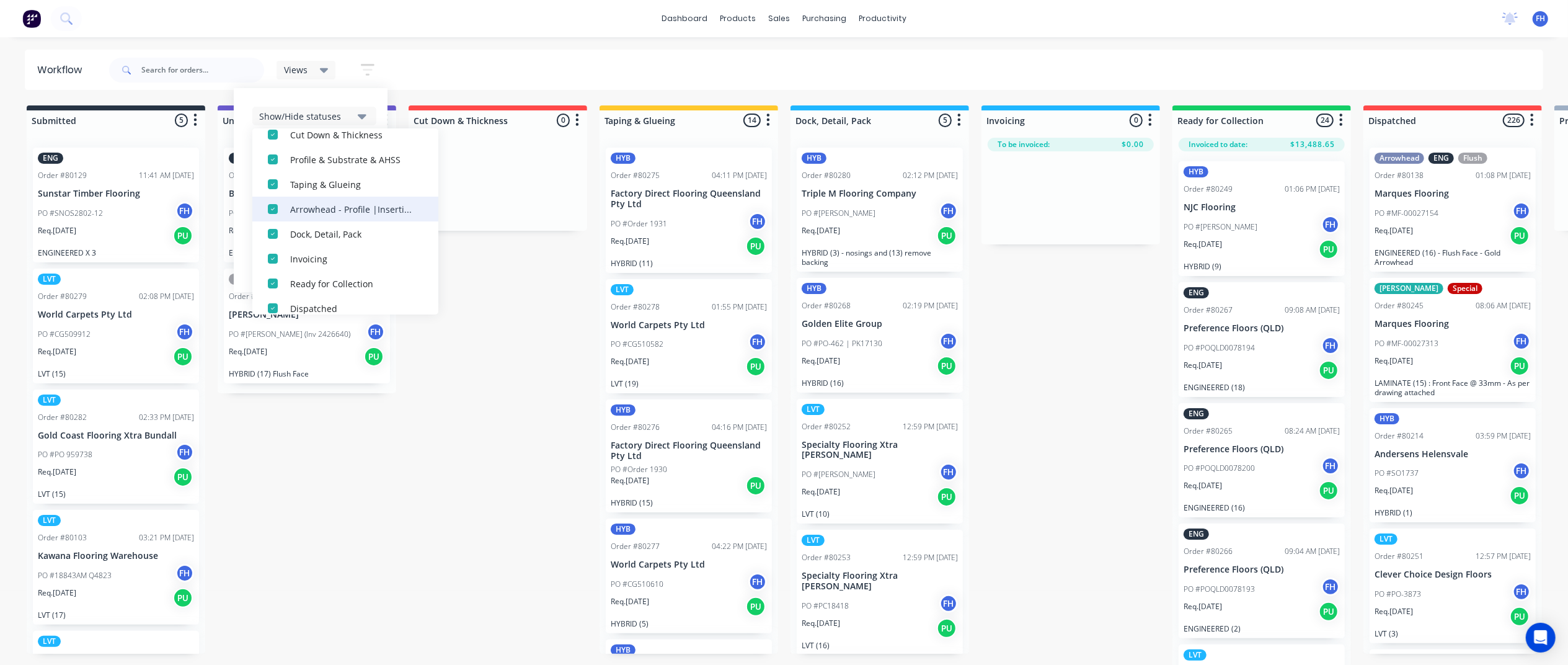
click at [276, 205] on div "button" at bounding box center [273, 209] width 25 height 25
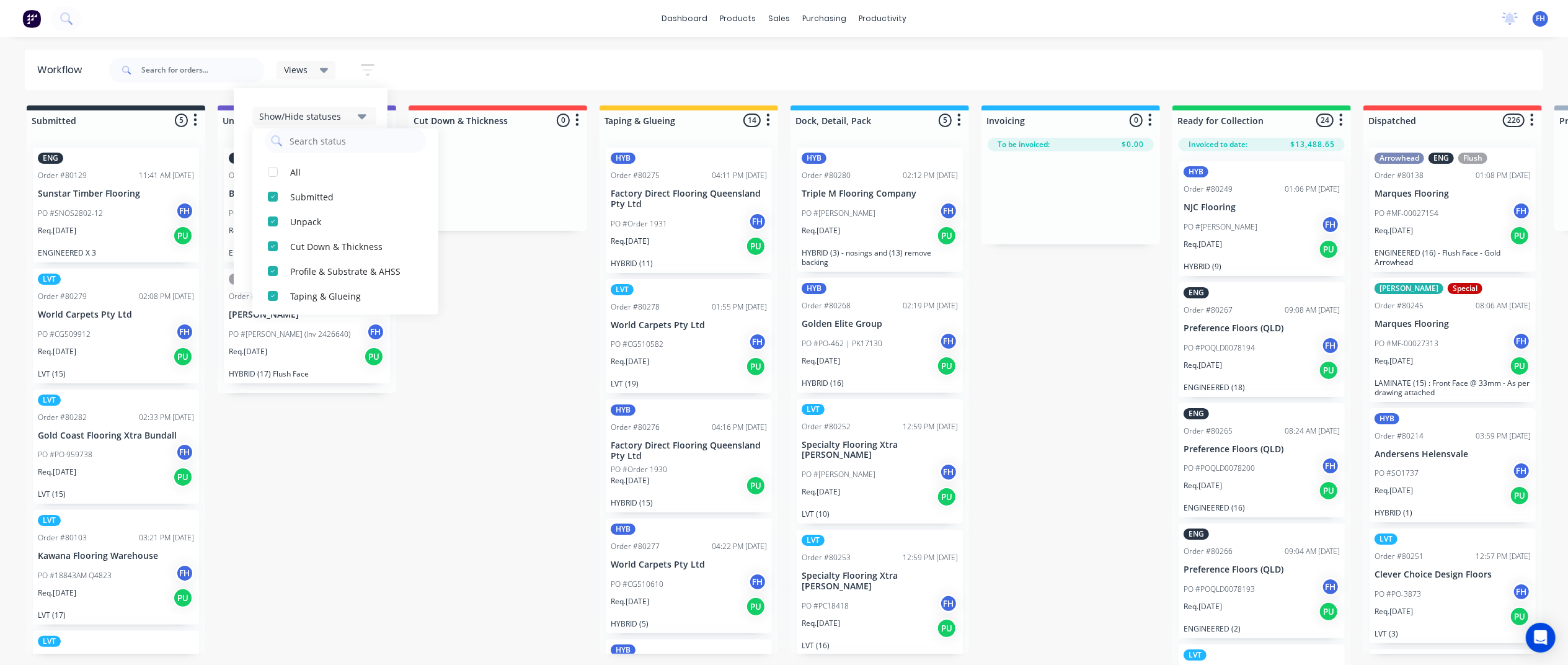
click at [346, 93] on div "Show/Hide statuses All Submitted Unpack Cut Down & Thickness Profile & Substrat…" at bounding box center [311, 190] width 154 height 204
click at [358, 225] on icon "button" at bounding box center [361, 228] width 8 height 14
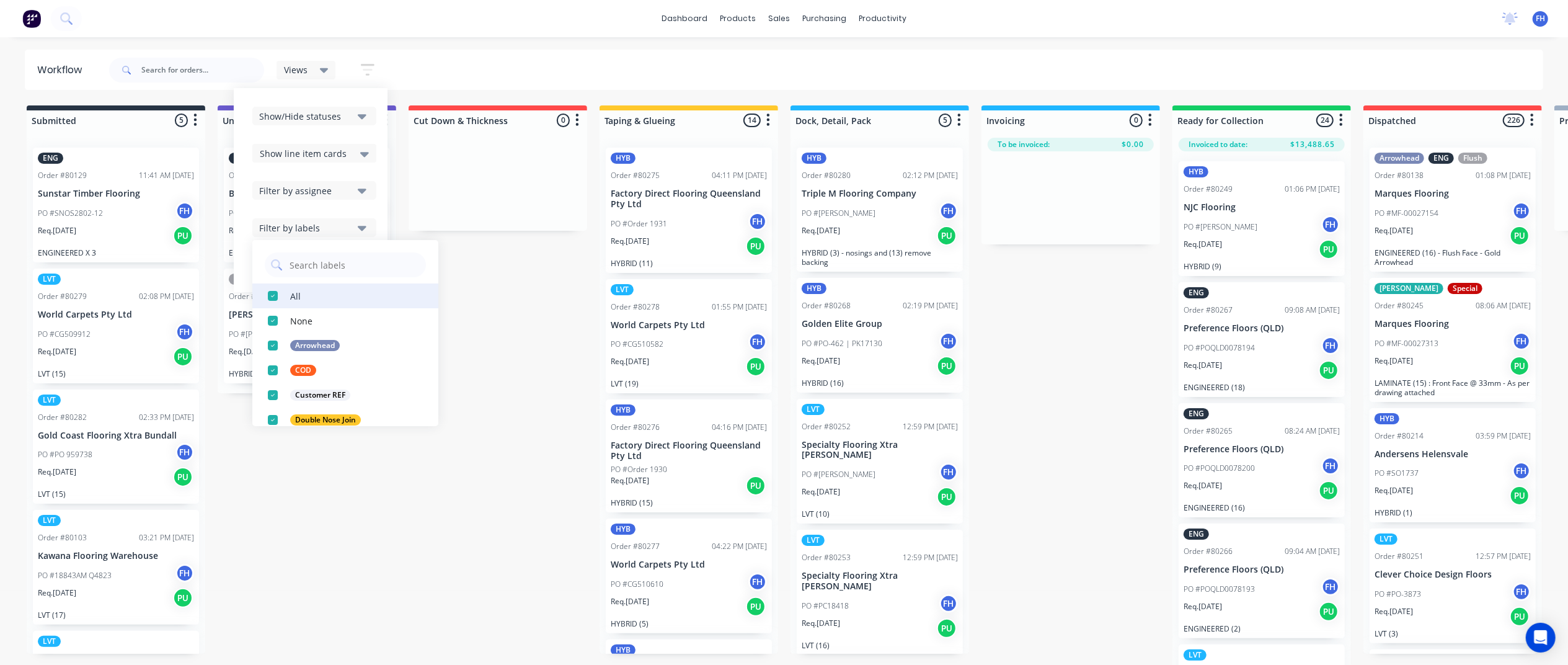
click at [276, 295] on div "button" at bounding box center [273, 295] width 25 height 25
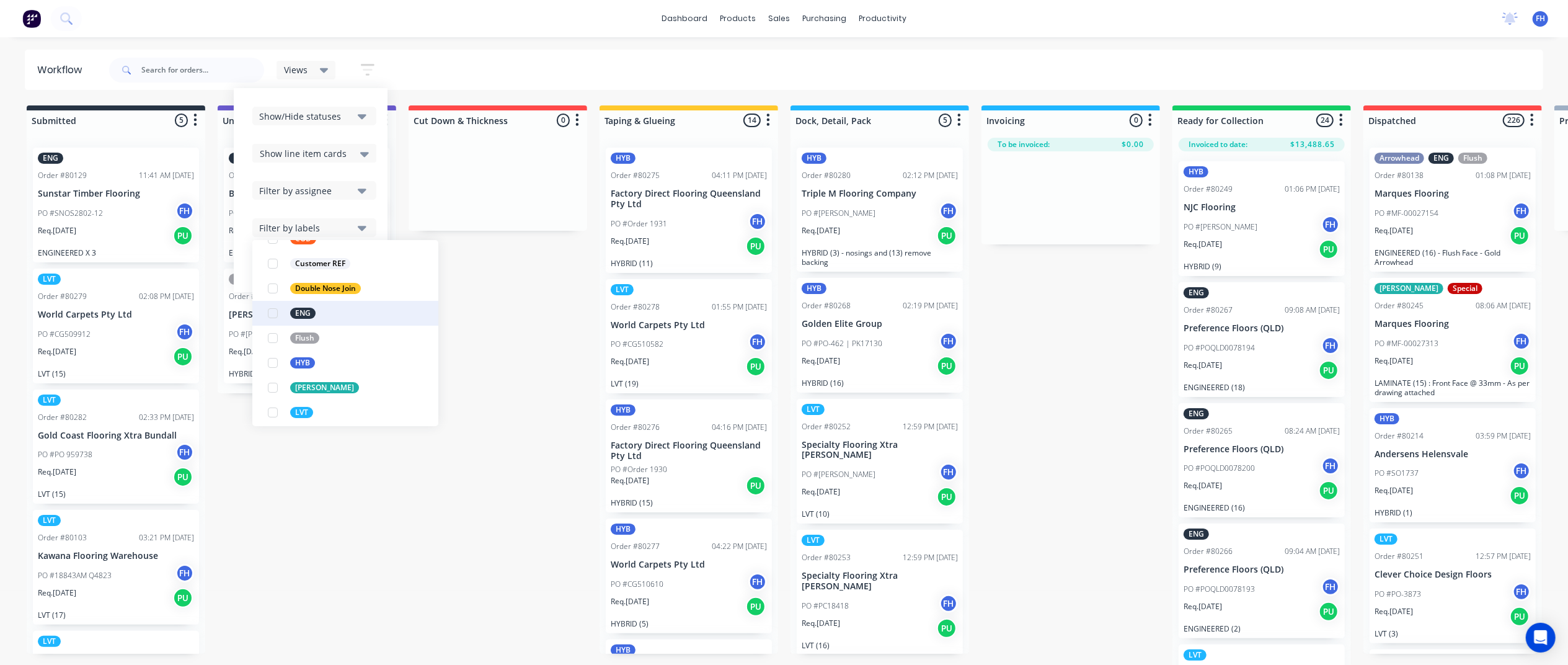
scroll to position [248, 0]
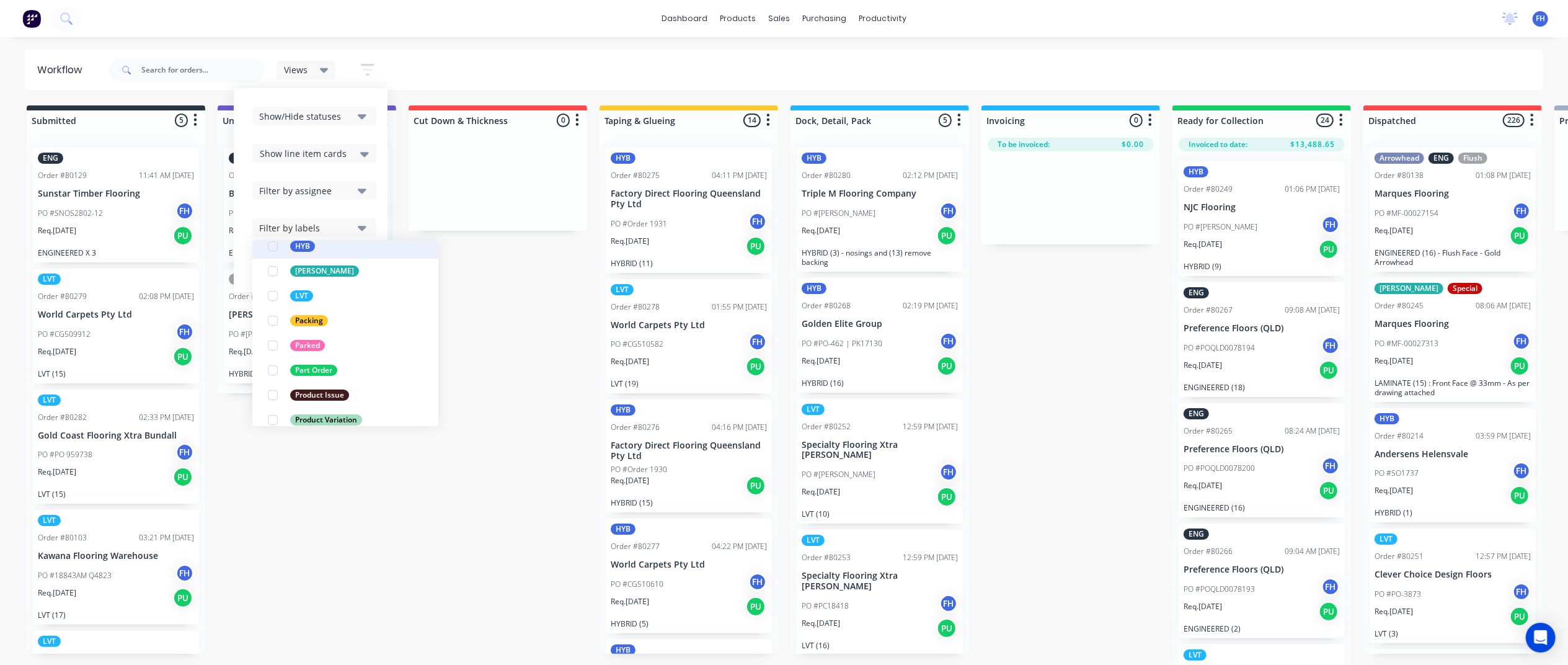
click at [273, 242] on div "button" at bounding box center [273, 246] width 25 height 25
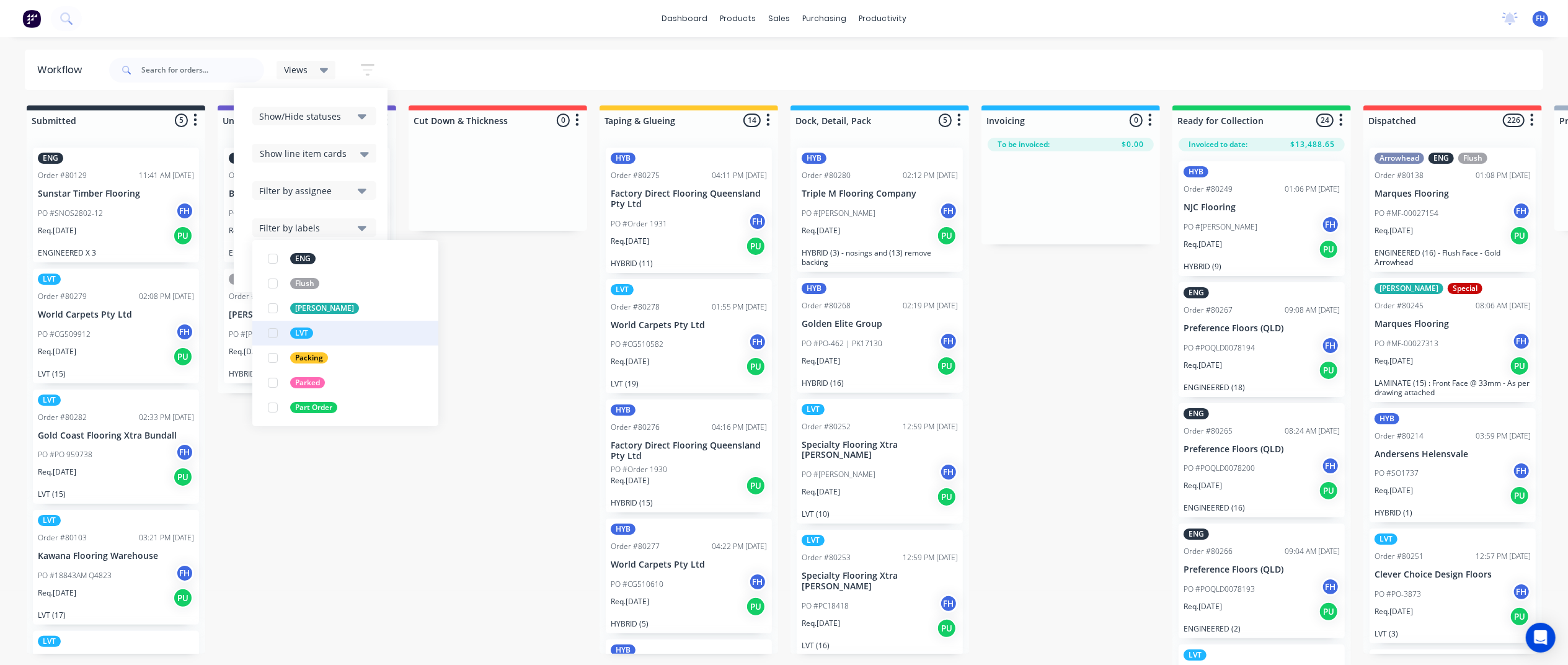
click at [274, 333] on div "button" at bounding box center [273, 332] width 25 height 25
click at [298, 212] on div "Show/Hide statuses Show line item cards Show line item cards Hide line item car…" at bounding box center [311, 190] width 117 height 167
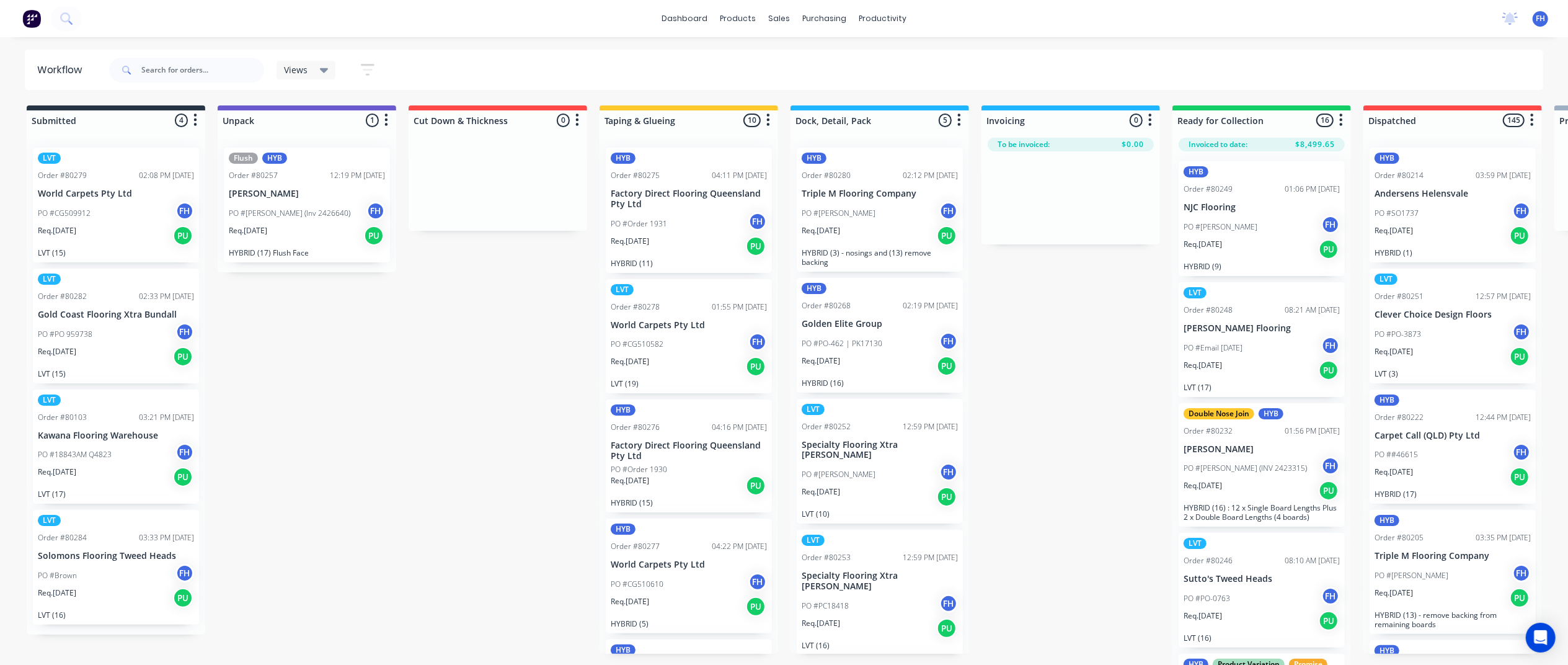
click at [323, 69] on icon at bounding box center [323, 71] width 8 height 5
click at [361, 128] on button "Save new view" at bounding box center [364, 135] width 155 height 19
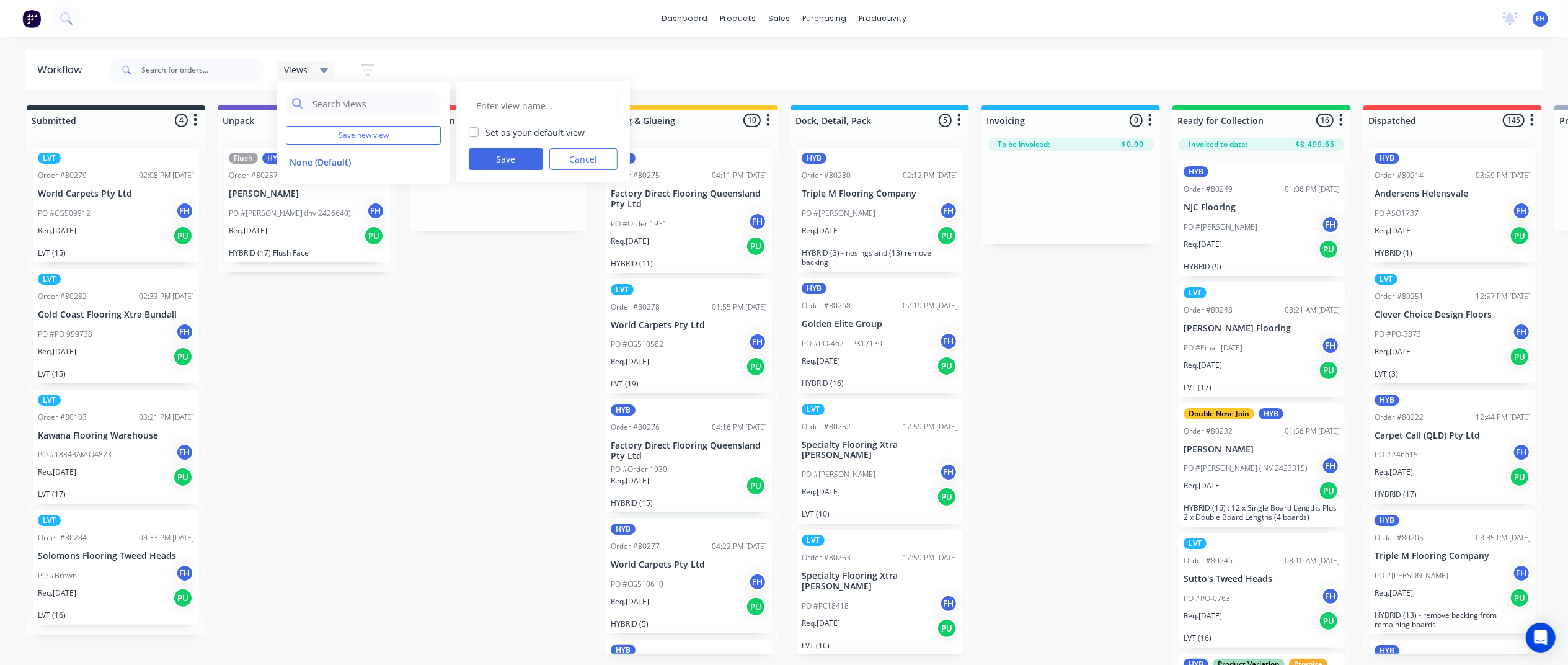
click at [554, 111] on input "text" at bounding box center [543, 106] width 135 height 24
type input "Plastic/LVT"
click at [506, 150] on button "Save" at bounding box center [506, 159] width 74 height 22
click at [400, 68] on div "Views Save new view None (Default) edit Plastic/LVT edit Show/Hide statuses Sho…" at bounding box center [825, 70] width 1437 height 37
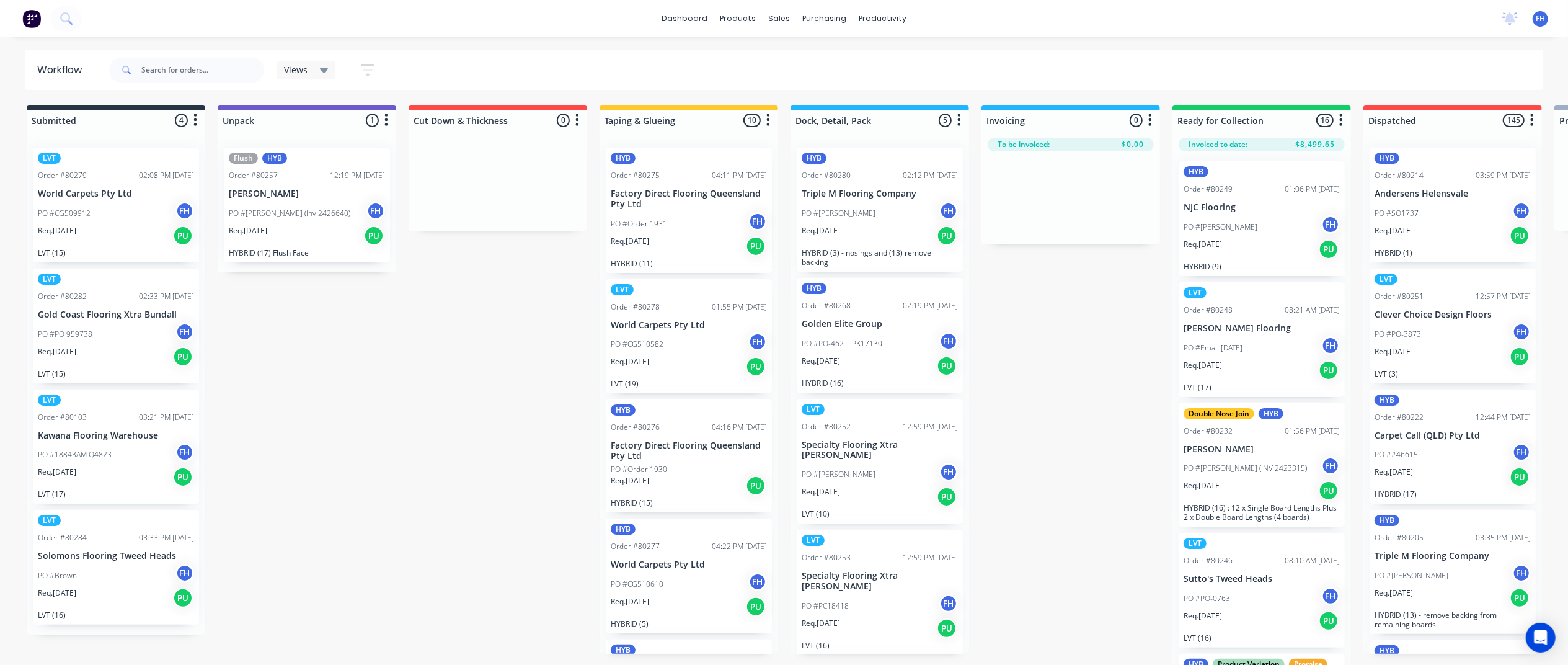
click at [371, 61] on button "button" at bounding box center [368, 70] width 39 height 24
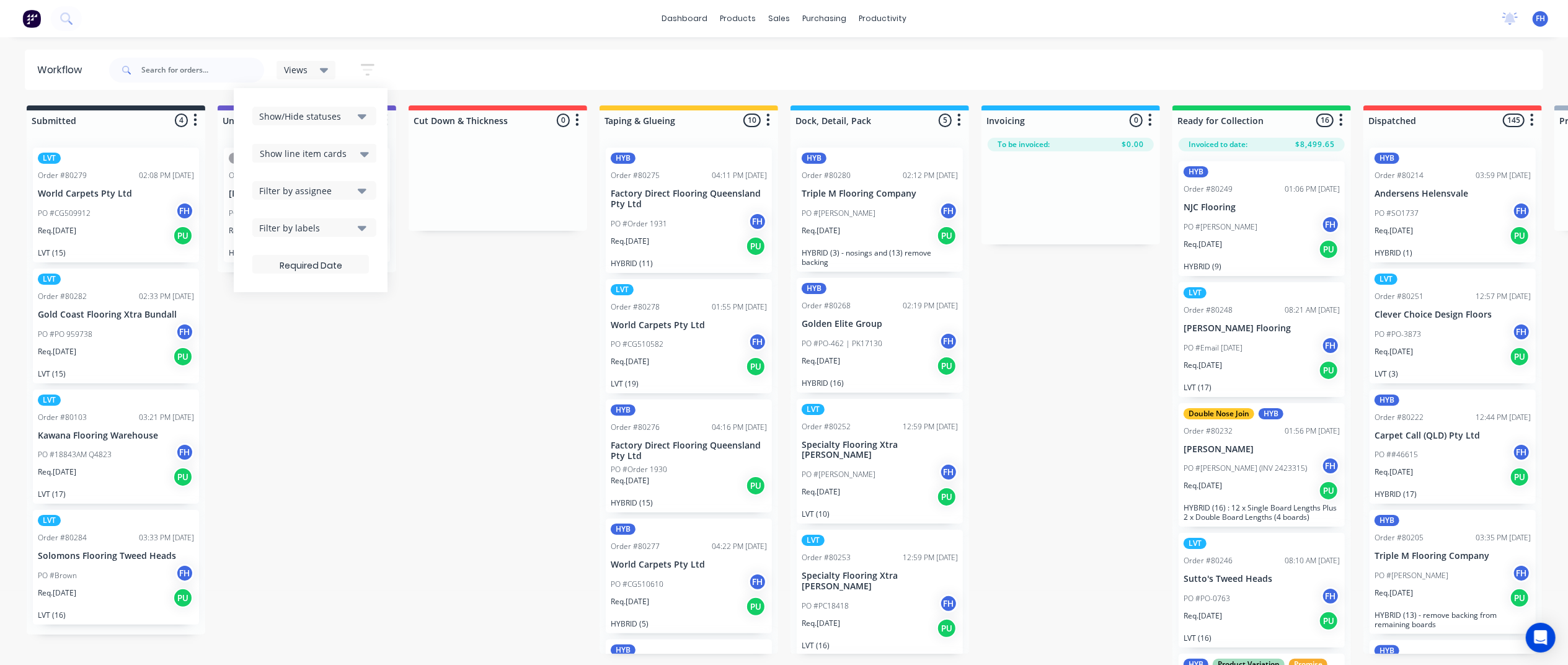
click at [317, 111] on div "Show/Hide statuses" at bounding box center [305, 116] width 93 height 13
click at [311, 292] on div "Arrowhead - Profile |Insertion" at bounding box center [352, 295] width 124 height 13
click at [440, 67] on div "Views Save new view None (Default) edit Plastic/LVT edit Show/Hide statuses All…" at bounding box center [825, 70] width 1437 height 37
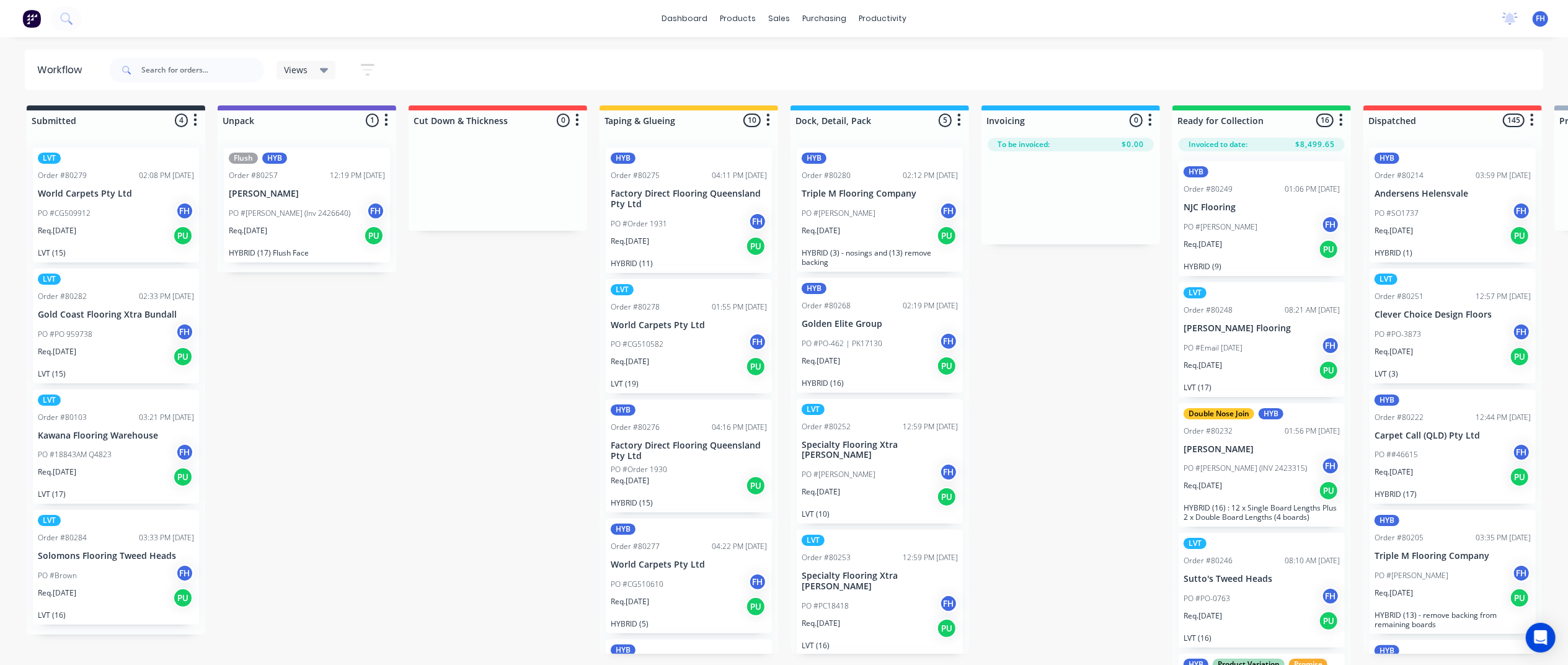
click at [362, 69] on icon "button" at bounding box center [368, 70] width 14 height 15
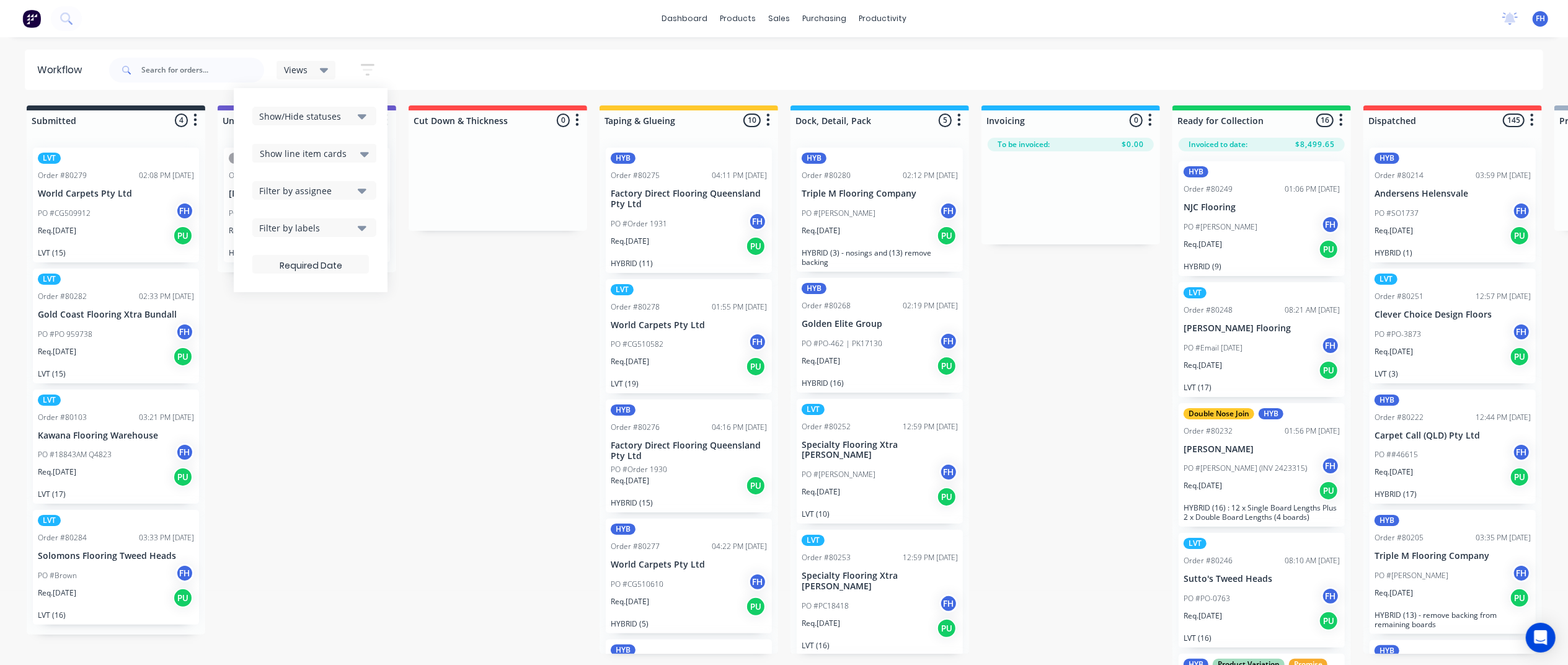
click at [346, 218] on button "Filter by labels" at bounding box center [314, 227] width 124 height 19
click at [273, 341] on div "button" at bounding box center [273, 345] width 25 height 25
click at [273, 359] on div "button" at bounding box center [273, 370] width 25 height 25
click at [276, 367] on div "button" at bounding box center [273, 370] width 25 height 25
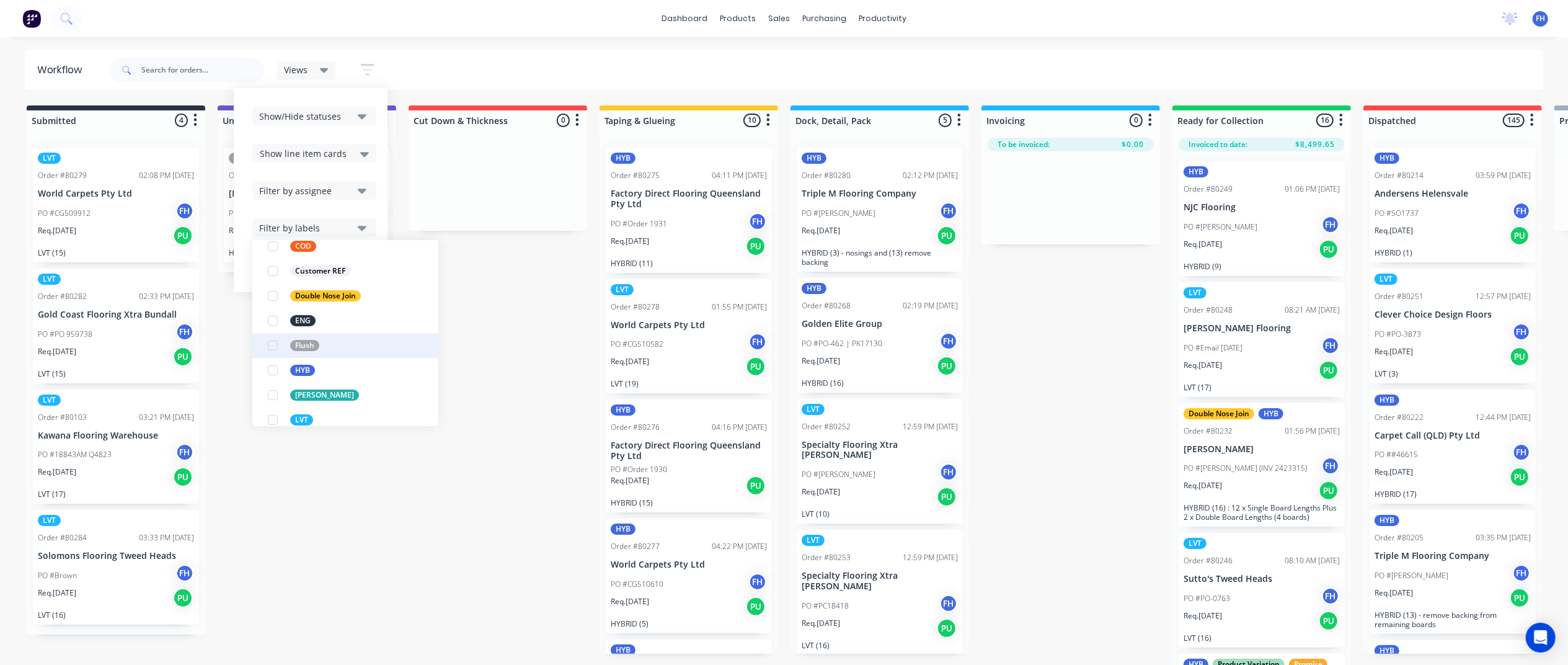
click at [276, 343] on div "button" at bounding box center [273, 345] width 25 height 25
click at [314, 320] on div "ENG" at bounding box center [302, 320] width 25 height 11
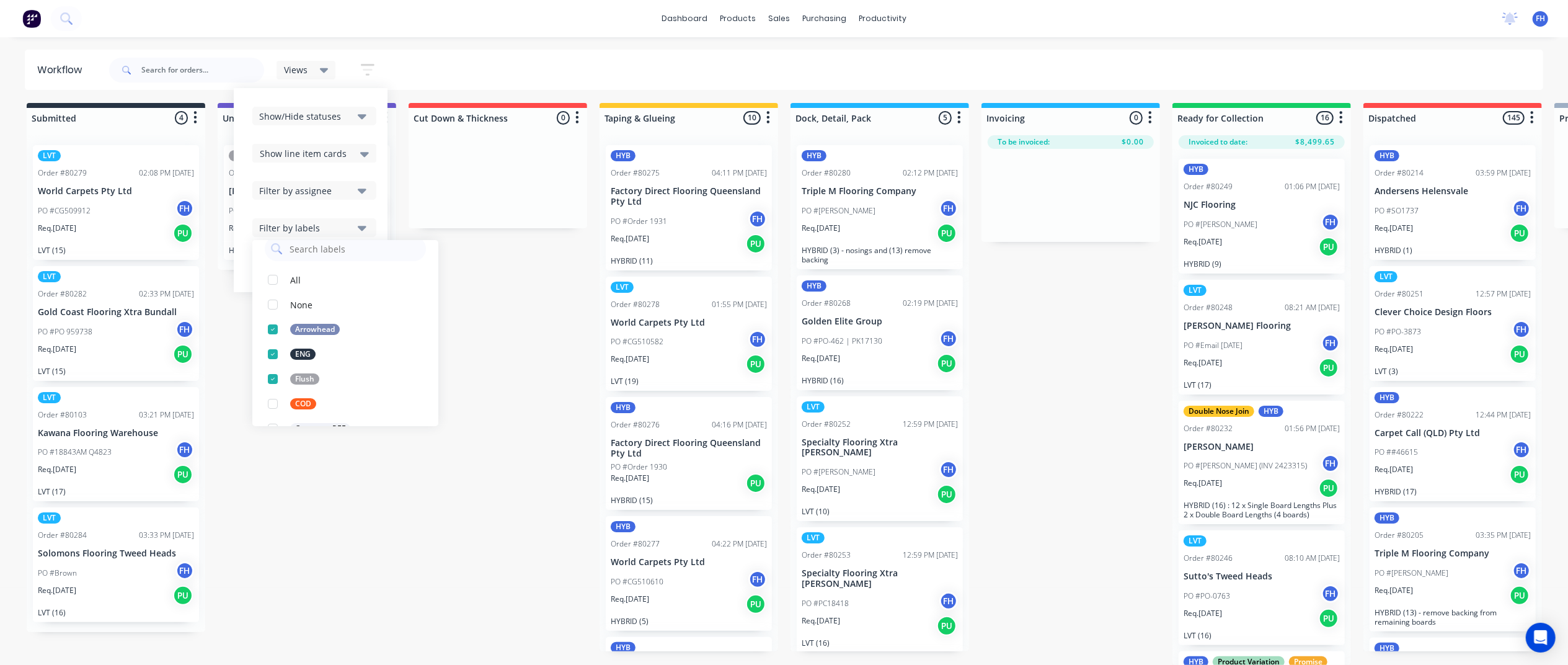
scroll to position [11, 0]
click at [323, 69] on icon at bounding box center [323, 71] width 8 height 5
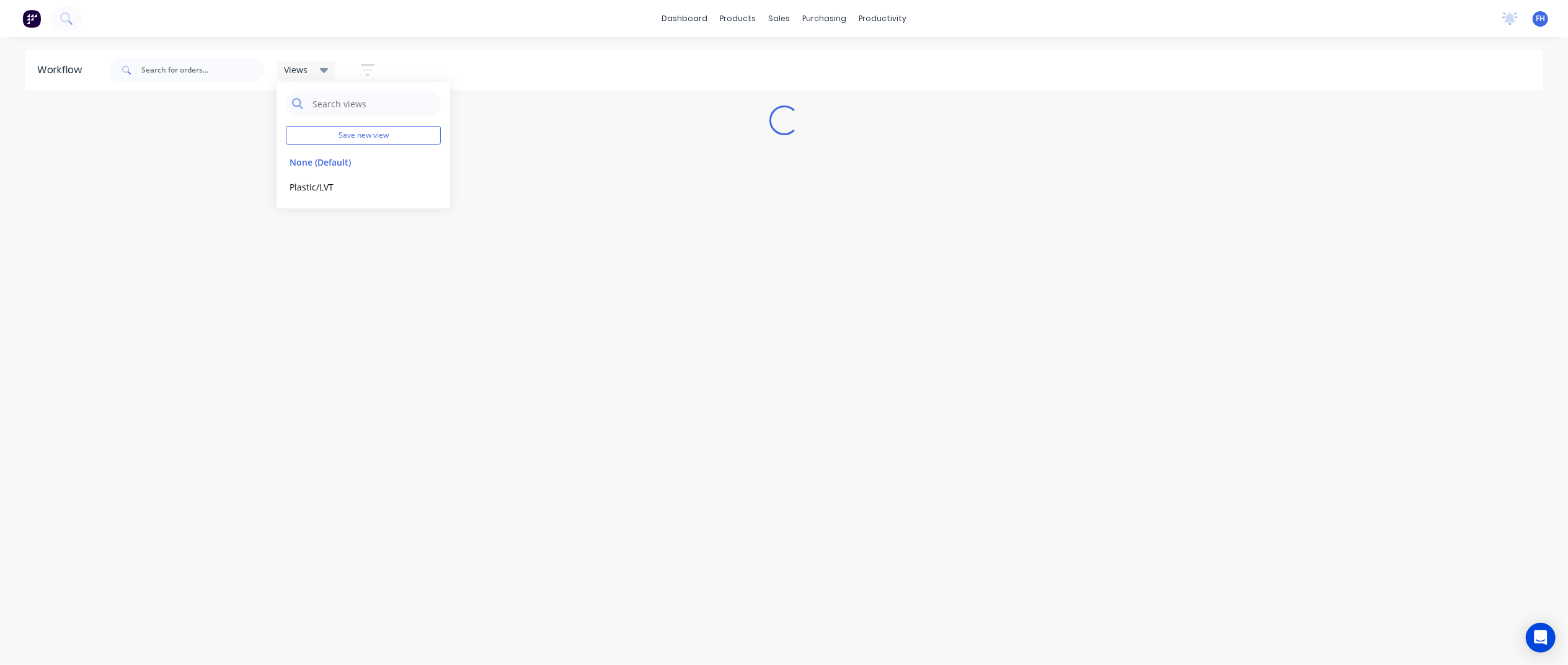
scroll to position [0, 0]
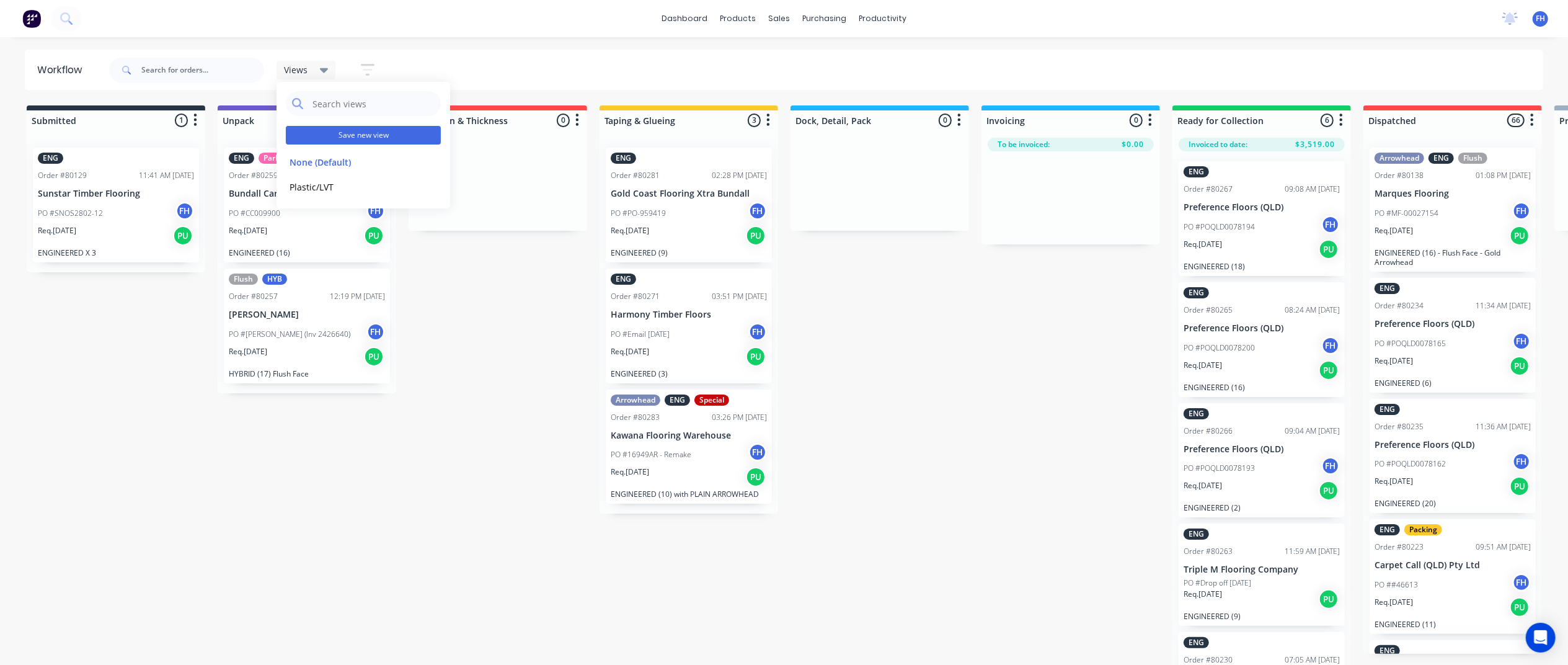
click at [362, 133] on button "Save new view" at bounding box center [364, 135] width 155 height 19
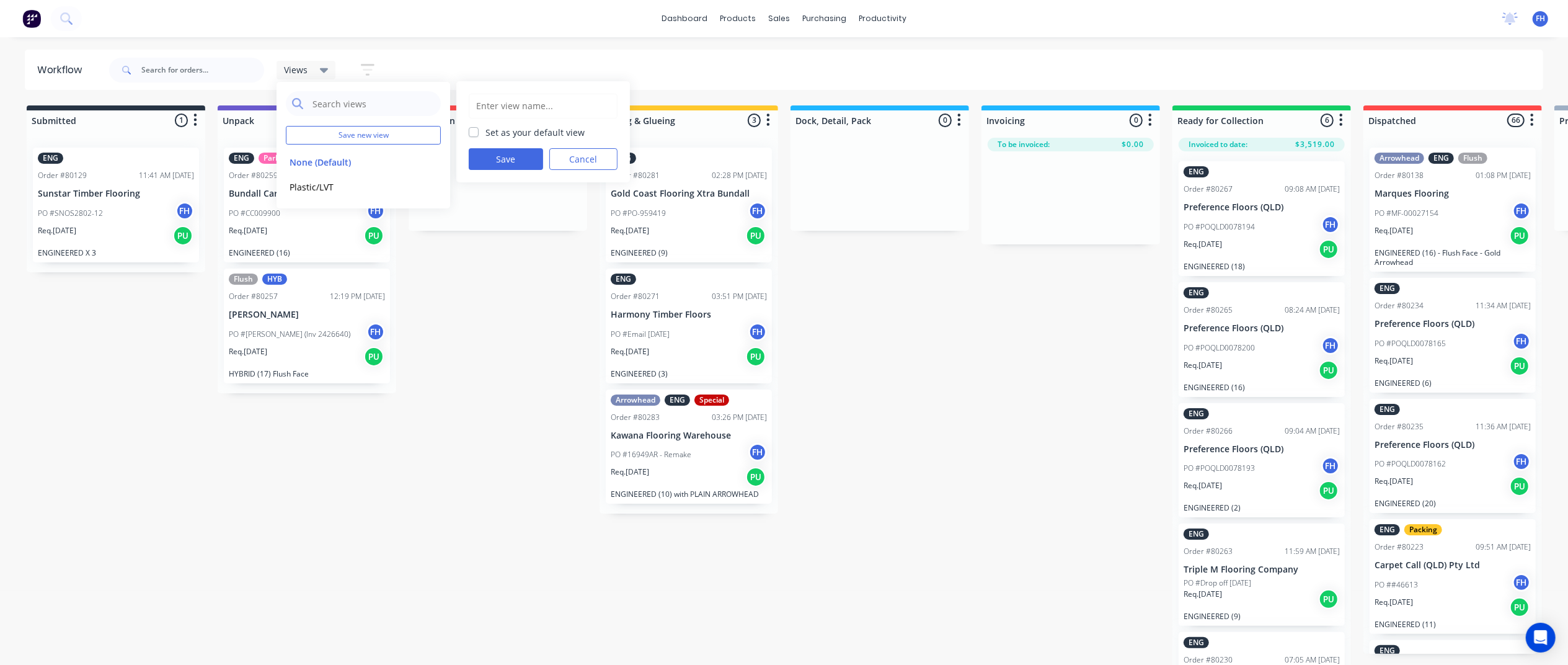
click at [506, 112] on input "text" at bounding box center [543, 106] width 135 height 24
type input "Engineered"
click at [519, 150] on button "Save" at bounding box center [506, 159] width 74 height 22
click at [479, 62] on div "Views Save new view None (Default) edit Plastic/LVT edit Engineered edit Show/H…" at bounding box center [825, 70] width 1437 height 37
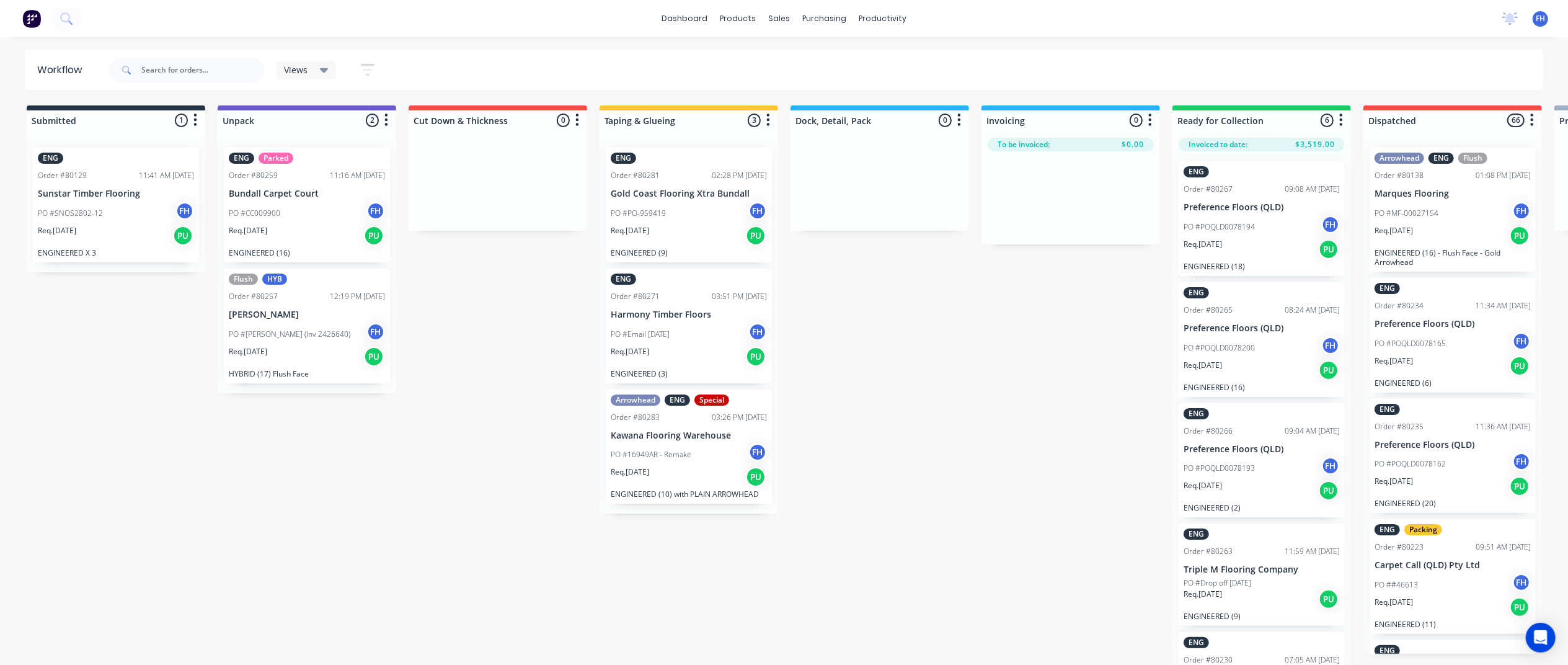
click at [366, 61] on button "button" at bounding box center [368, 70] width 39 height 24
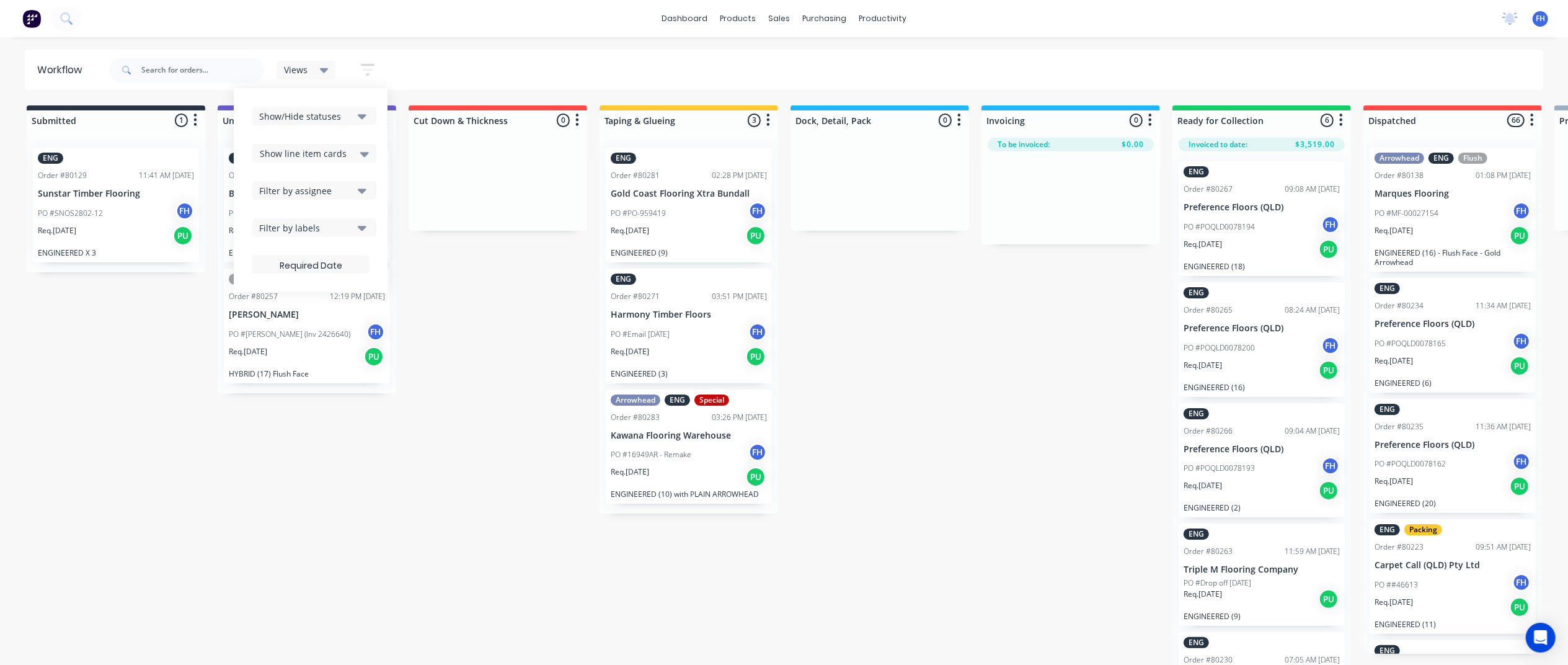
click at [292, 115] on div "Show/Hide statuses" at bounding box center [305, 116] width 93 height 13
click at [500, 76] on div "Views Save new view None (Default) edit Plastic/LVT edit Engineered edit Show/H…" at bounding box center [825, 70] width 1437 height 37
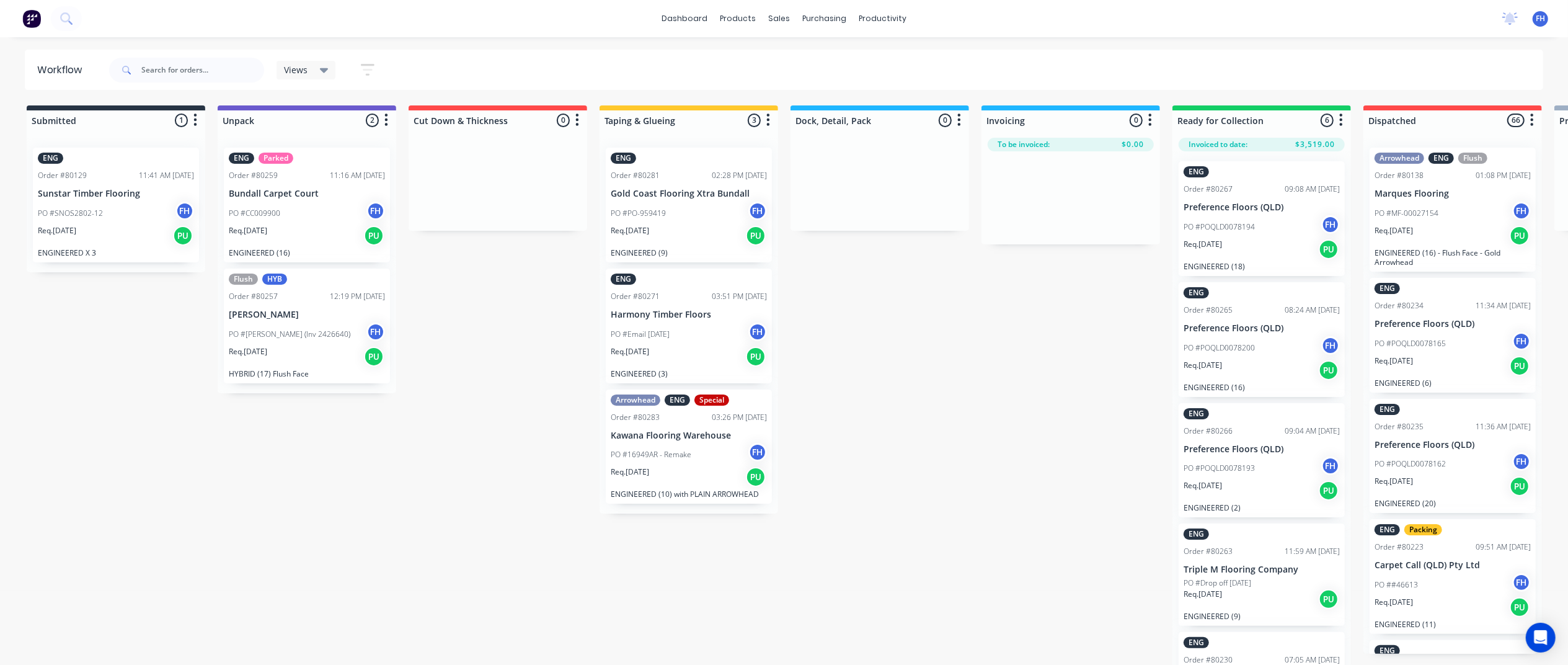
click at [323, 66] on icon at bounding box center [323, 70] width 8 height 14
click at [367, 71] on icon "button" at bounding box center [368, 70] width 14 height 15
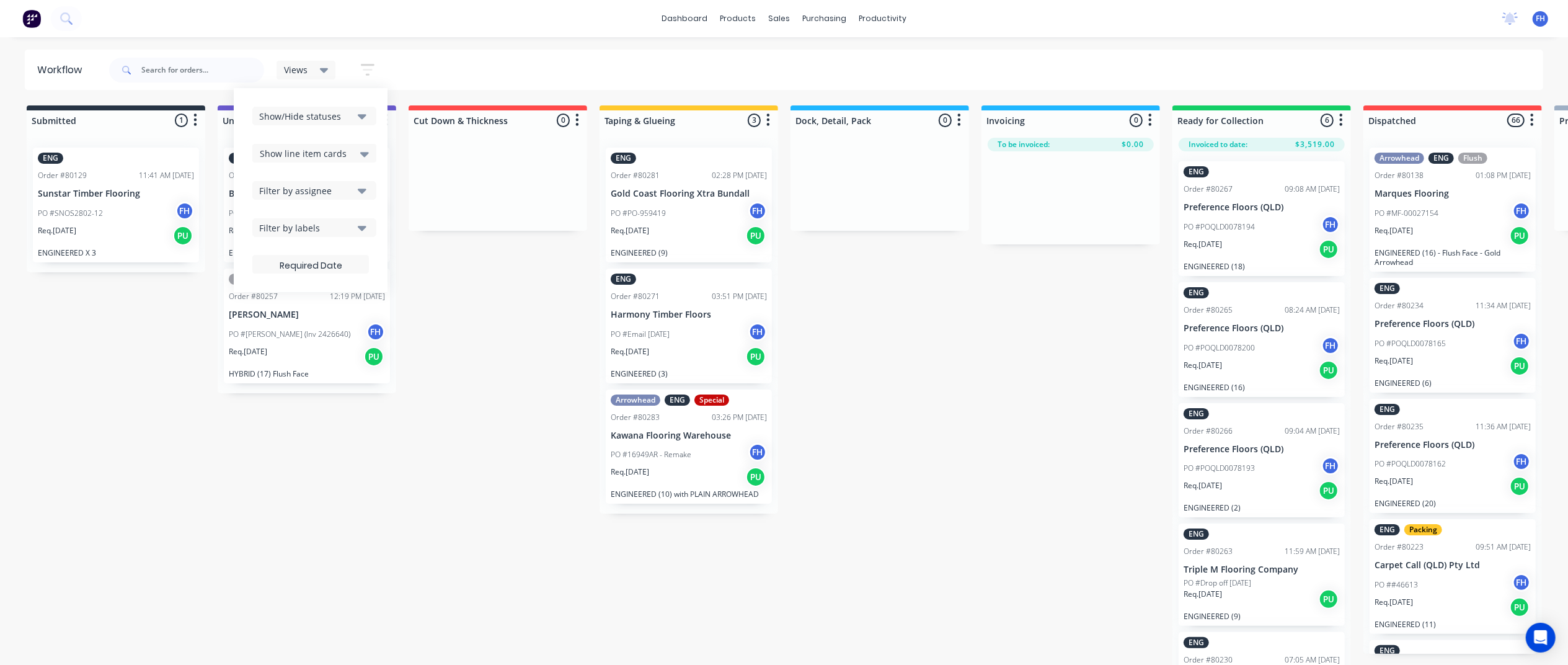
click at [325, 223] on div "Filter by labels" at bounding box center [305, 228] width 93 height 13
click at [276, 366] on div "button" at bounding box center [273, 370] width 25 height 25
click at [308, 304] on div "[PERSON_NAME]" at bounding box center [324, 308] width 69 height 11
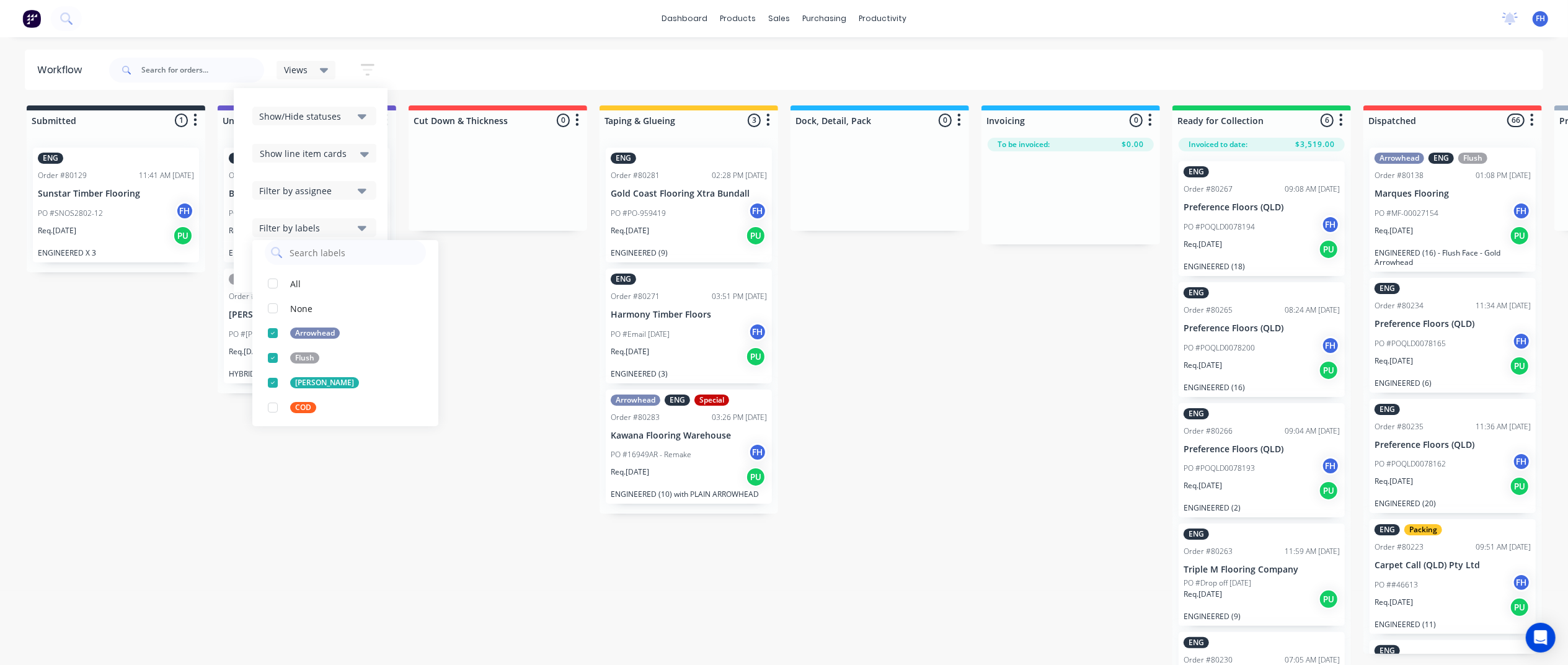
click at [333, 92] on div "Show/Hide statuses Show line item cards Show line item cards Hide line item car…" at bounding box center [311, 190] width 154 height 204
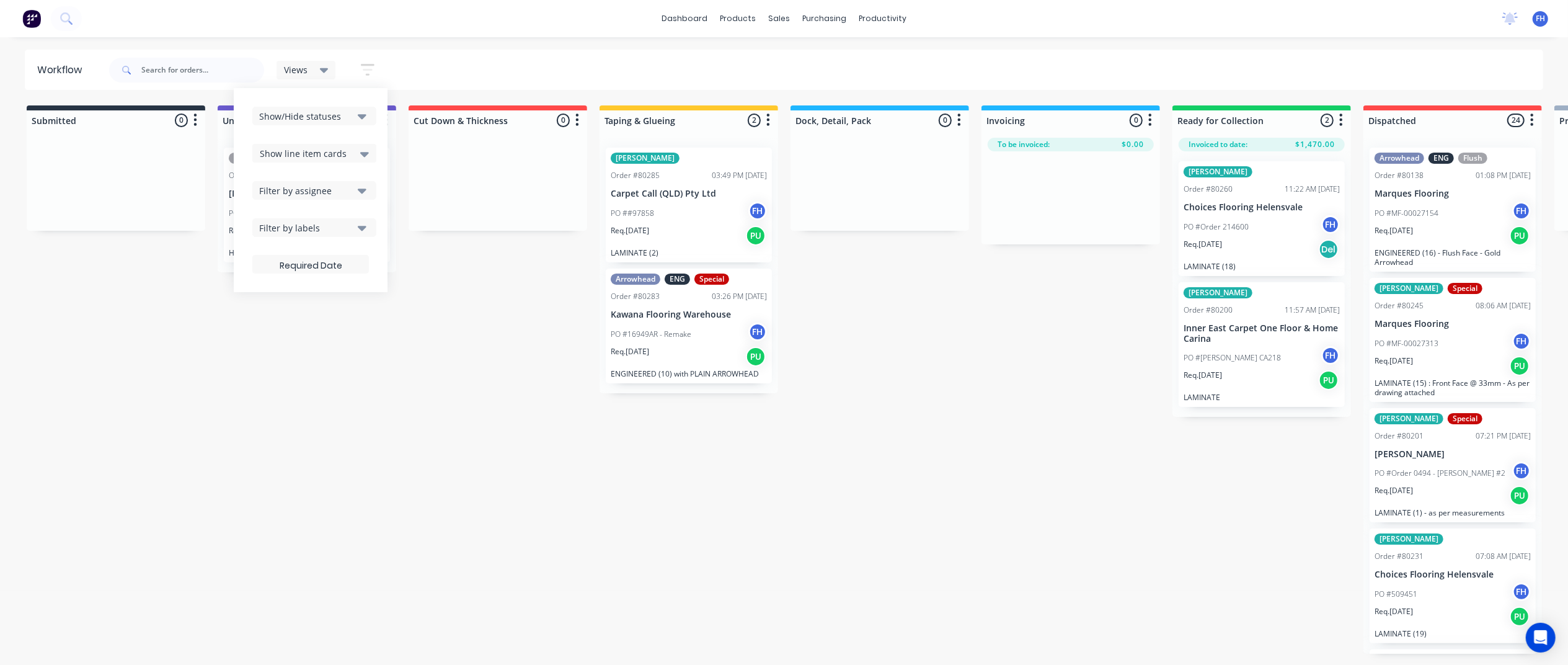
click at [367, 68] on icon "button" at bounding box center [368, 70] width 14 height 15
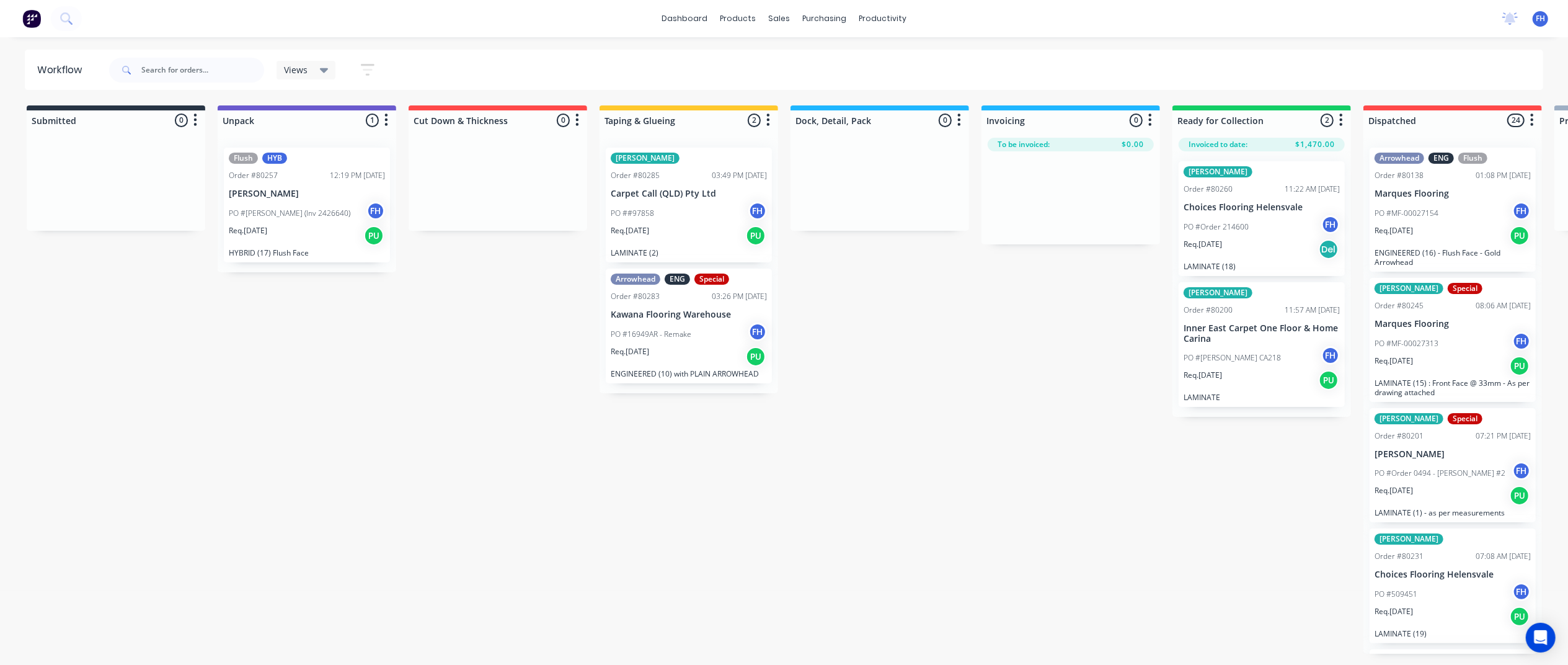
click at [367, 68] on icon "button" at bounding box center [368, 70] width 14 height 15
click at [317, 68] on div "Views" at bounding box center [306, 70] width 45 height 11
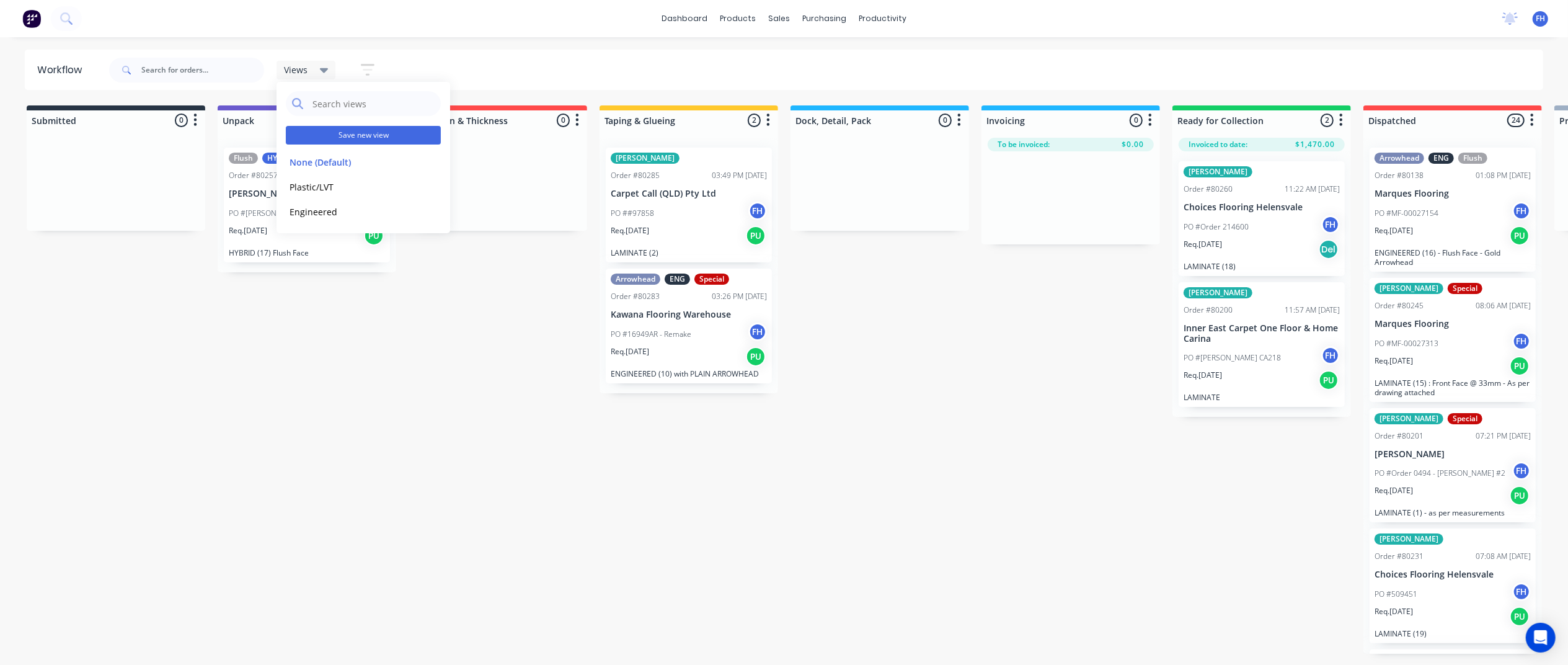
click at [349, 137] on button "Save new view" at bounding box center [364, 135] width 155 height 19
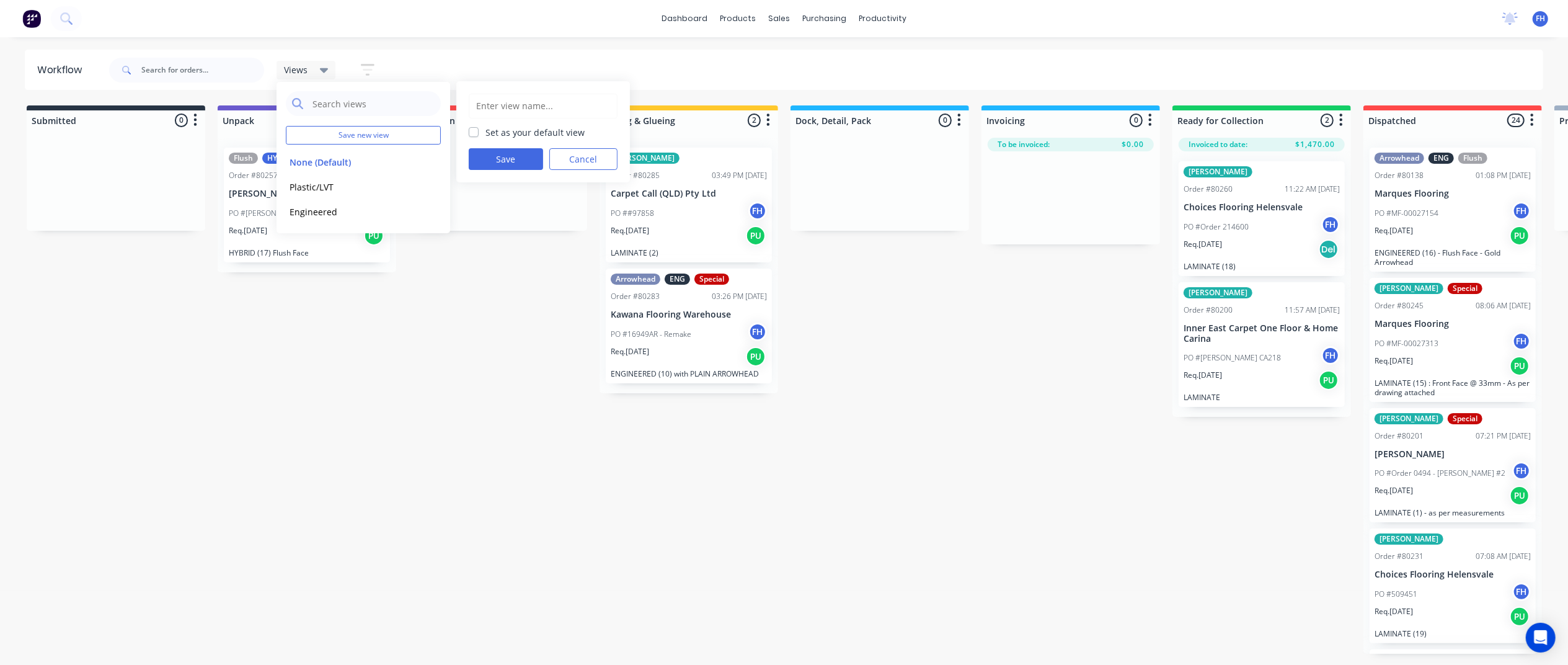
click at [494, 106] on input "text" at bounding box center [543, 106] width 135 height 24
type input "Laminate"
click at [514, 153] on button "Save" at bounding box center [506, 159] width 74 height 22
drag, startPoint x: 486, startPoint y: 56, endPoint x: 480, endPoint y: 77, distance: 21.8
click at [482, 64] on div "Views Save new view None (Default) edit Plastic/LVT edit Engineered edit Lamina…" at bounding box center [825, 70] width 1437 height 37
